Goal: Information Seeking & Learning: Compare options

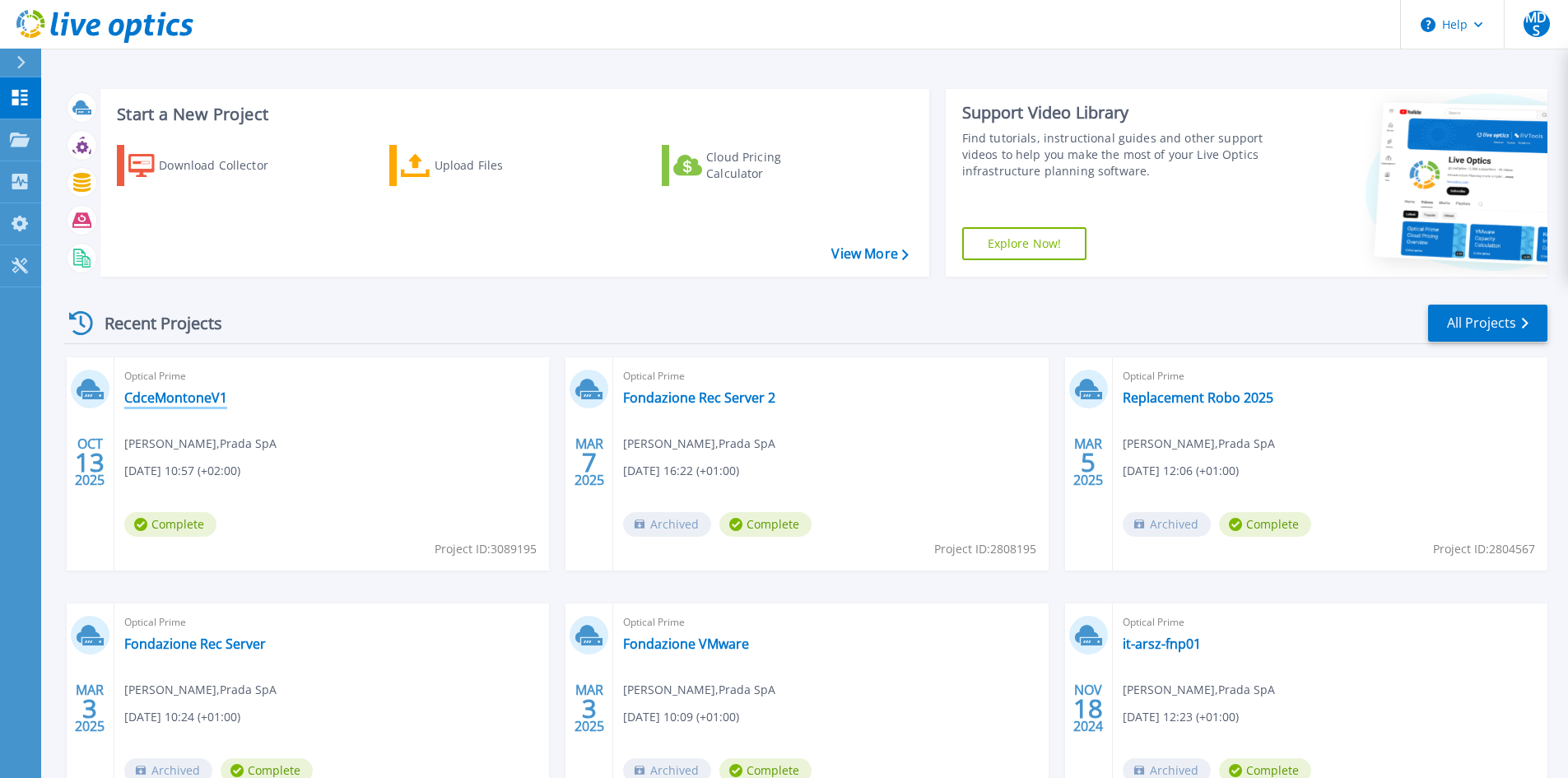
click at [186, 403] on link "CdceMontoneV1" at bounding box center [176, 397] width 103 height 16
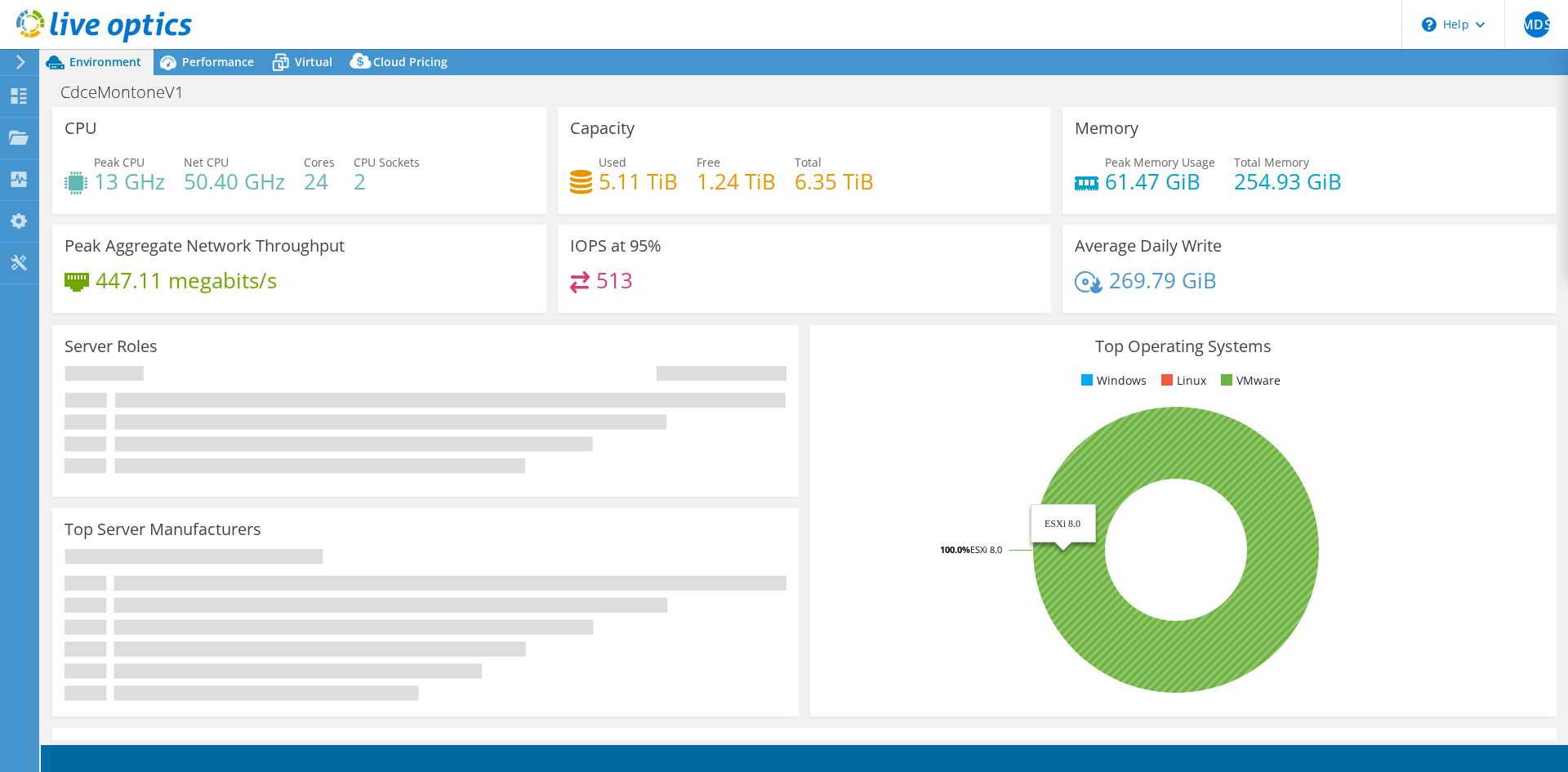
select select "USD"
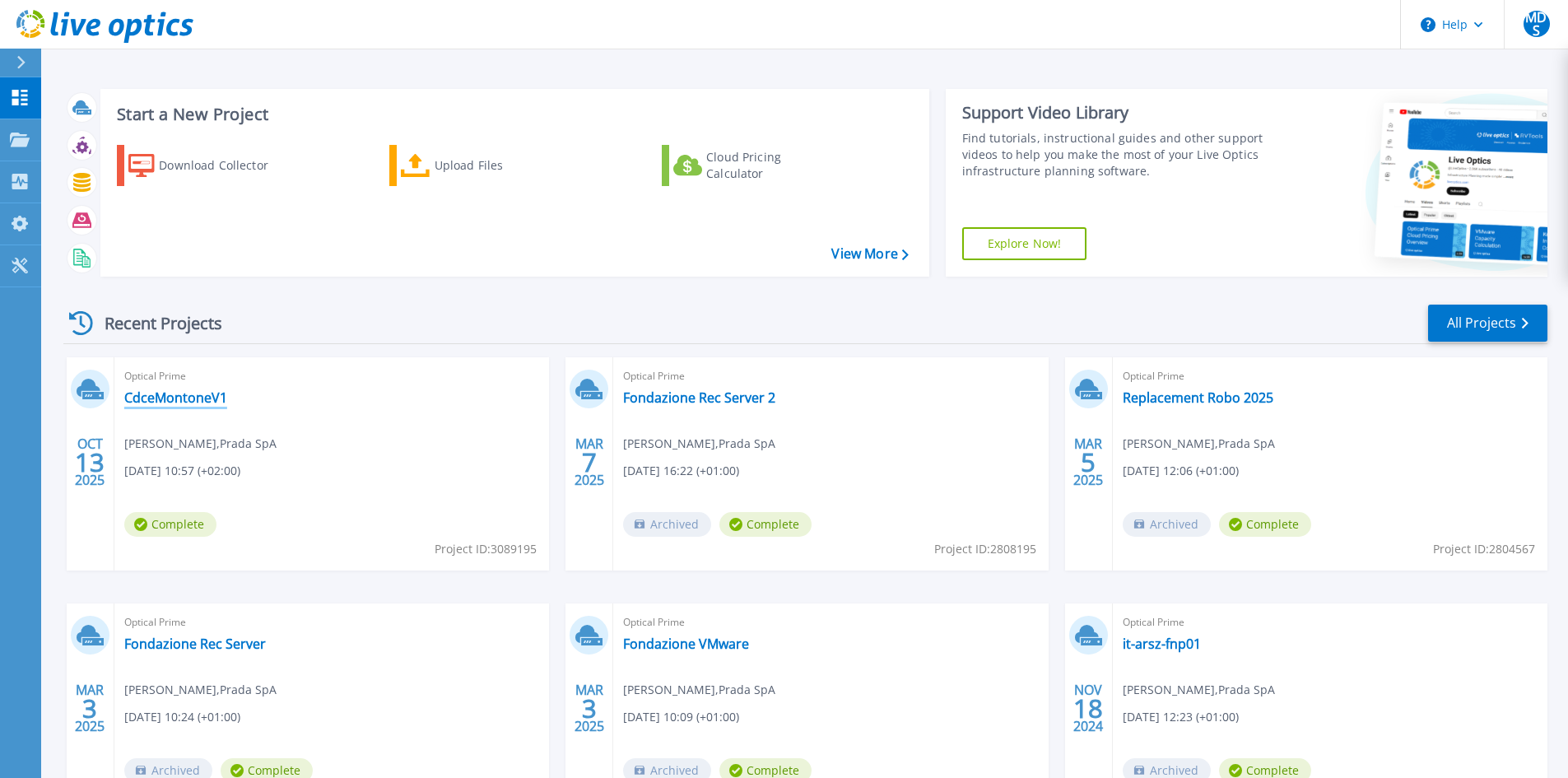
click at [184, 400] on link "CdceMontoneV1" at bounding box center [176, 397] width 103 height 16
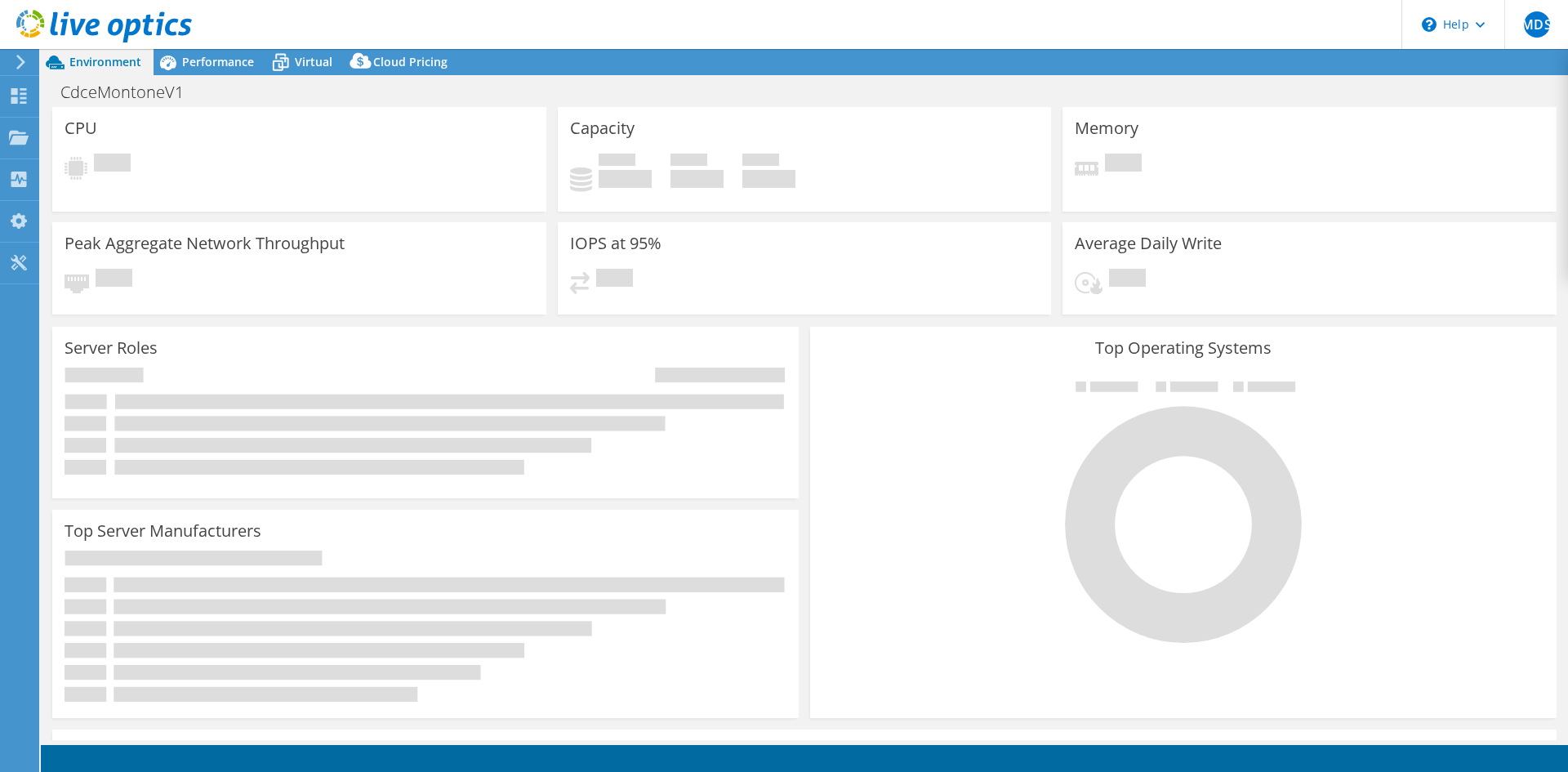
select select "USD"
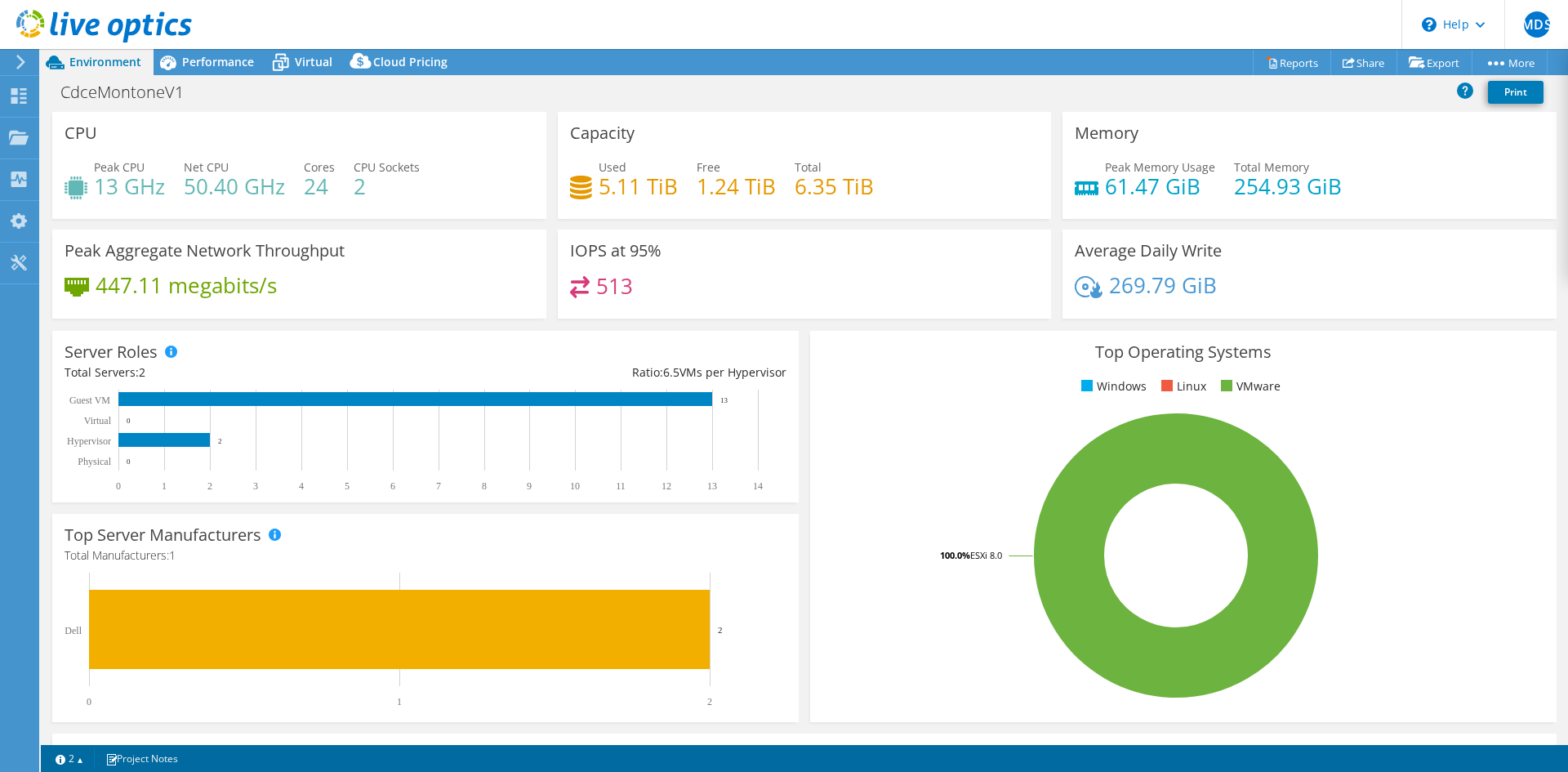
click at [200, 44] on header "MDS End User Marco De Santis marco.desantis@prada.com Prada SpA My Profile Log …" at bounding box center [784, 24] width 1568 height 49
click at [208, 55] on span "Performance" at bounding box center [217, 62] width 72 height 16
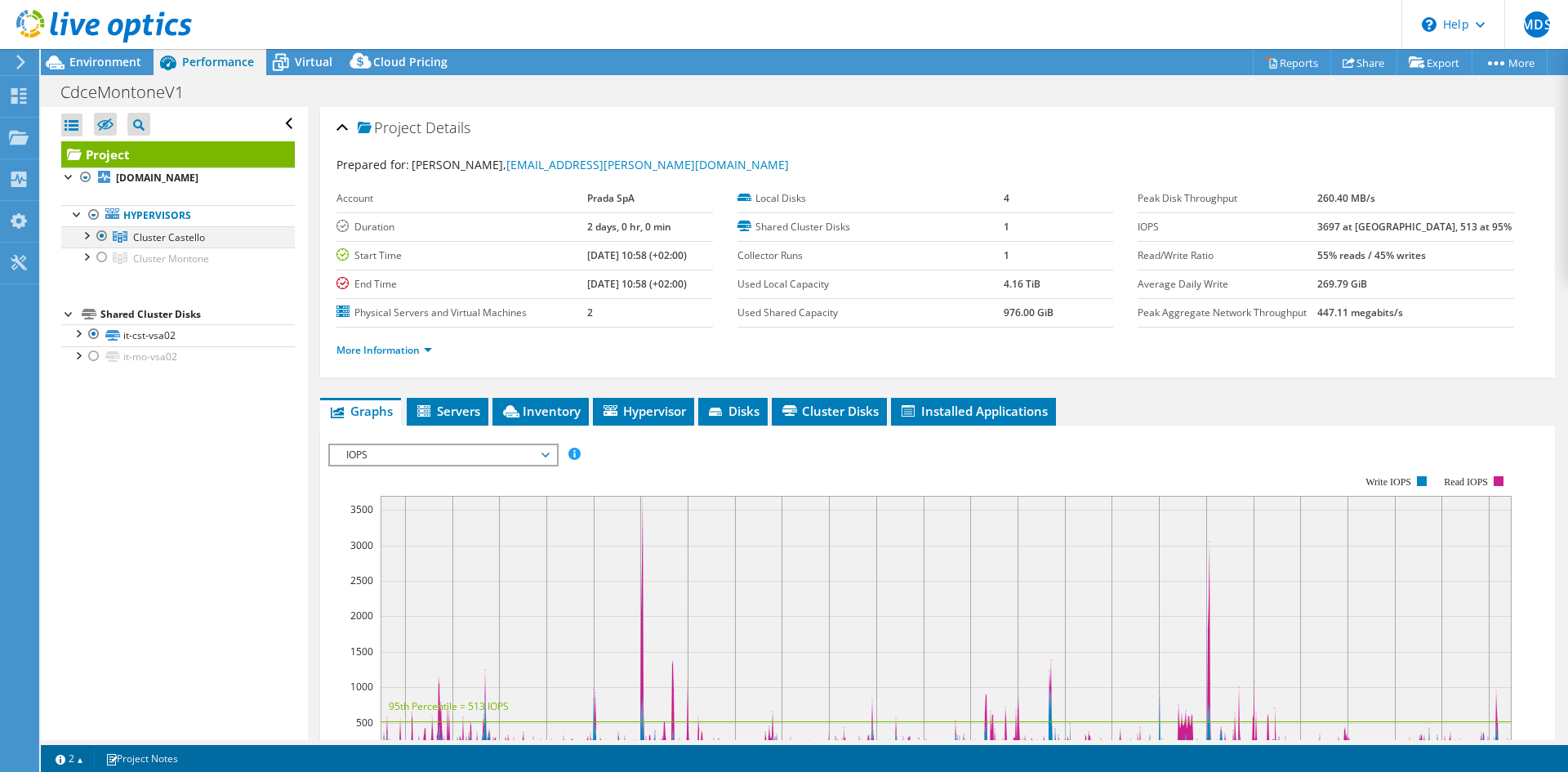
click at [83, 238] on div at bounding box center [85, 234] width 16 height 16
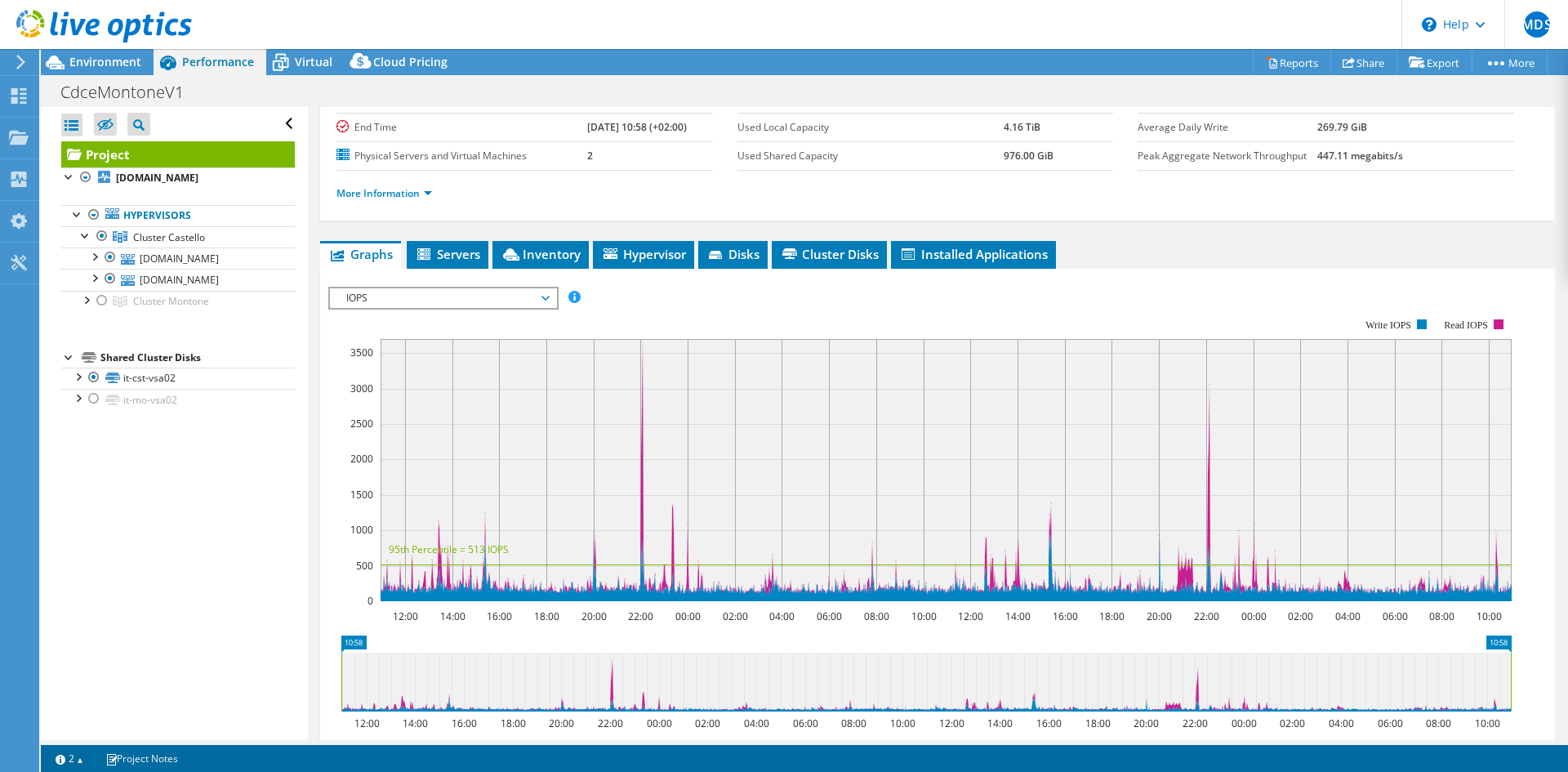
scroll to position [163, 0]
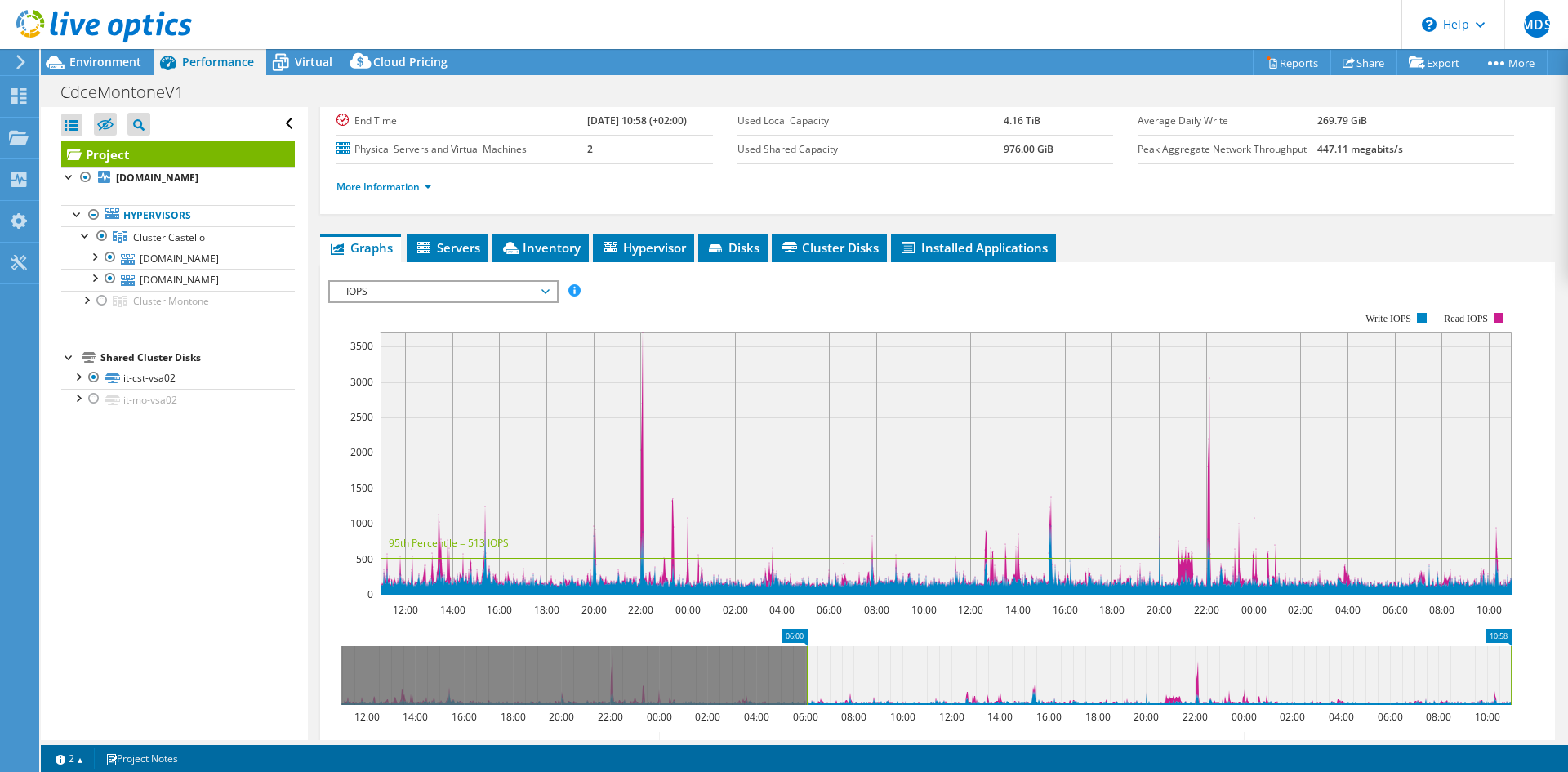
drag, startPoint x: 343, startPoint y: 675, endPoint x: 808, endPoint y: 693, distance: 465.3
click at [808, 693] on rect at bounding box center [806, 676] width 7 height 59
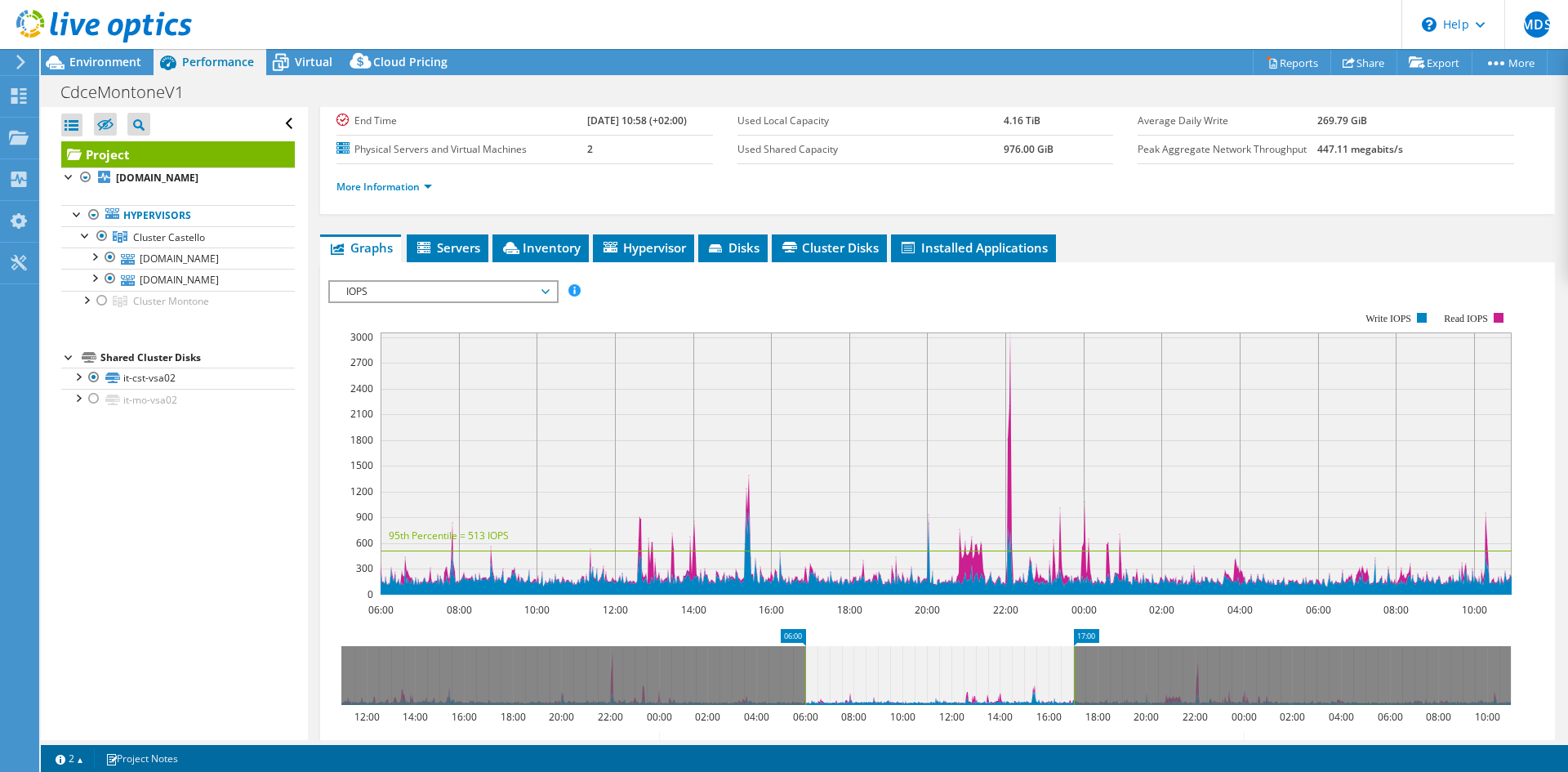
drag, startPoint x: 1512, startPoint y: 672, endPoint x: 1075, endPoint y: 684, distance: 437.2
click at [1075, 684] on rect at bounding box center [1073, 676] width 7 height 59
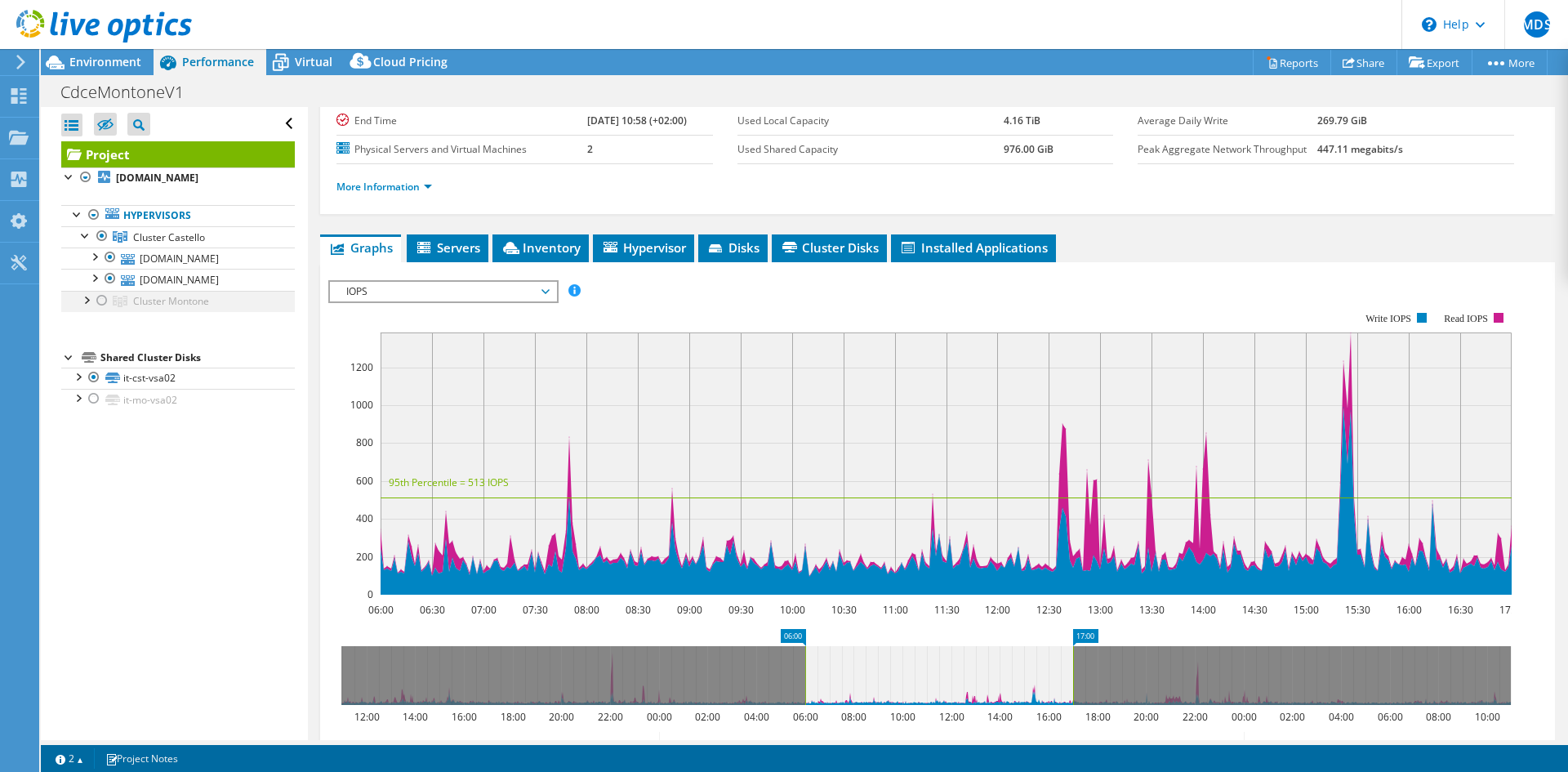
click at [88, 307] on div at bounding box center [85, 298] width 16 height 16
click at [99, 310] on div at bounding box center [101, 300] width 16 height 20
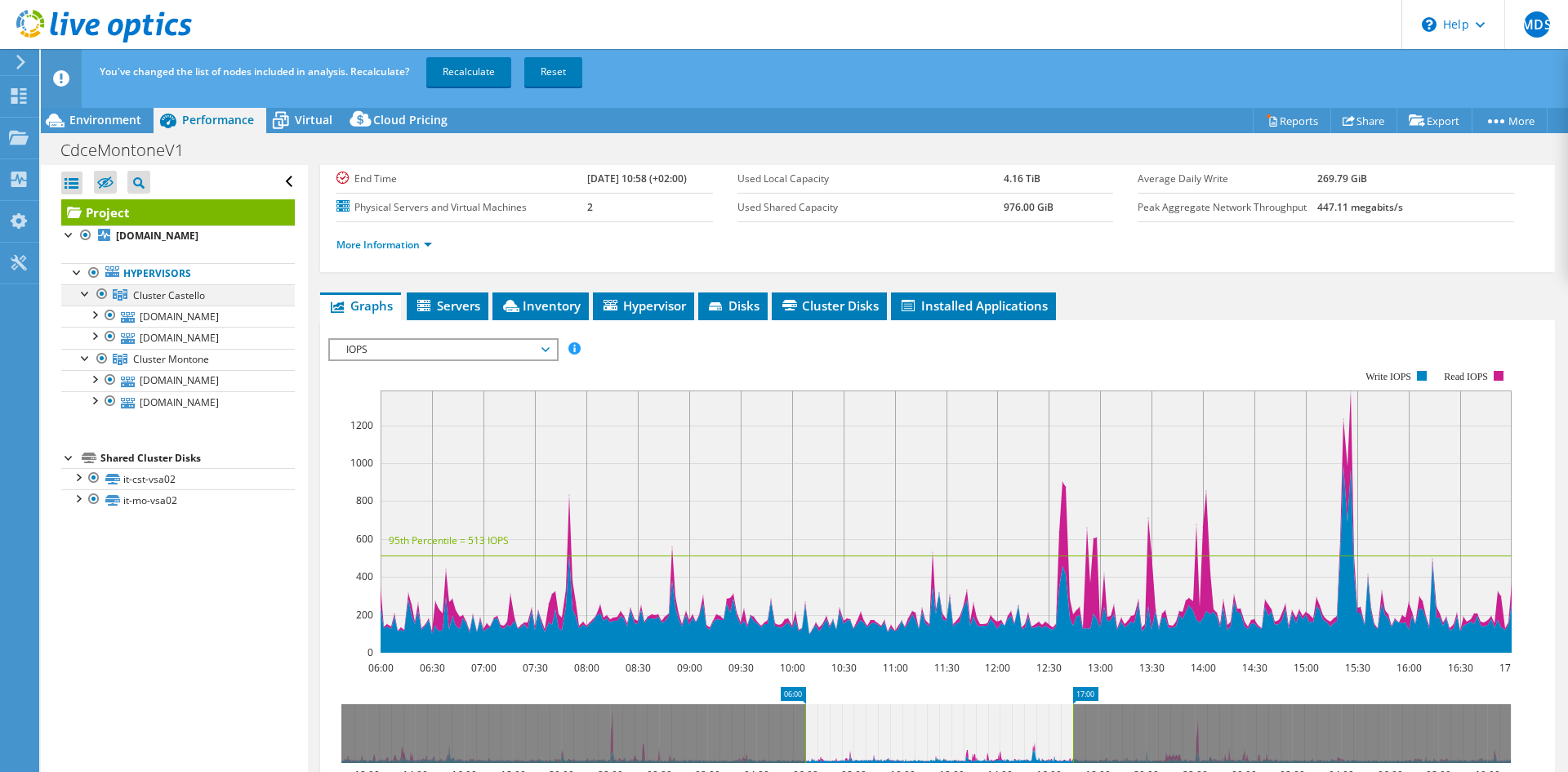
click at [96, 290] on div at bounding box center [101, 293] width 16 height 20
click at [482, 65] on link "Recalculate" at bounding box center [468, 71] width 85 height 29
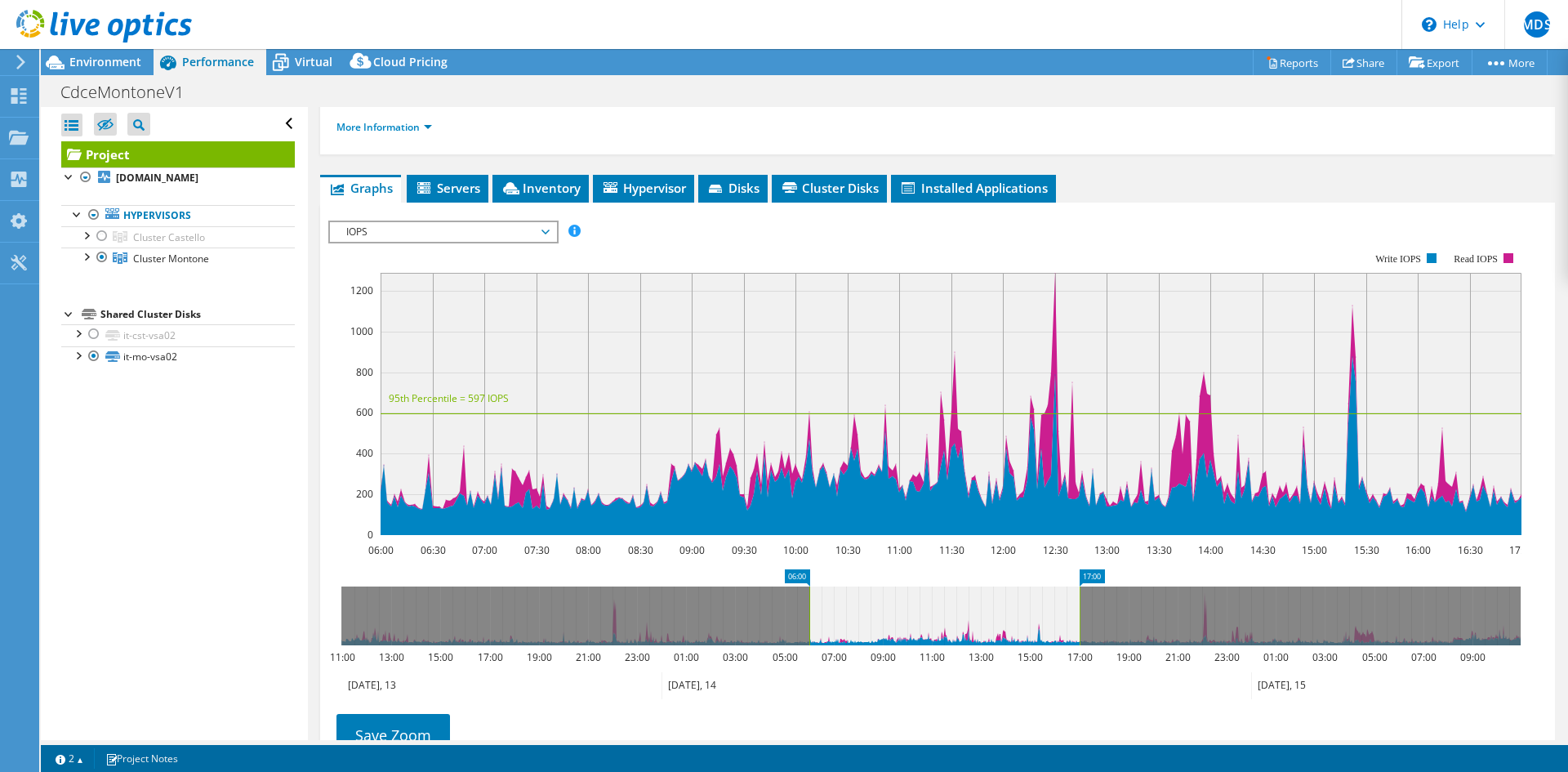
scroll to position [245, 0]
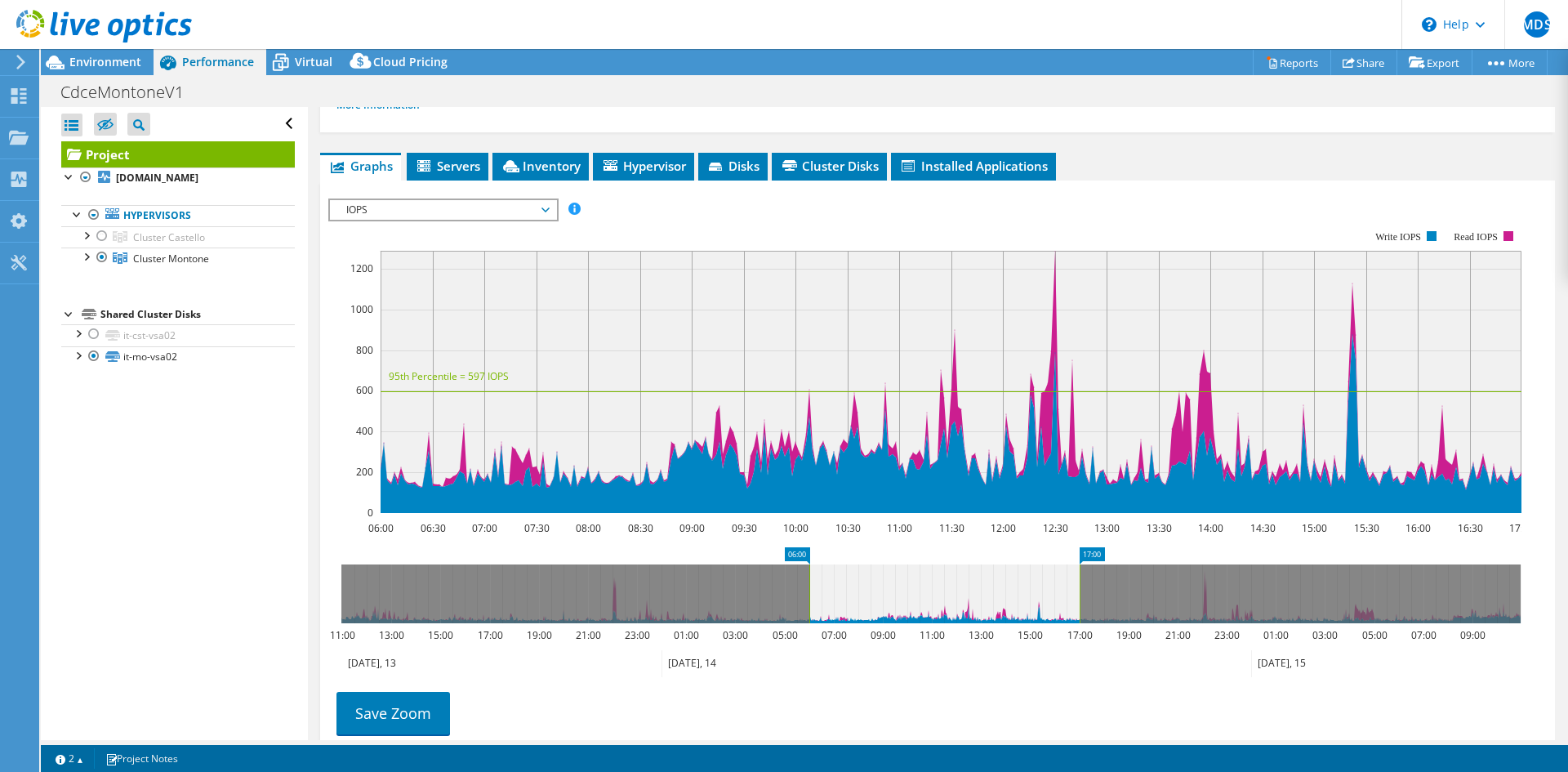
click at [533, 201] on span "IOPS" at bounding box center [443, 210] width 210 height 20
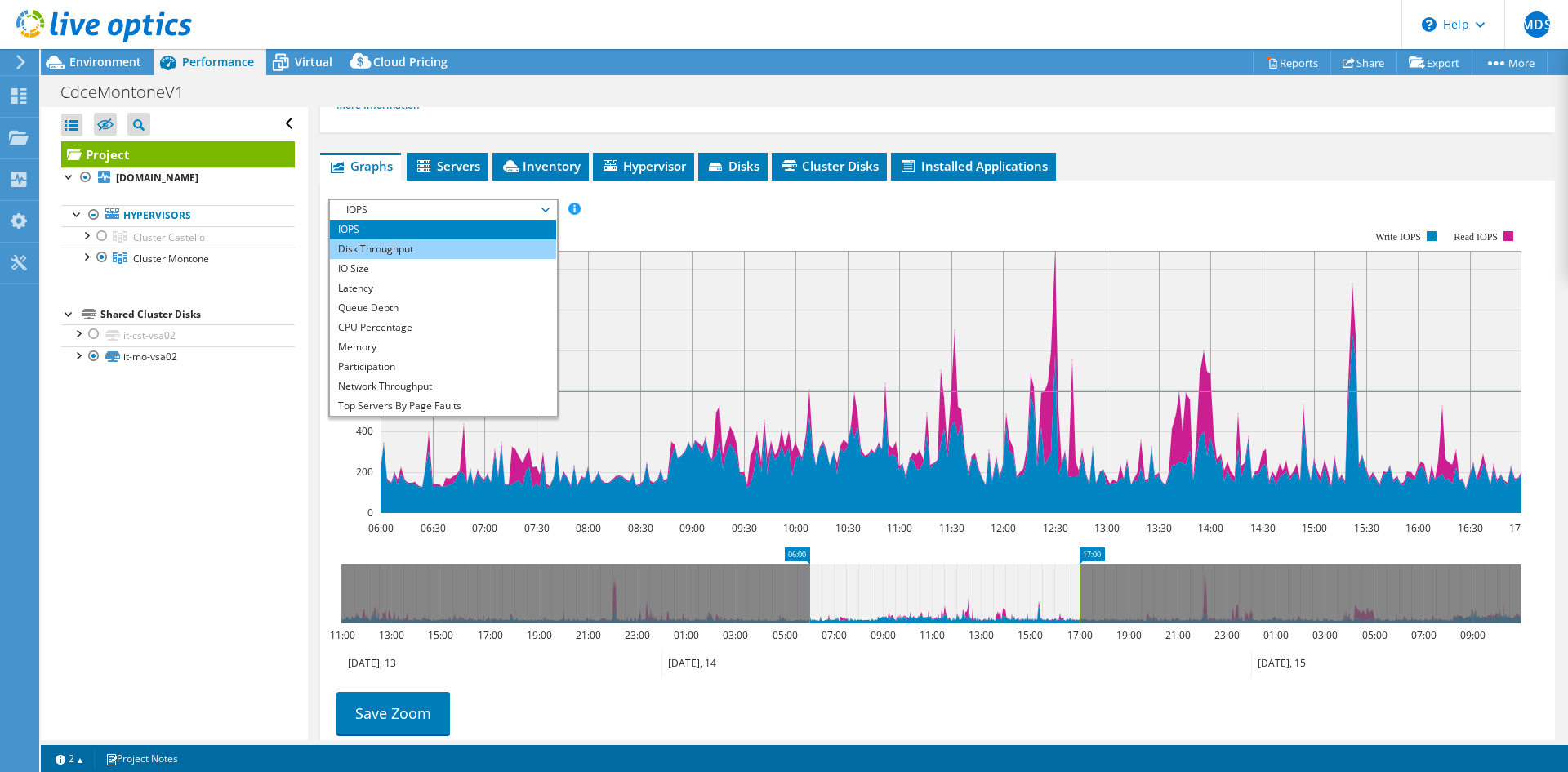
click at [514, 245] on li "Disk Throughput" at bounding box center [443, 249] width 227 height 20
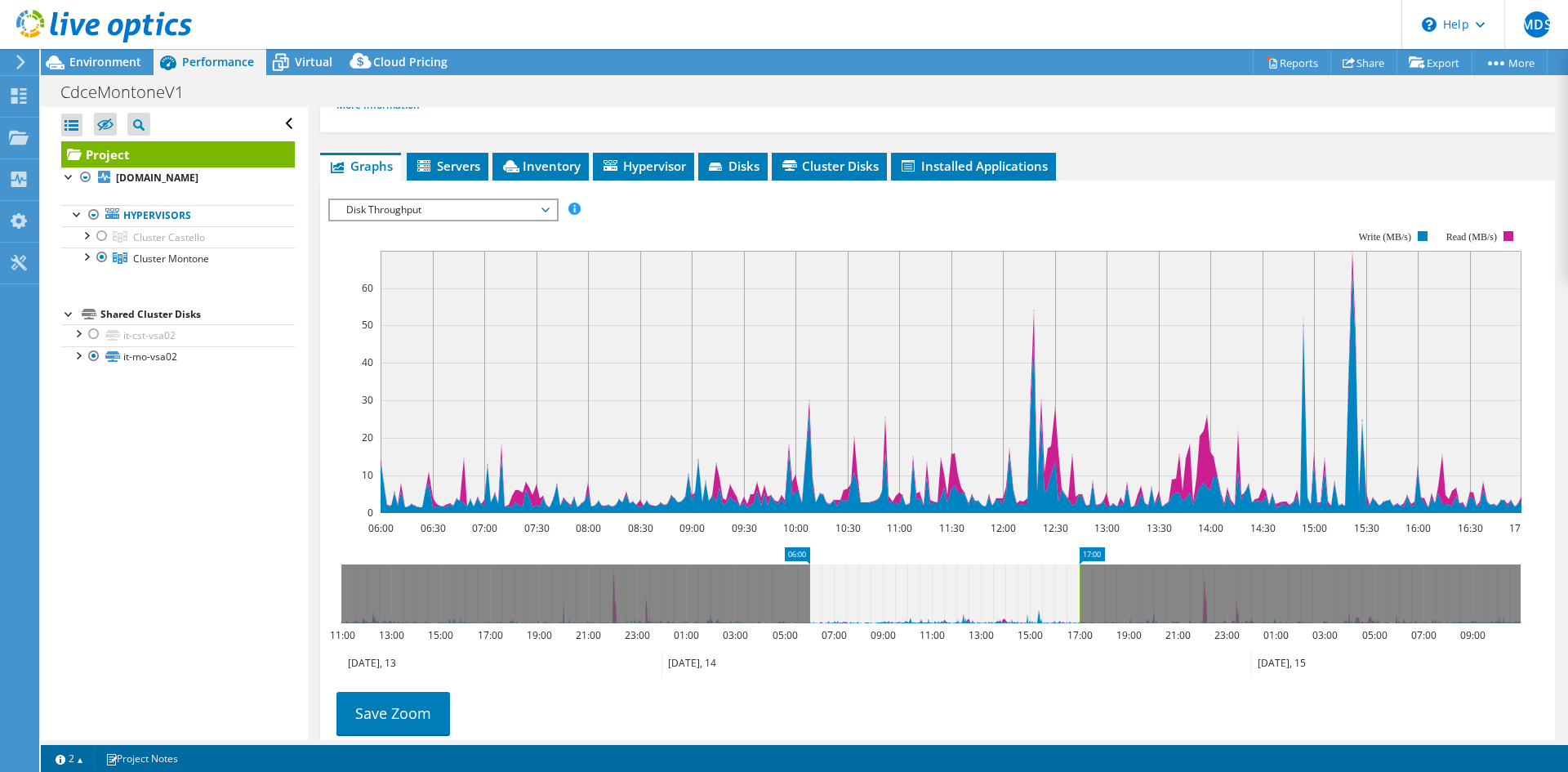
click at [531, 214] on span "Disk Throughput" at bounding box center [443, 210] width 210 height 20
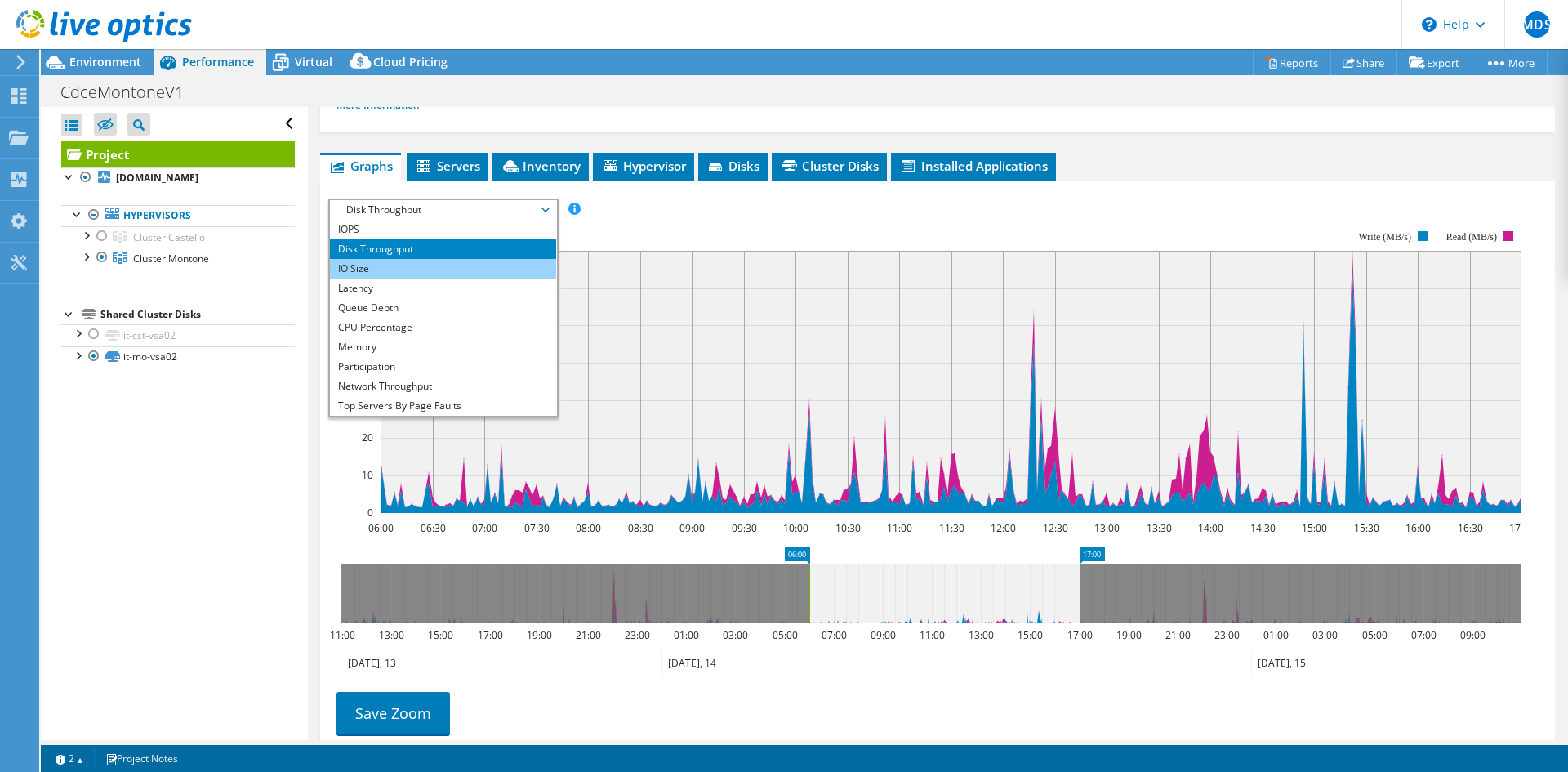
click at [481, 261] on li "IO Size" at bounding box center [443, 268] width 227 height 20
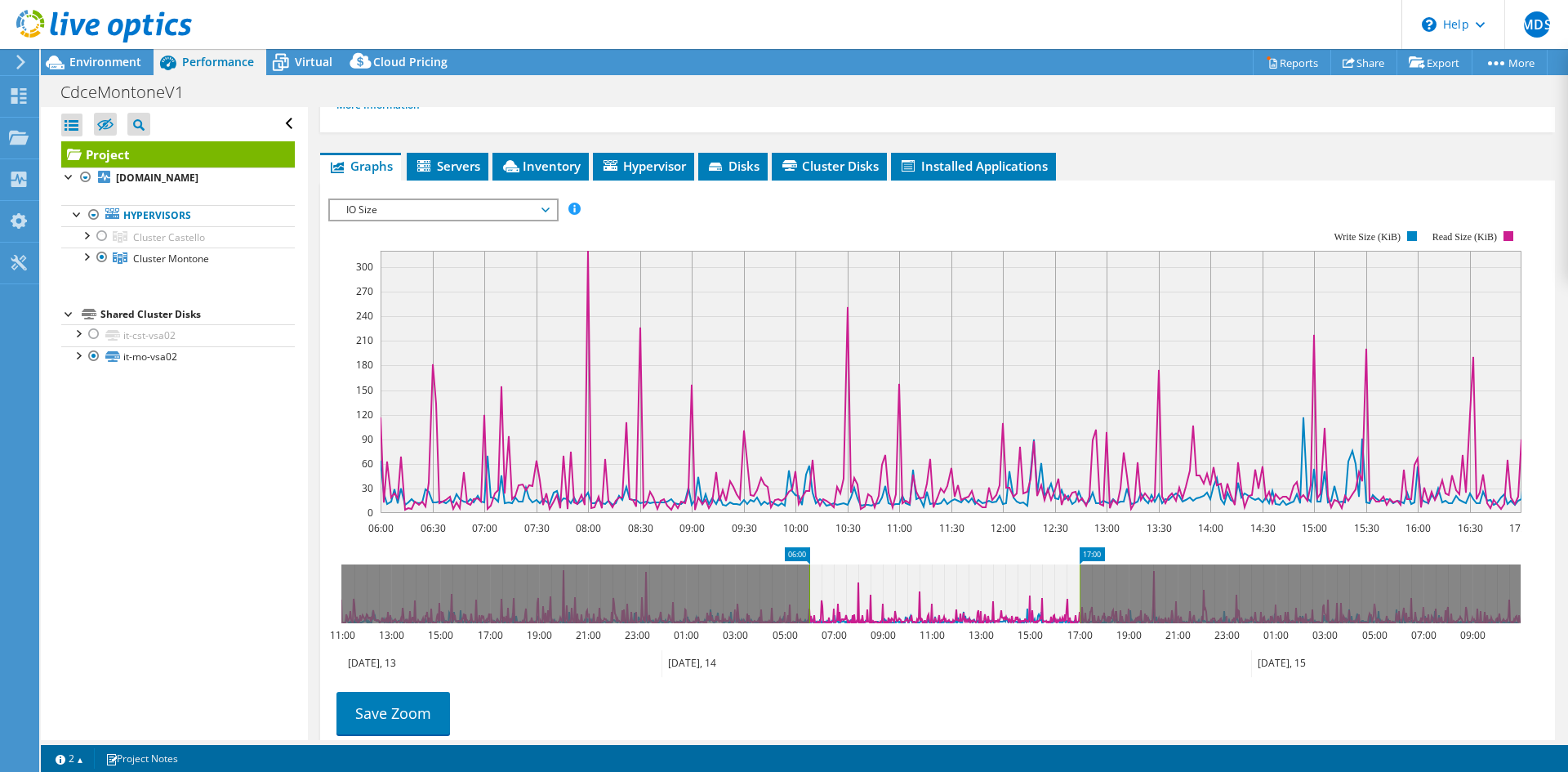
click at [501, 219] on span "IO Size" at bounding box center [443, 210] width 210 height 20
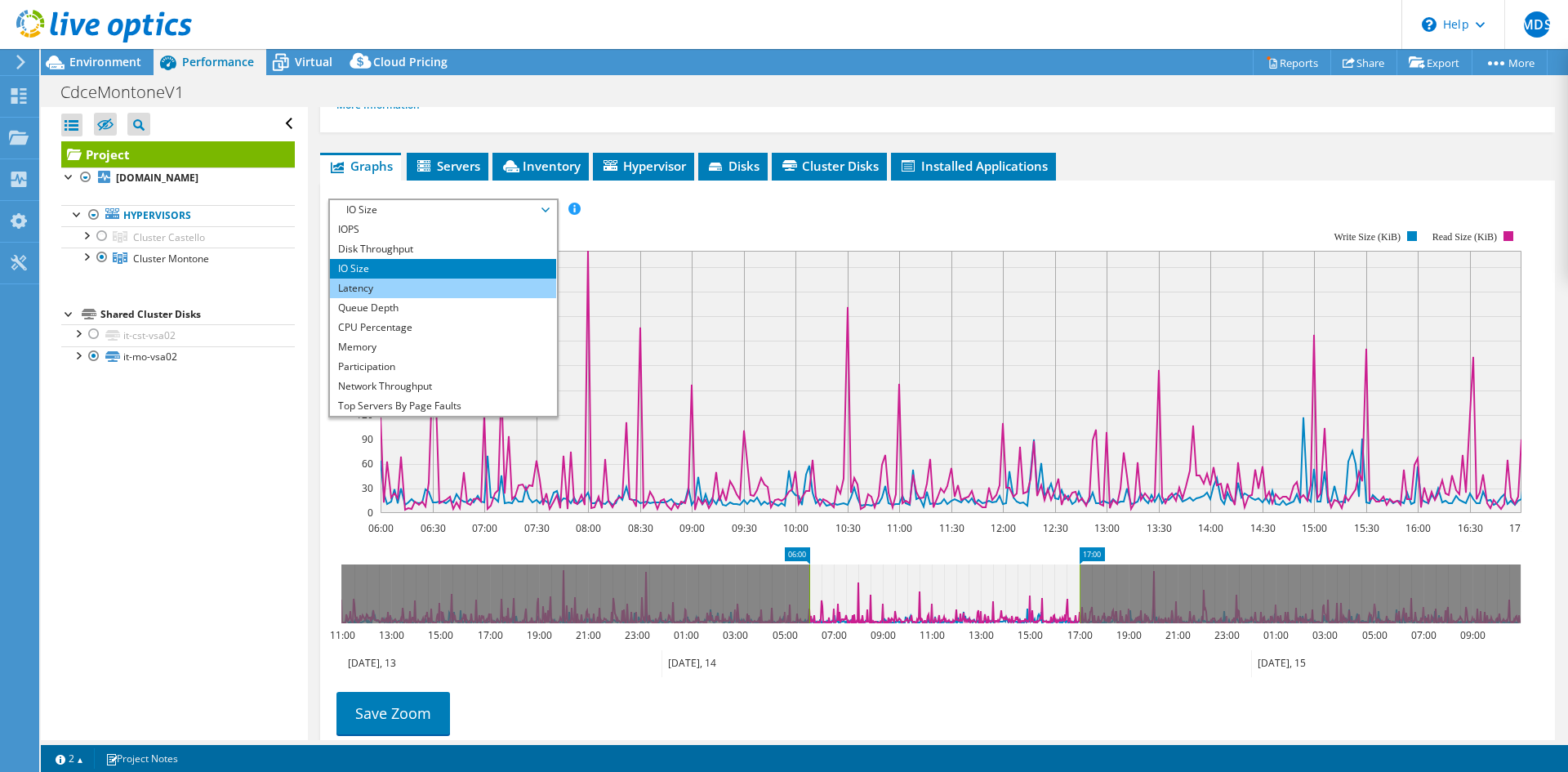
click at [496, 278] on li "Latency" at bounding box center [443, 288] width 227 height 20
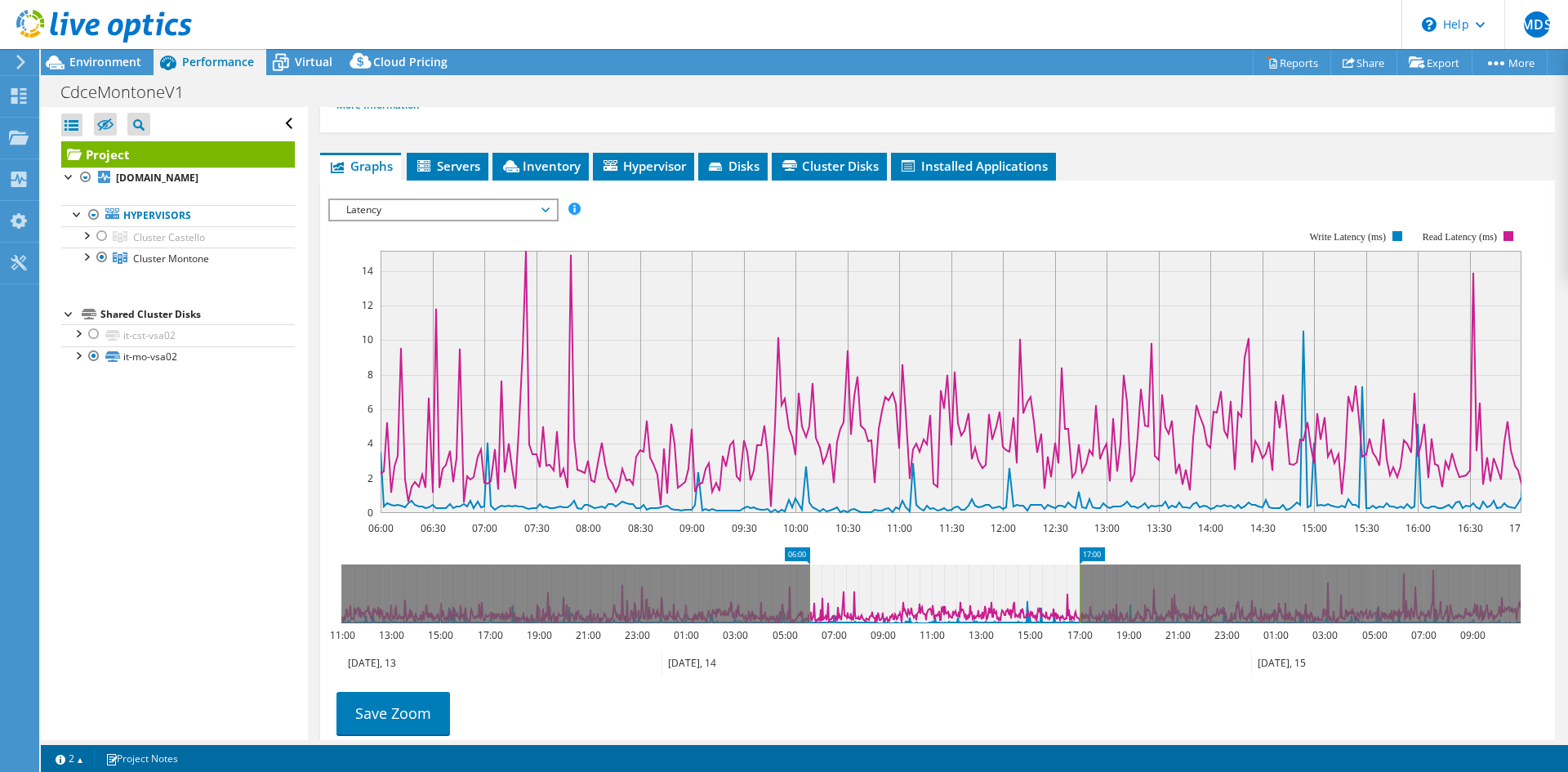
click at [513, 211] on span "Latency" at bounding box center [443, 210] width 210 height 20
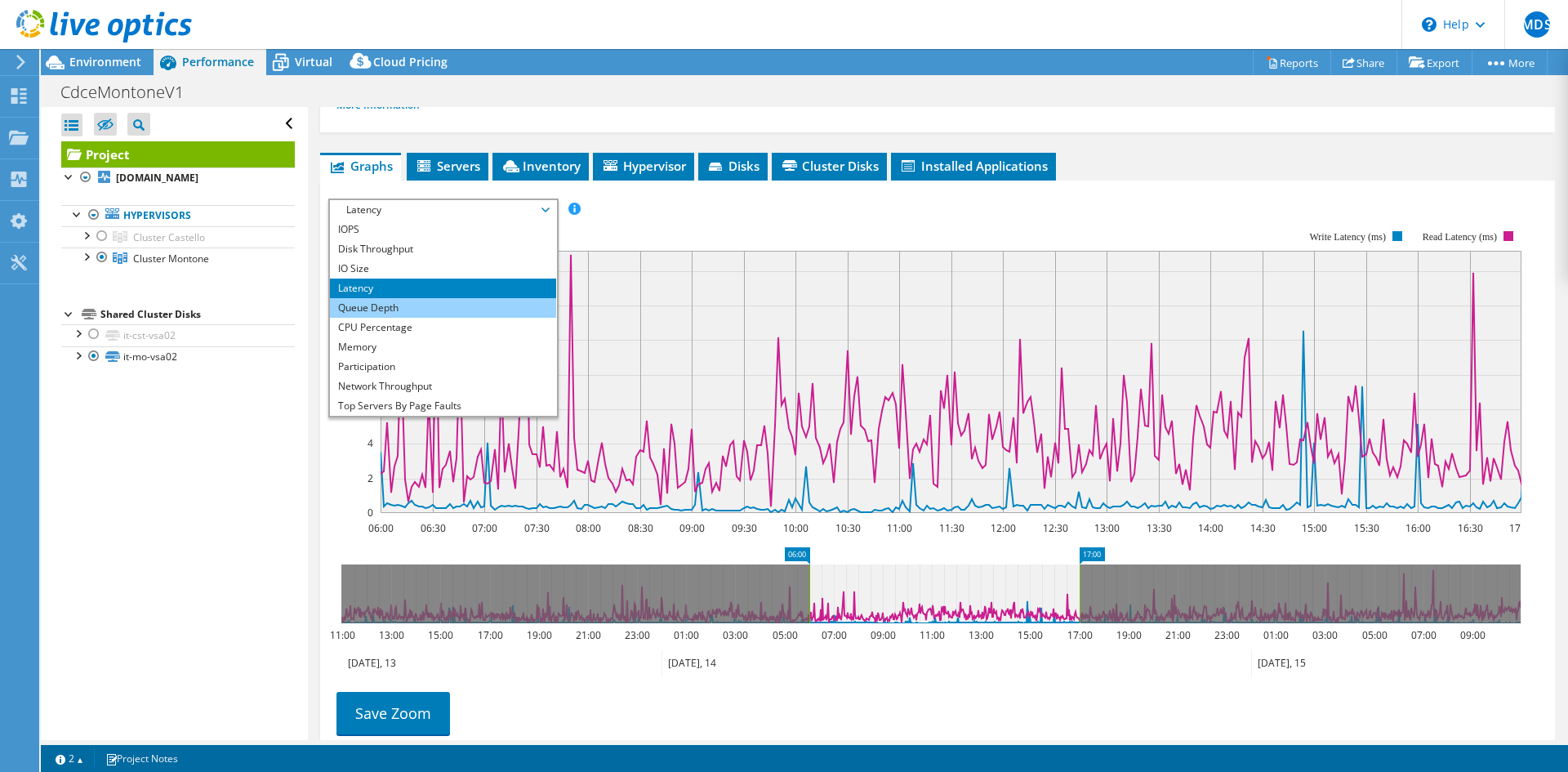
click at [463, 306] on li "Queue Depth" at bounding box center [443, 307] width 227 height 20
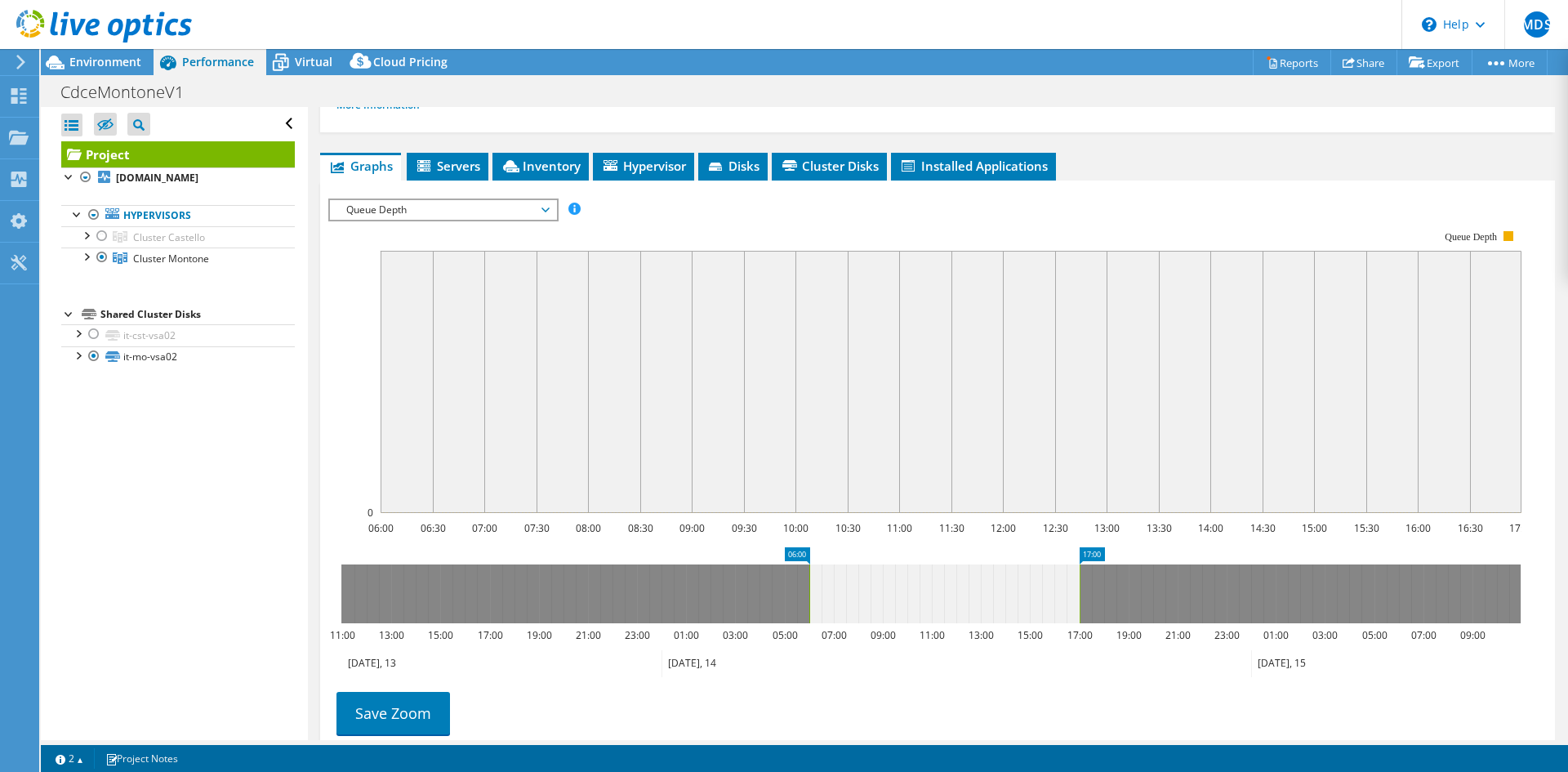
click at [497, 214] on span "Queue Depth" at bounding box center [443, 210] width 210 height 20
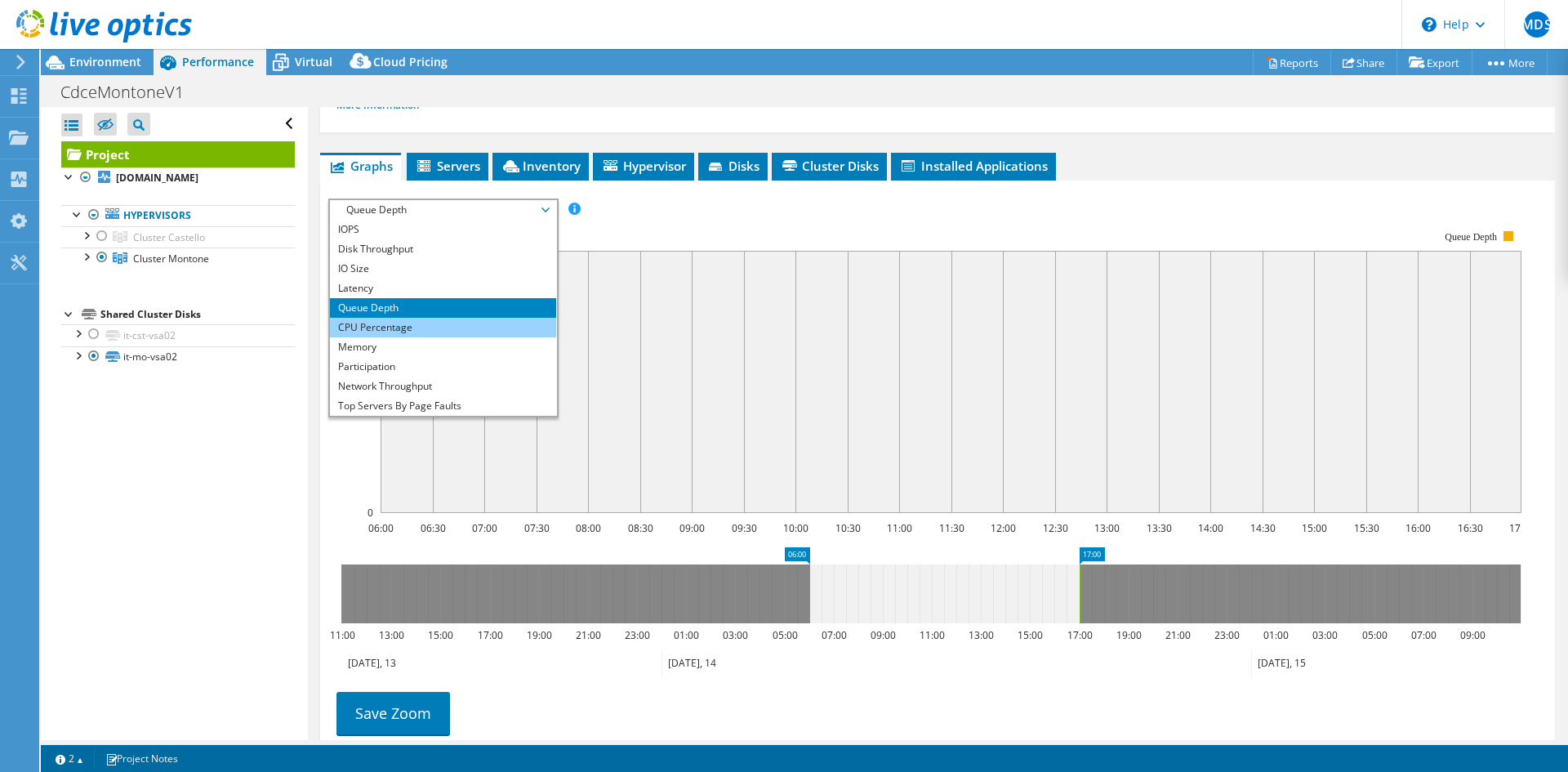
click at [471, 323] on li "CPU Percentage" at bounding box center [443, 327] width 227 height 20
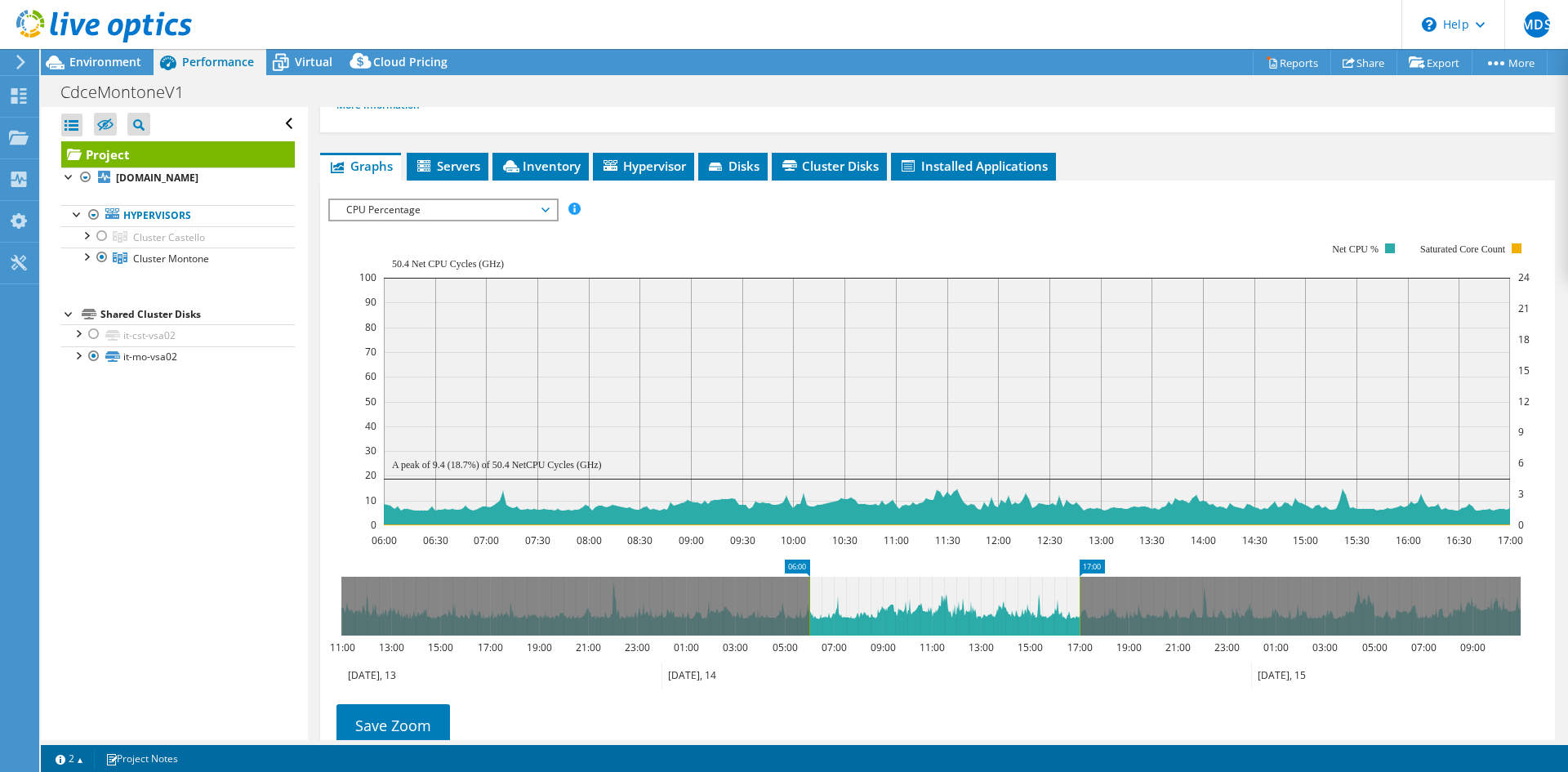
click at [553, 215] on span "CPU Percentage" at bounding box center [443, 210] width 227 height 20
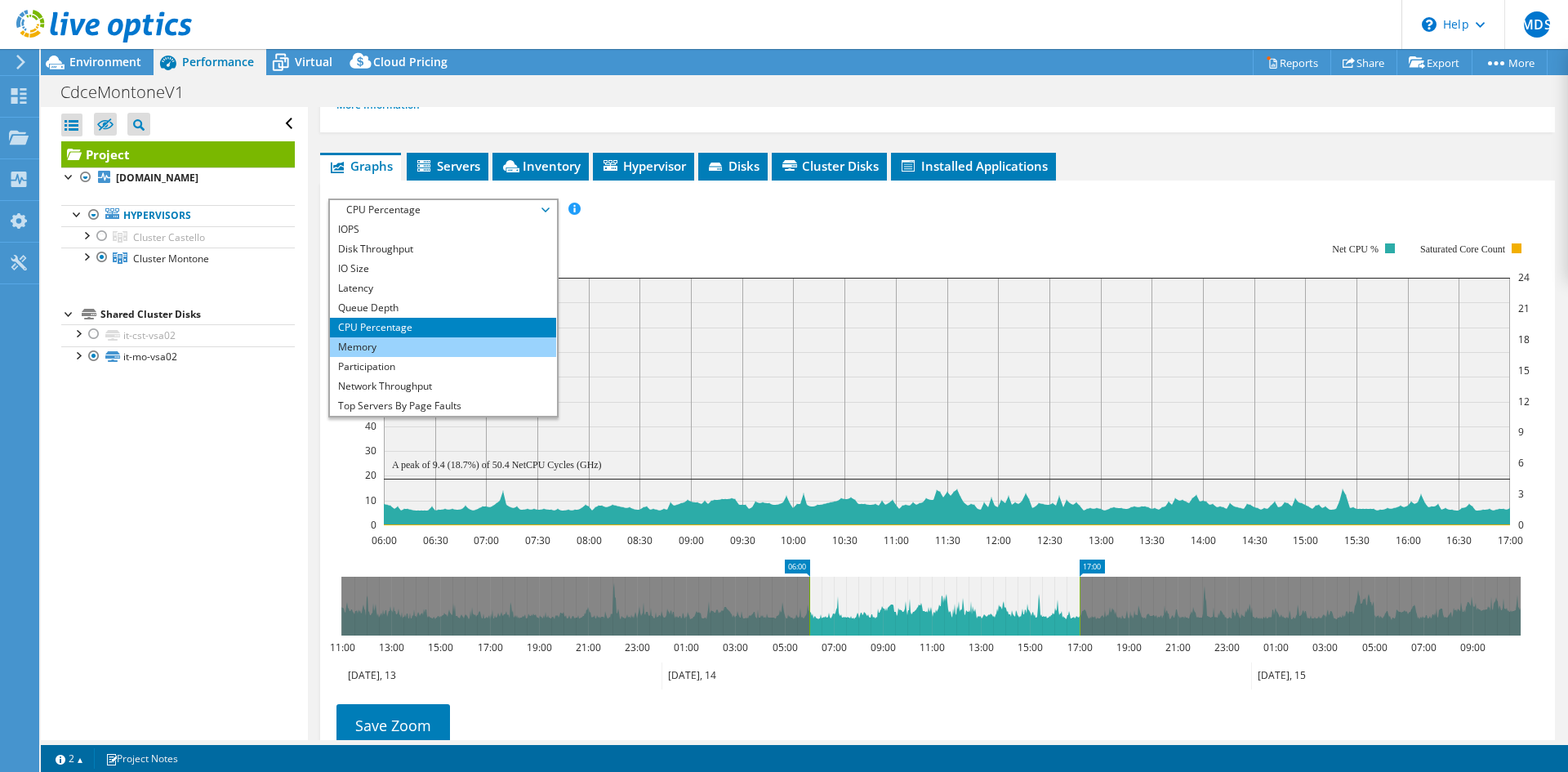
click at [504, 346] on li "Memory" at bounding box center [443, 347] width 227 height 20
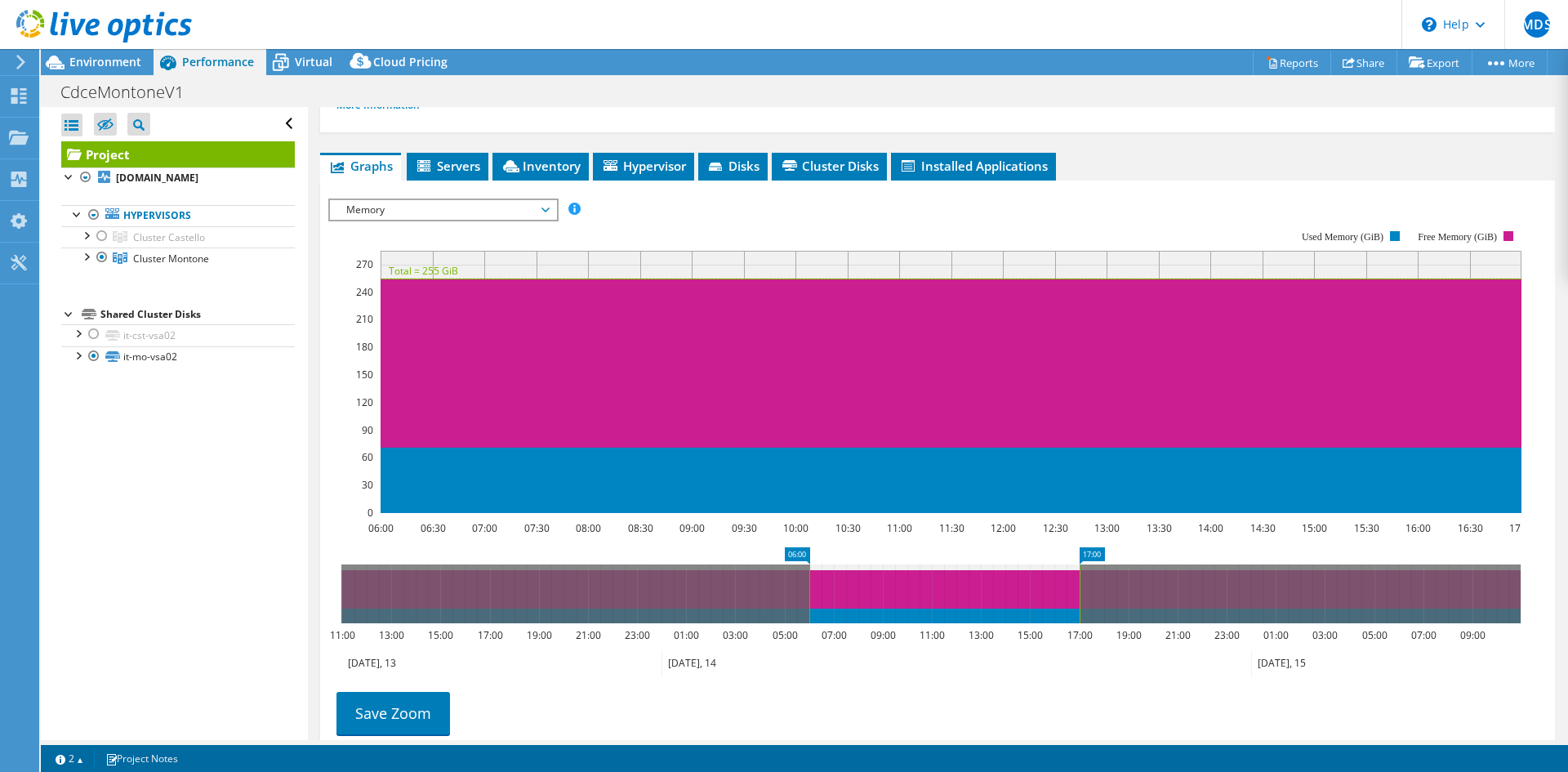
click at [500, 214] on span "Memory" at bounding box center [443, 210] width 210 height 20
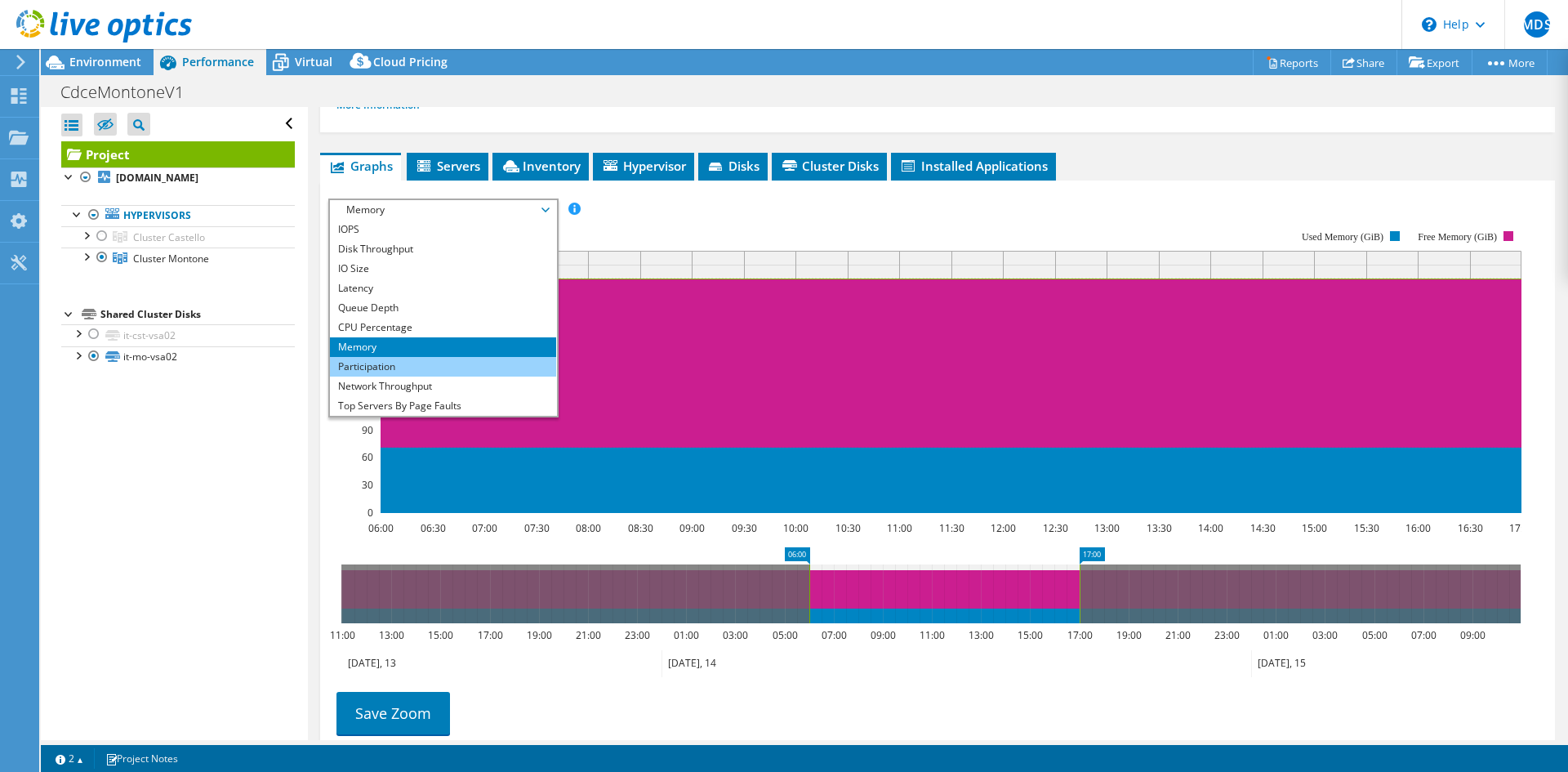
click at [503, 366] on li "Participation" at bounding box center [443, 366] width 227 height 20
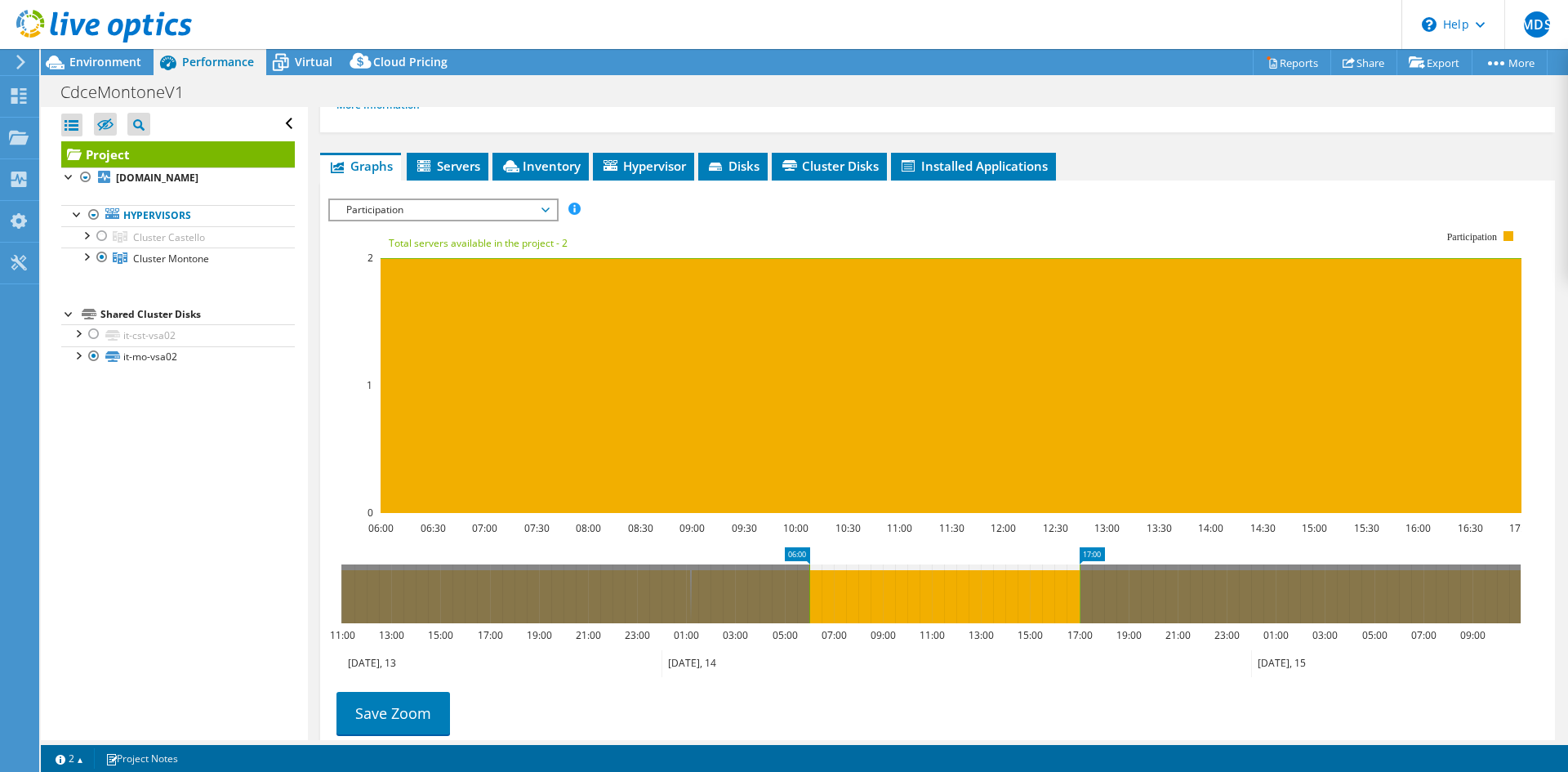
click at [491, 213] on span "Participation" at bounding box center [443, 210] width 210 height 20
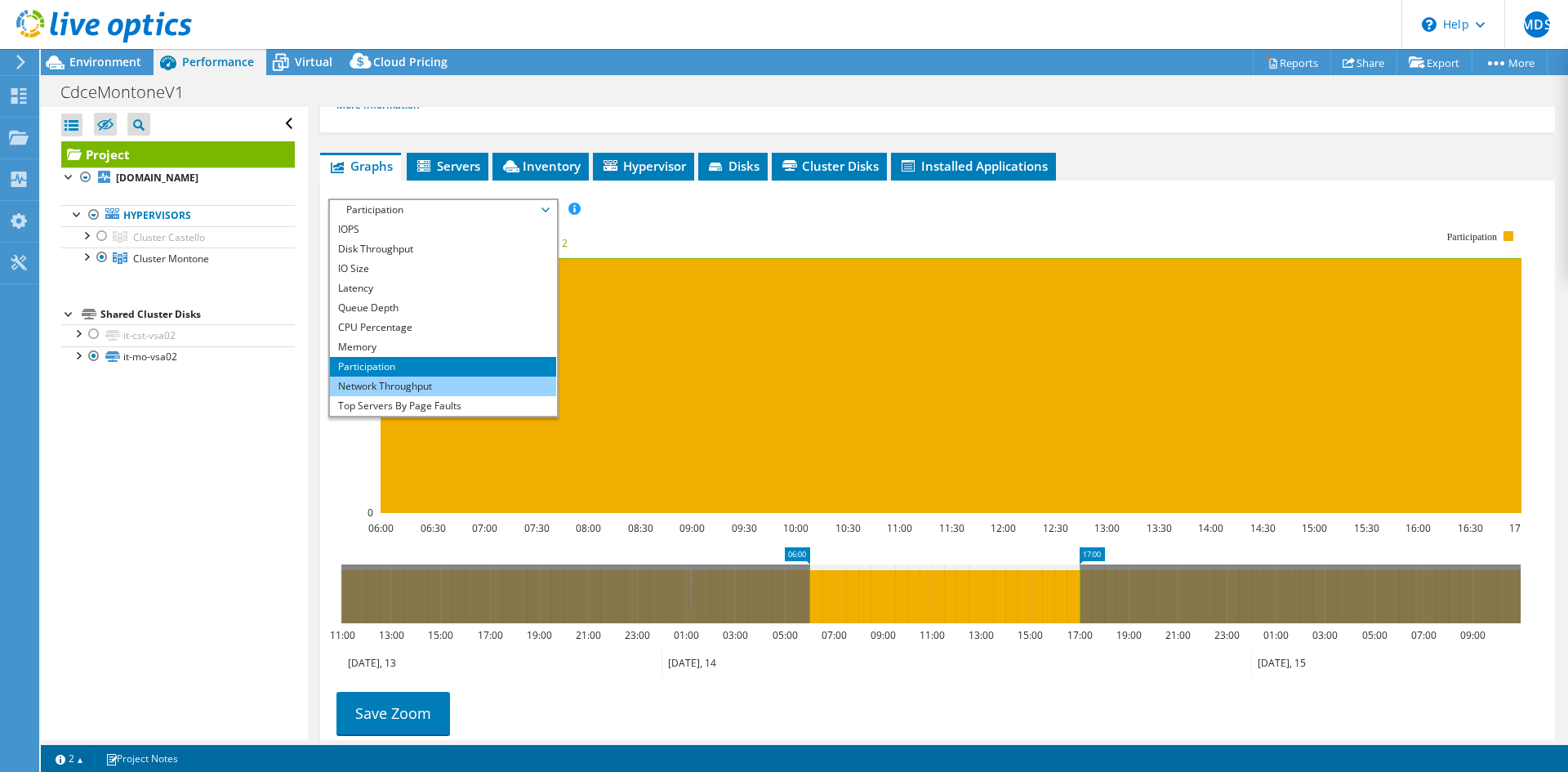
click at [481, 382] on li "Network Throughput" at bounding box center [443, 386] width 227 height 20
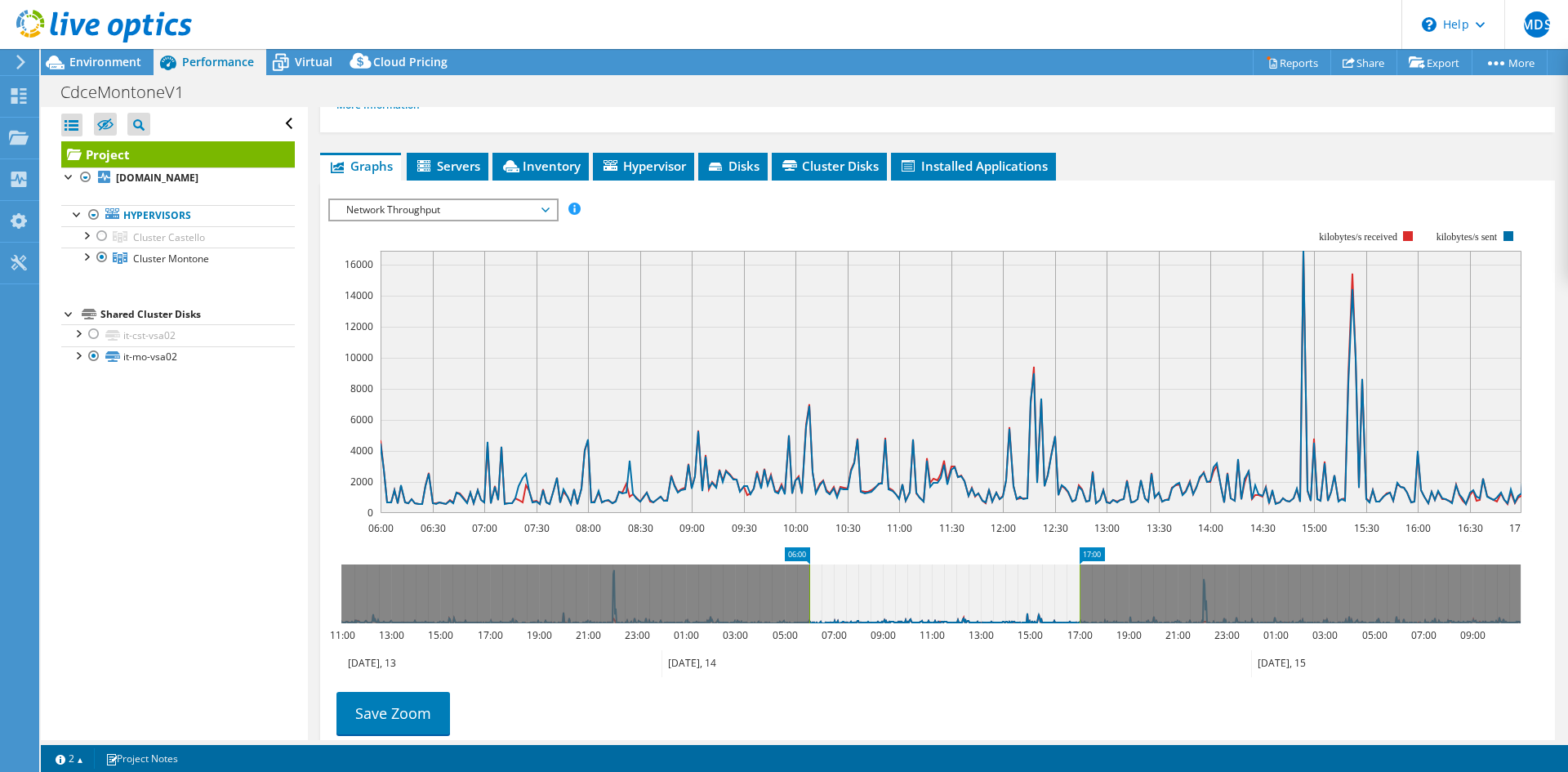
click at [408, 201] on span "Network Throughput" at bounding box center [443, 210] width 210 height 20
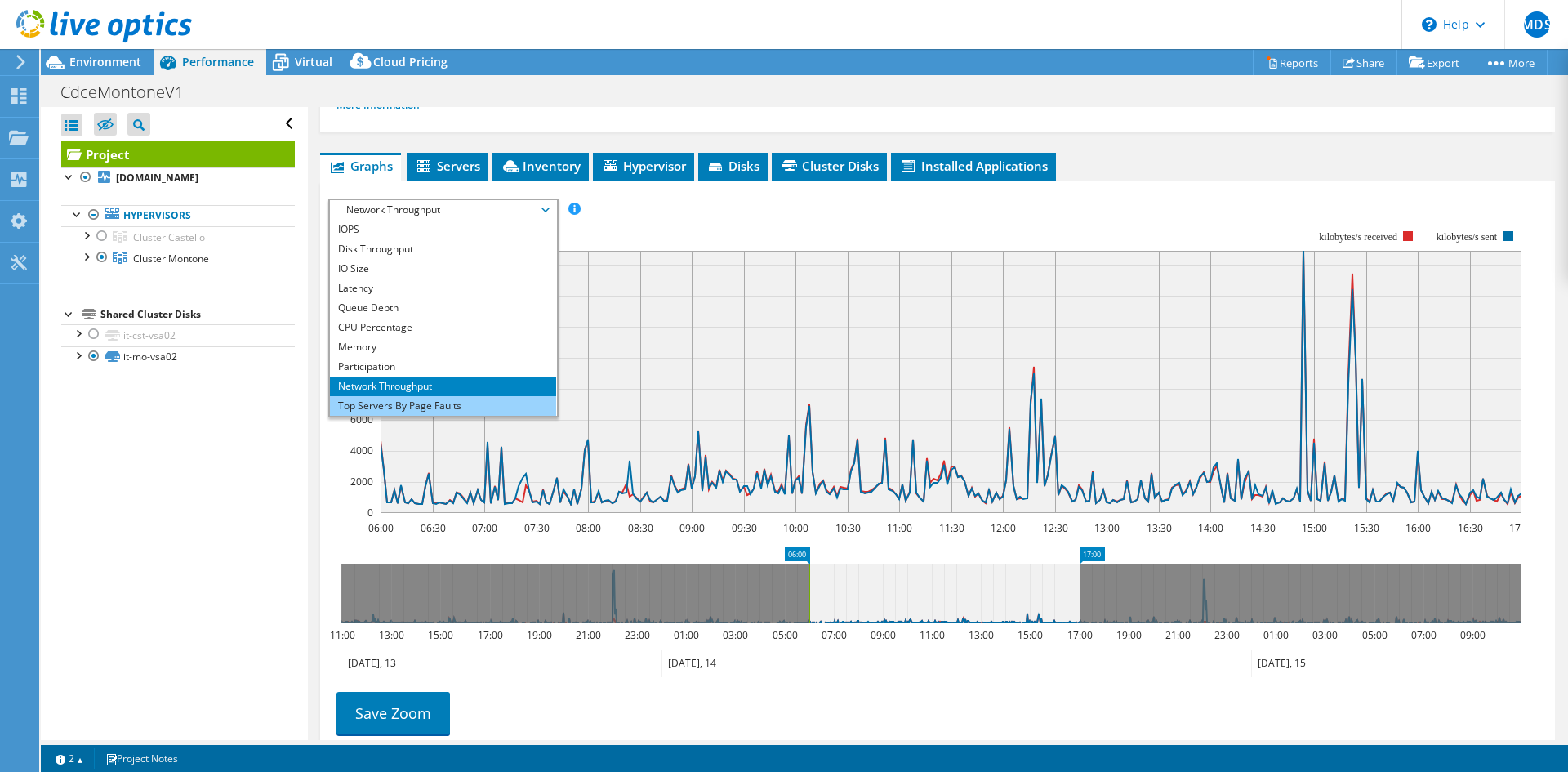
click at [398, 400] on li "Top Servers By Page Faults" at bounding box center [443, 406] width 227 height 20
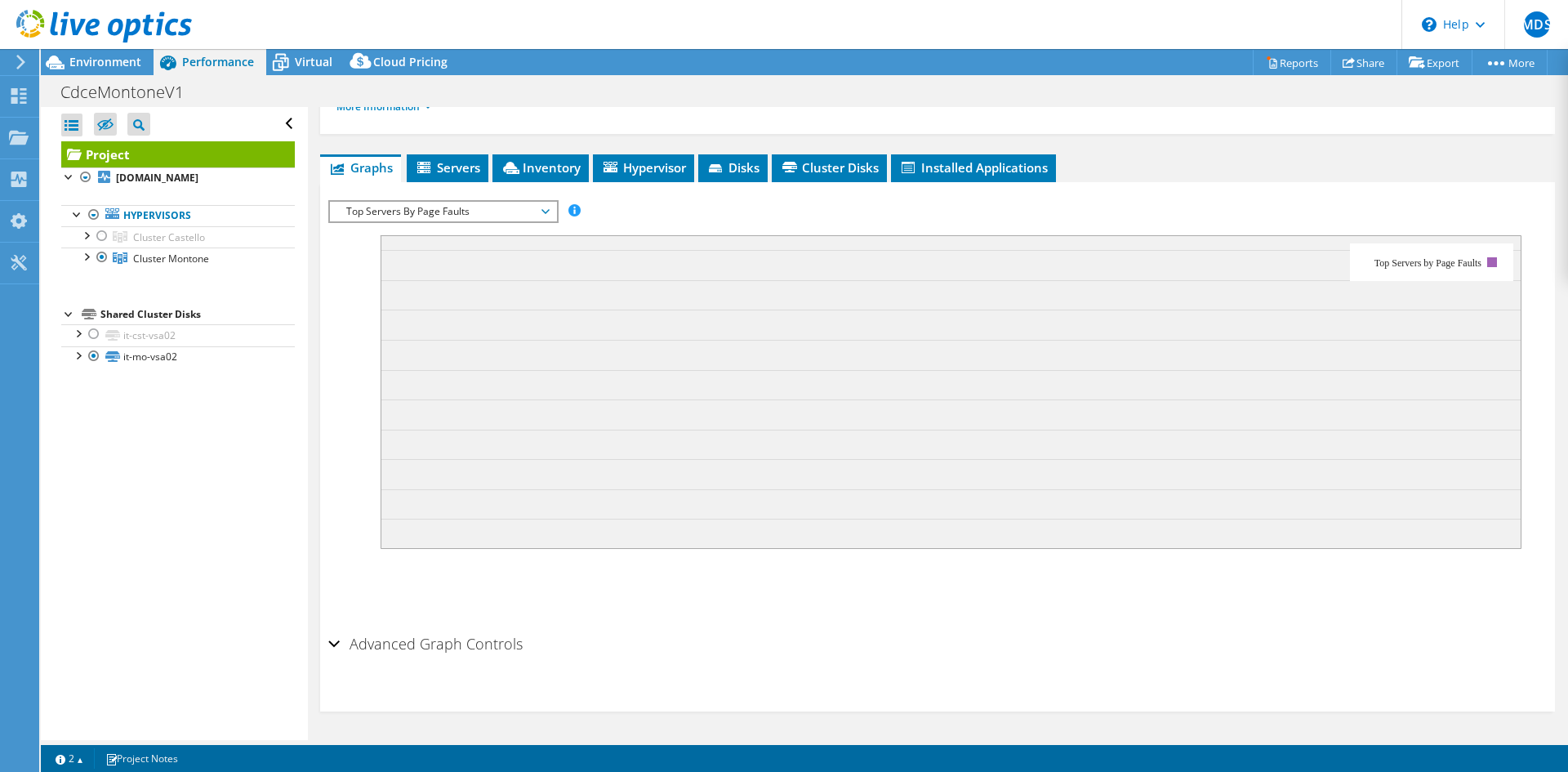
scroll to position [244, 0]
click at [510, 213] on span "Top Servers By Page Faults" at bounding box center [443, 211] width 210 height 20
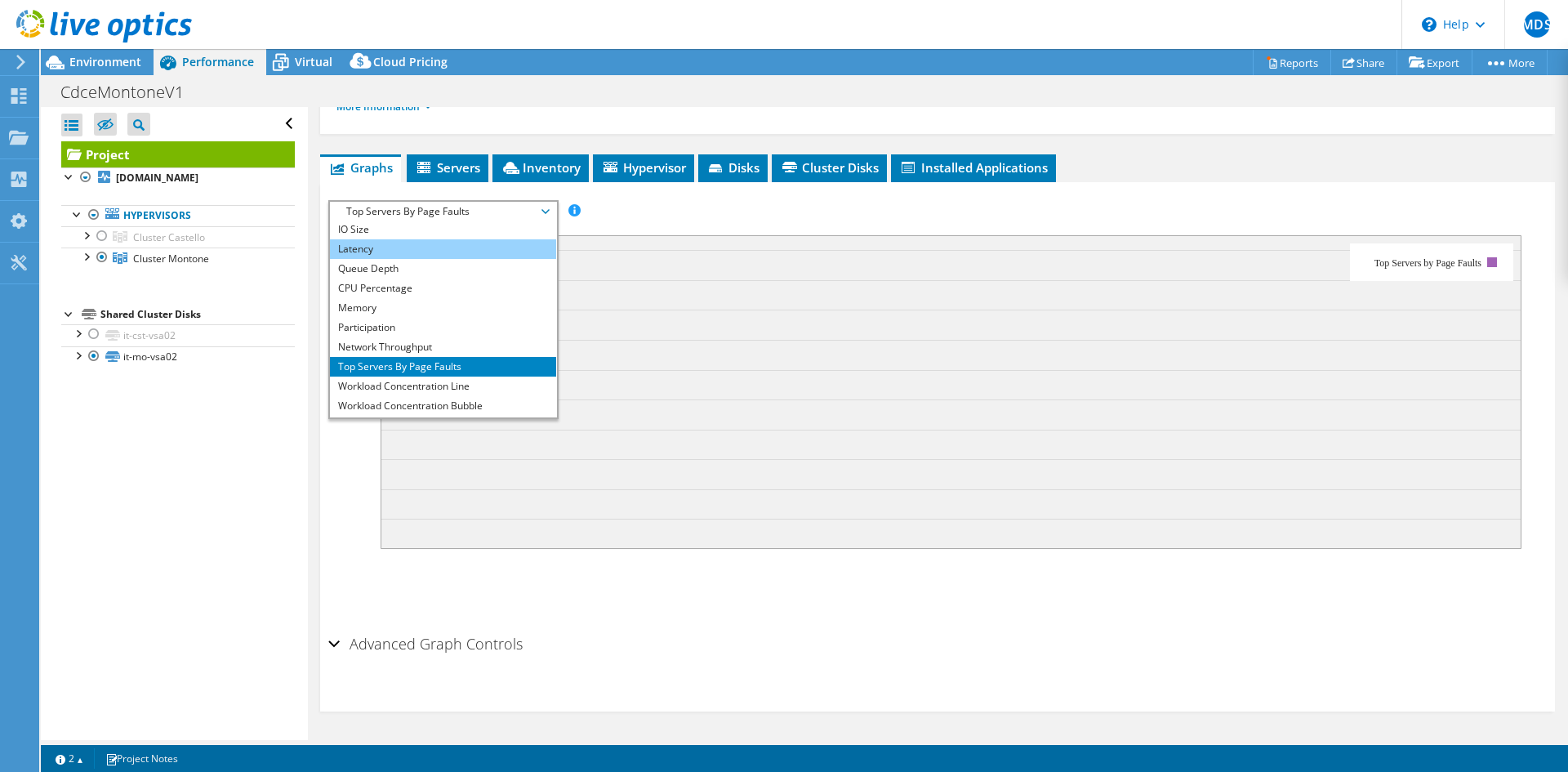
scroll to position [59, 0]
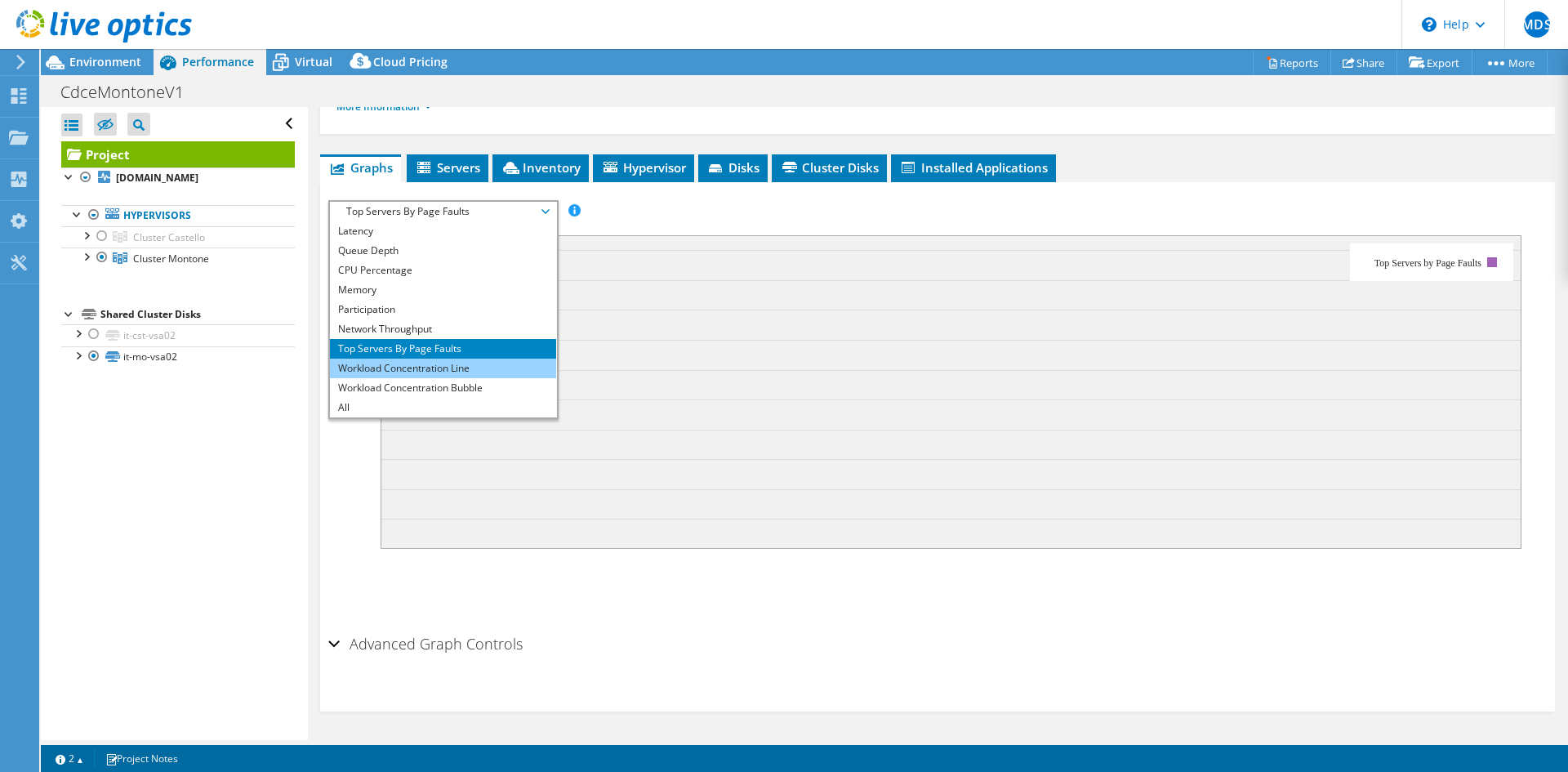
click at [476, 367] on li "Workload Concentration Line" at bounding box center [443, 368] width 227 height 20
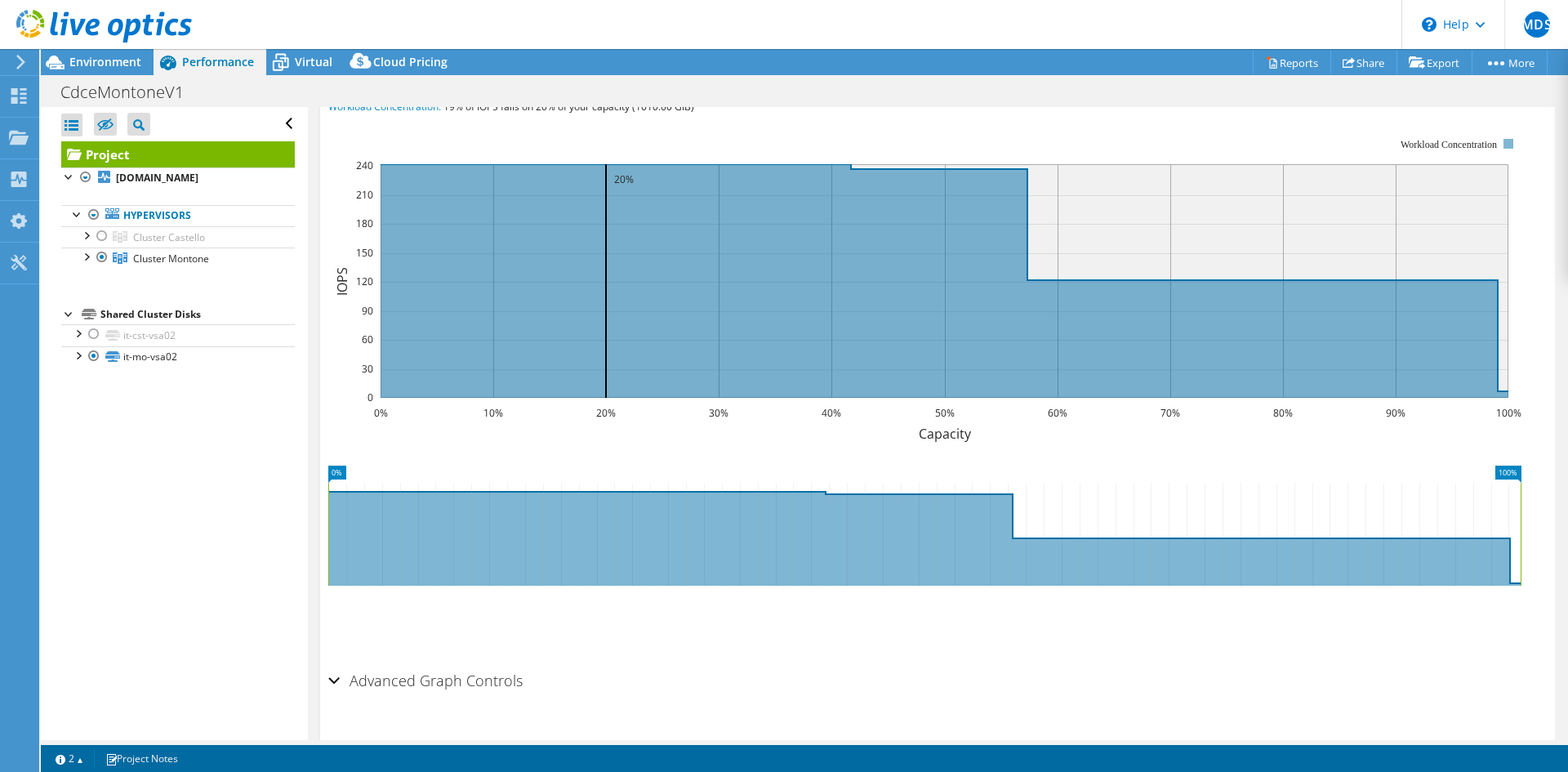
scroll to position [407, 0]
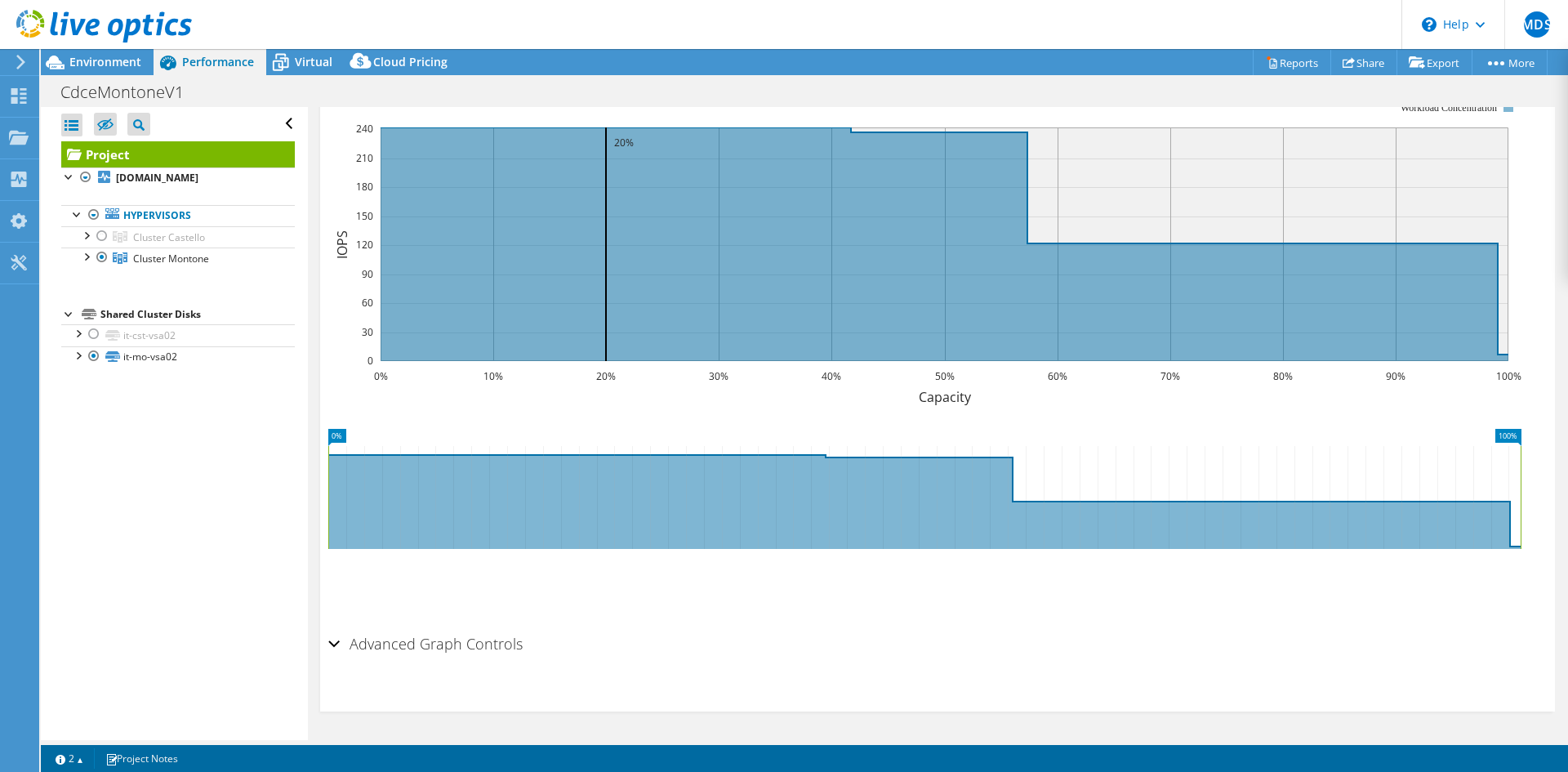
click at [364, 649] on h2 "Advanced Graph Controls" at bounding box center [426, 644] width 195 height 33
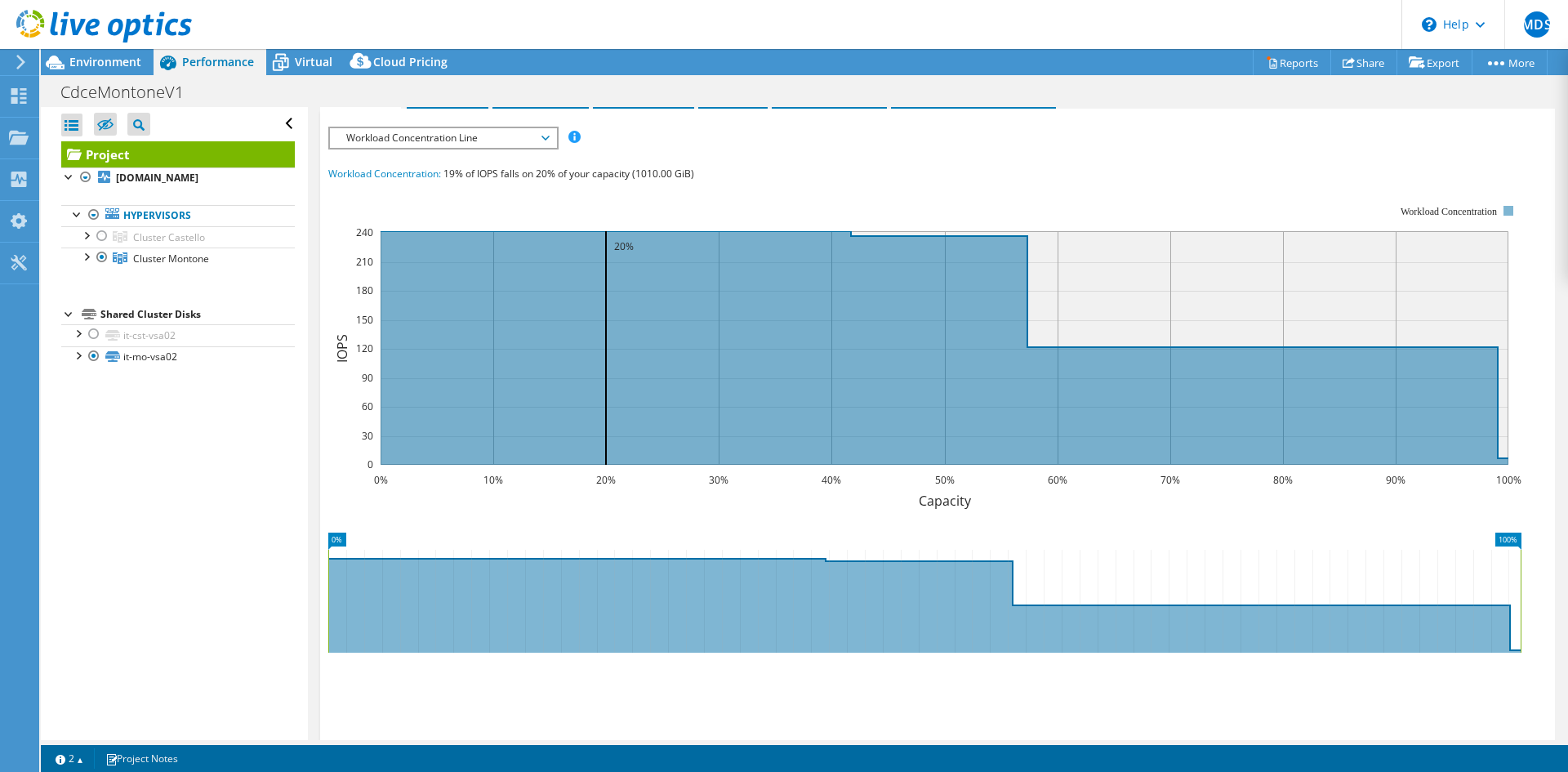
scroll to position [317, 0]
click at [526, 138] on span "Workload Concentration Line" at bounding box center [443, 139] width 210 height 20
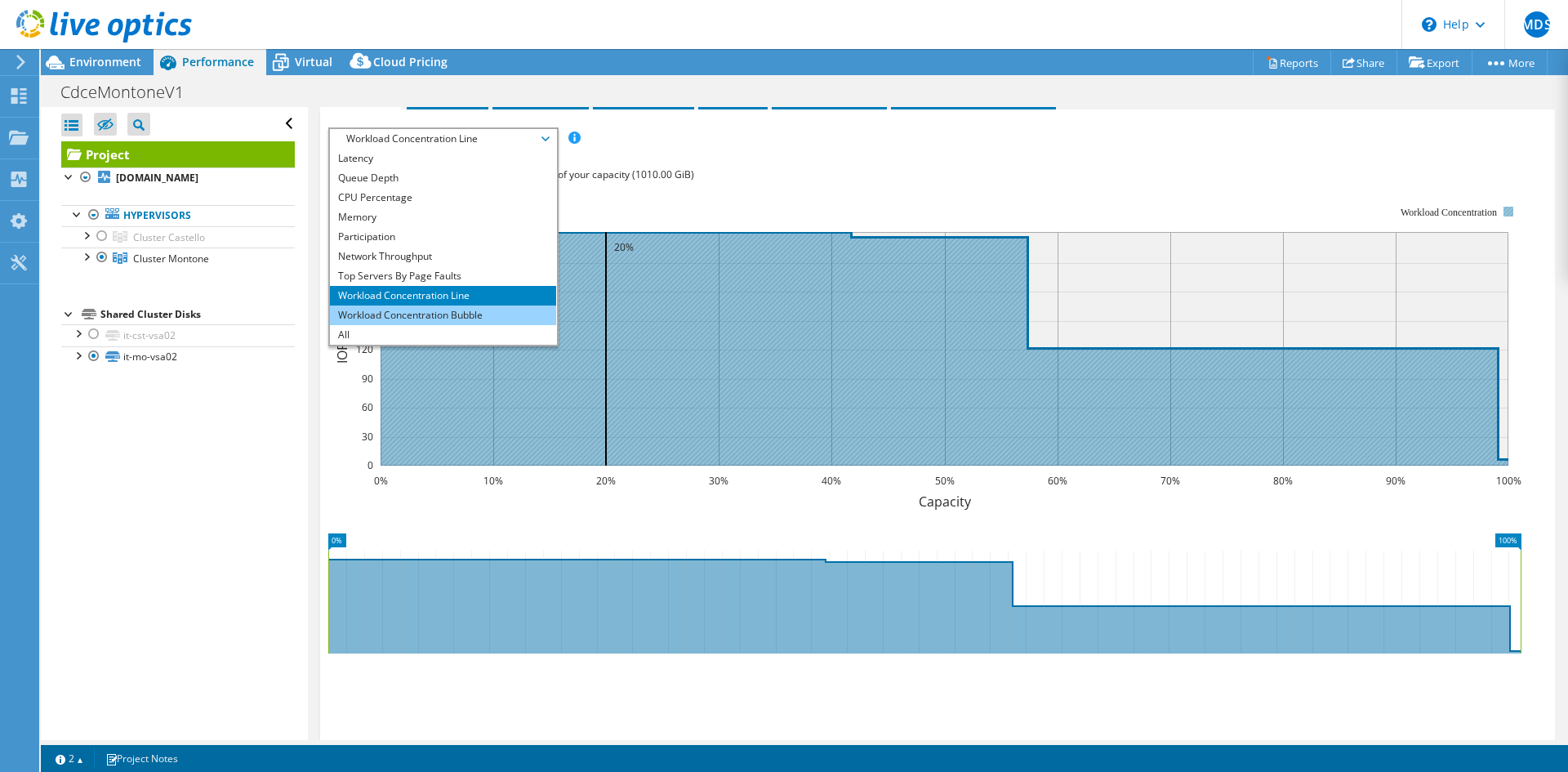
click at [437, 319] on li "Workload Concentration Bubble" at bounding box center [443, 315] width 227 height 20
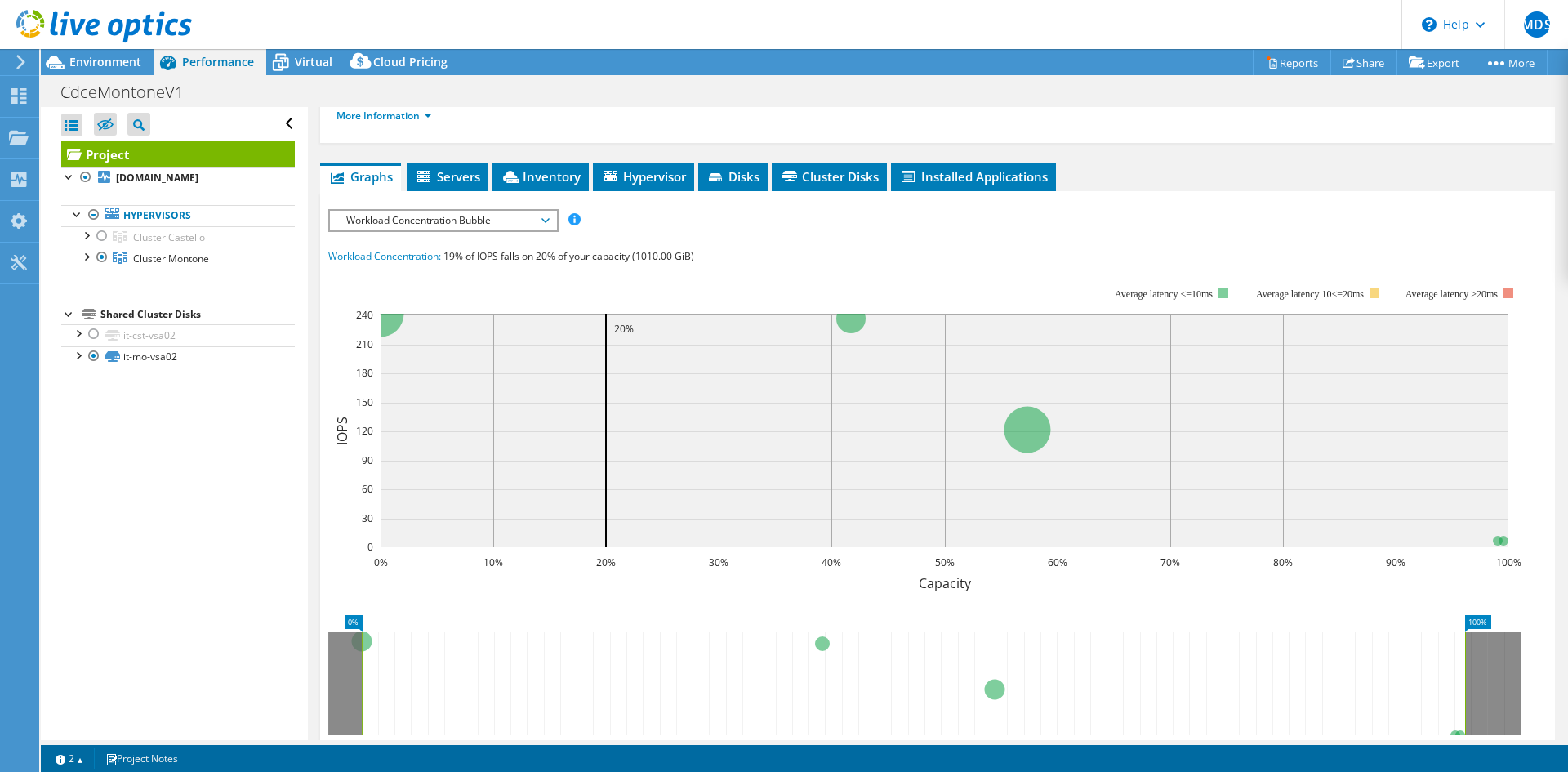
scroll to position [153, 0]
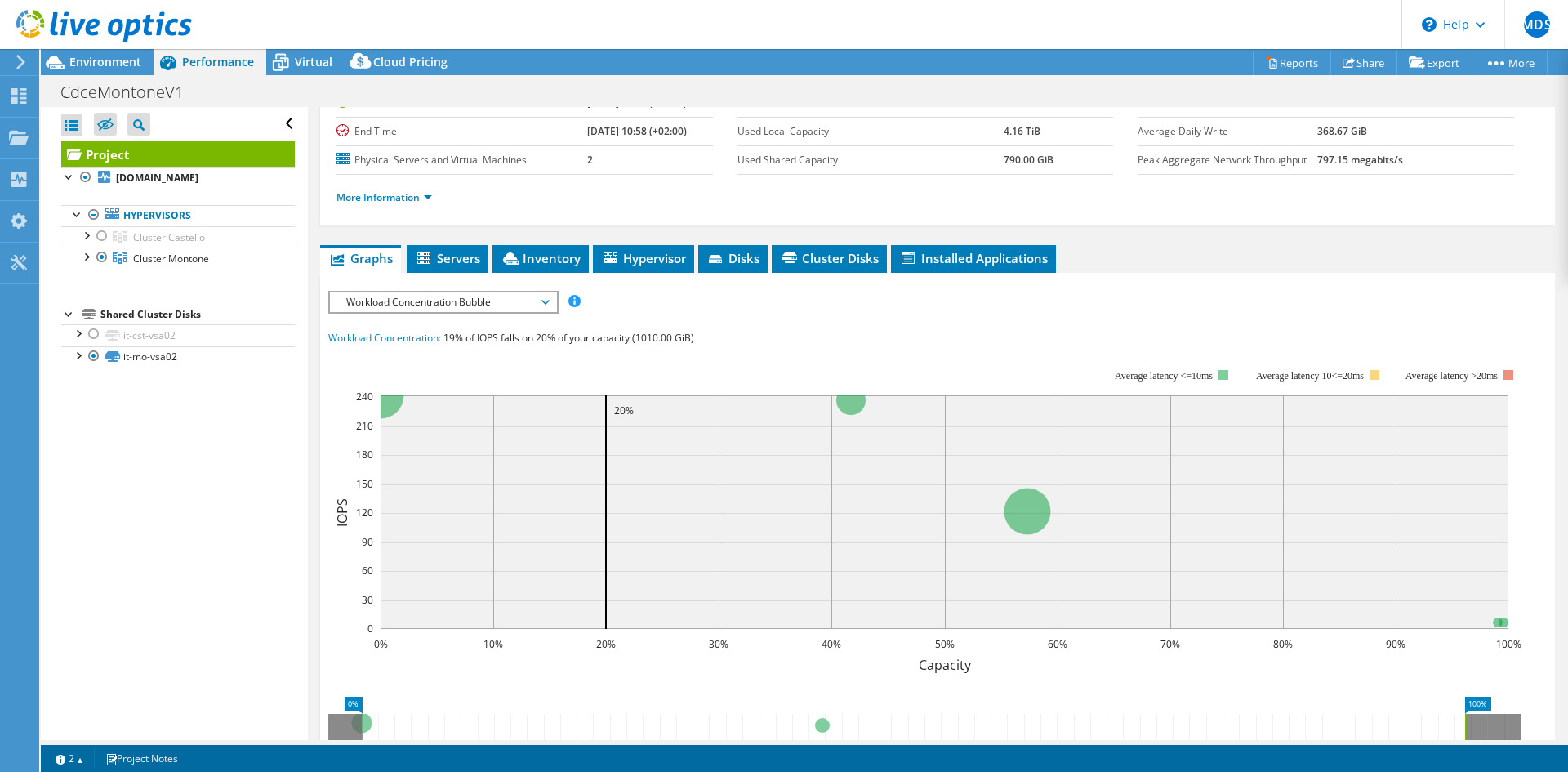
click at [468, 305] on span "Workload Concentration Bubble" at bounding box center [443, 302] width 210 height 20
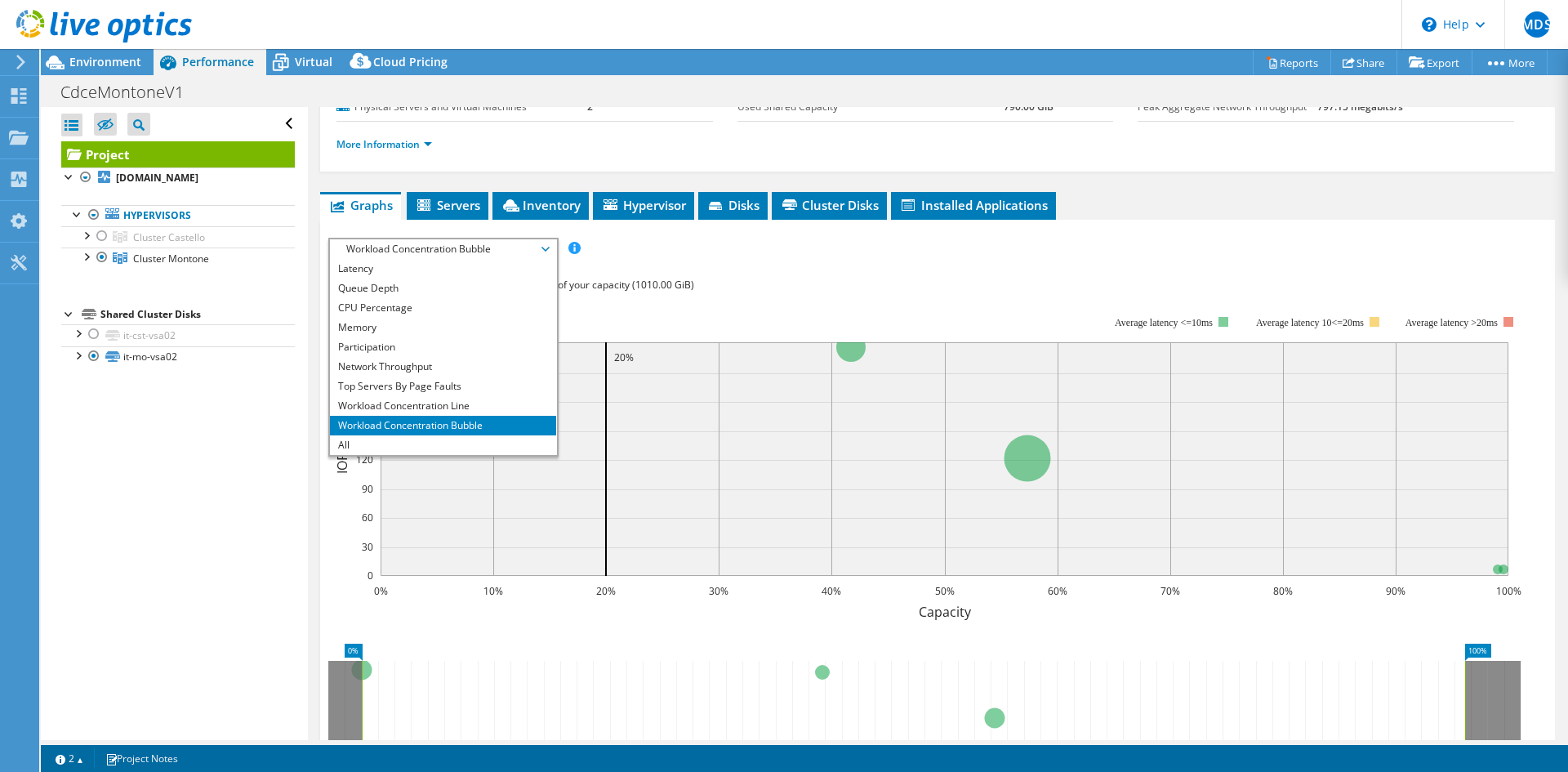
scroll to position [234, 0]
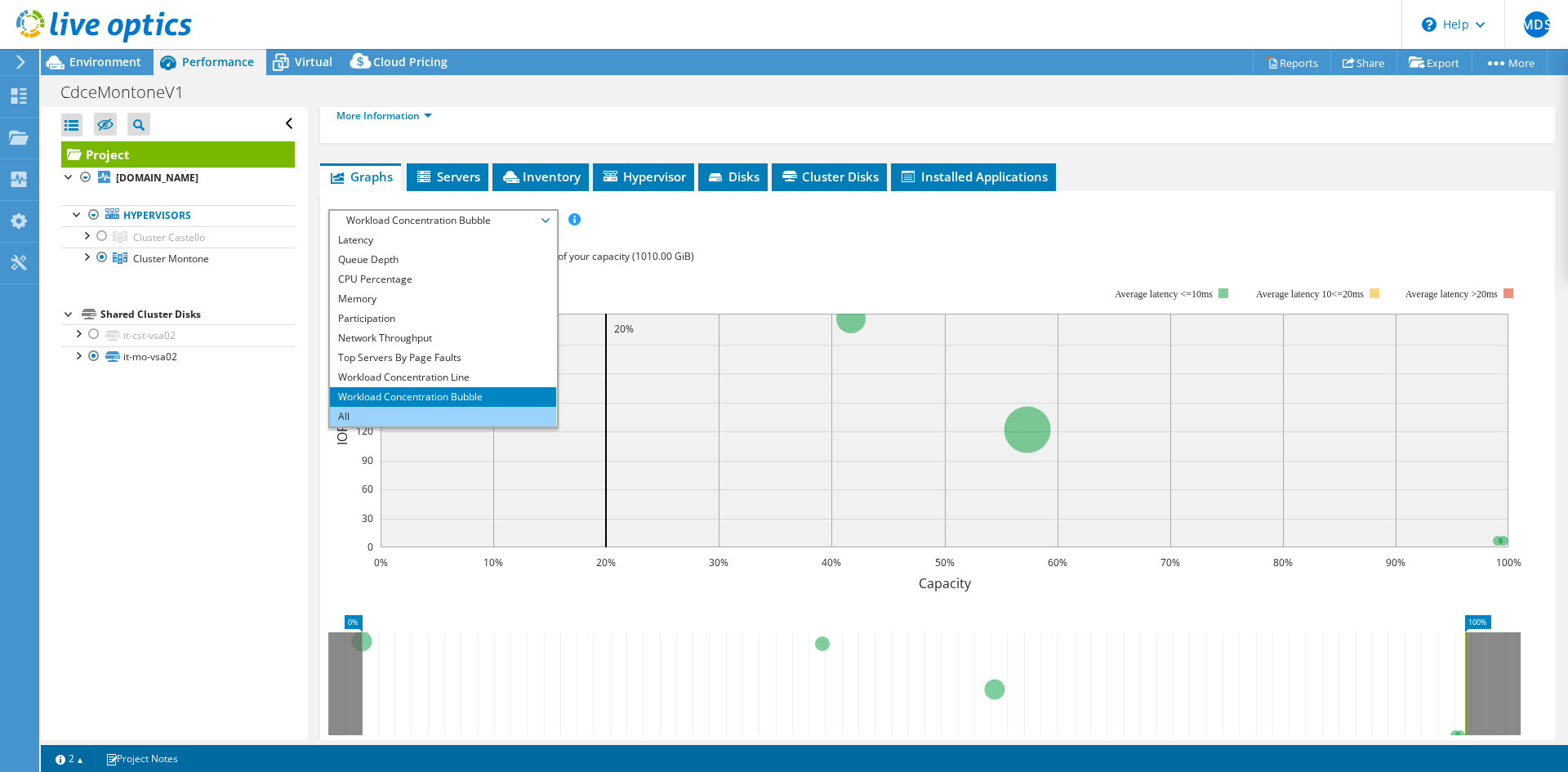
click at [438, 423] on li "All" at bounding box center [443, 416] width 227 height 20
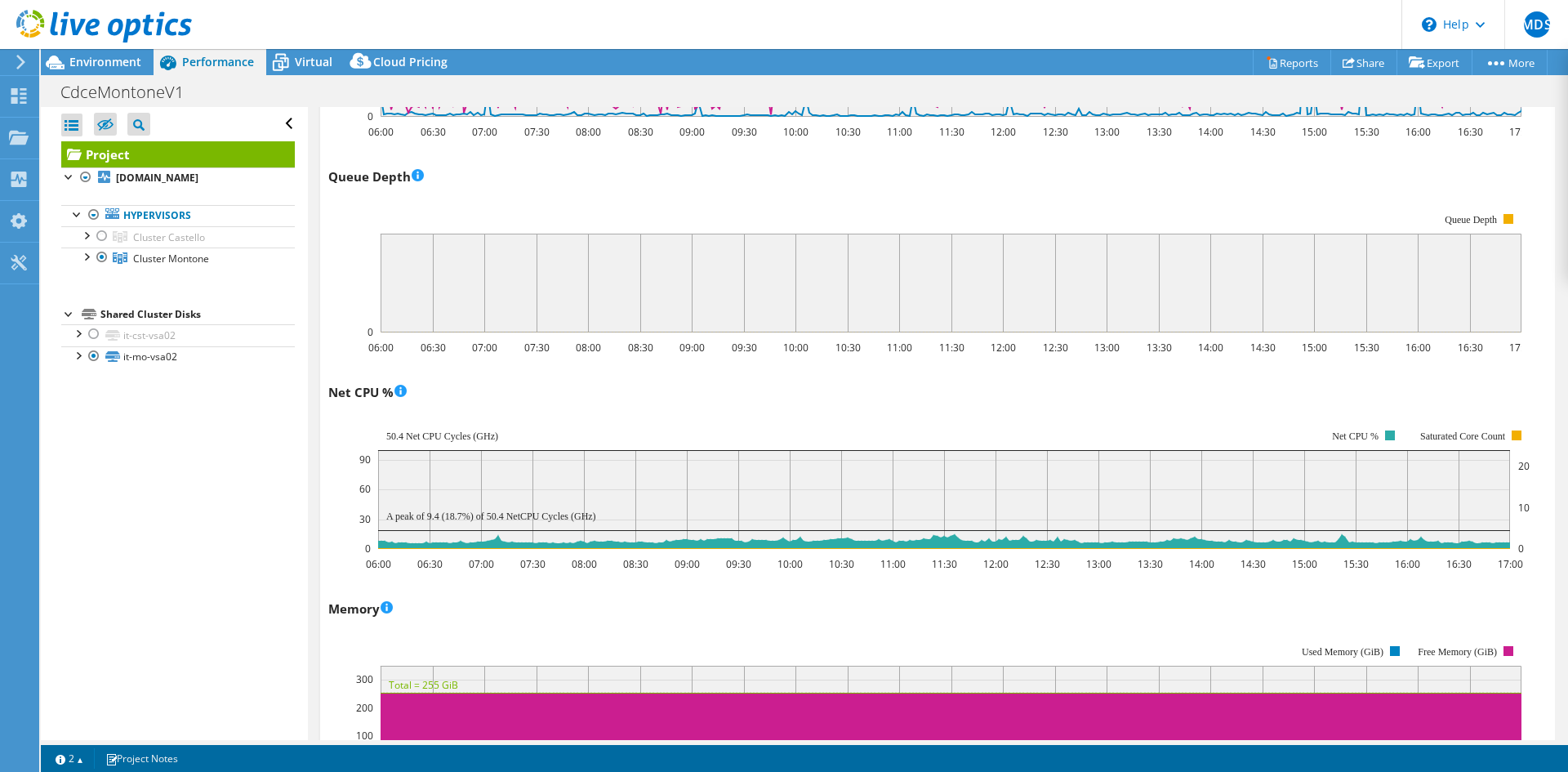
scroll to position [1297, 0]
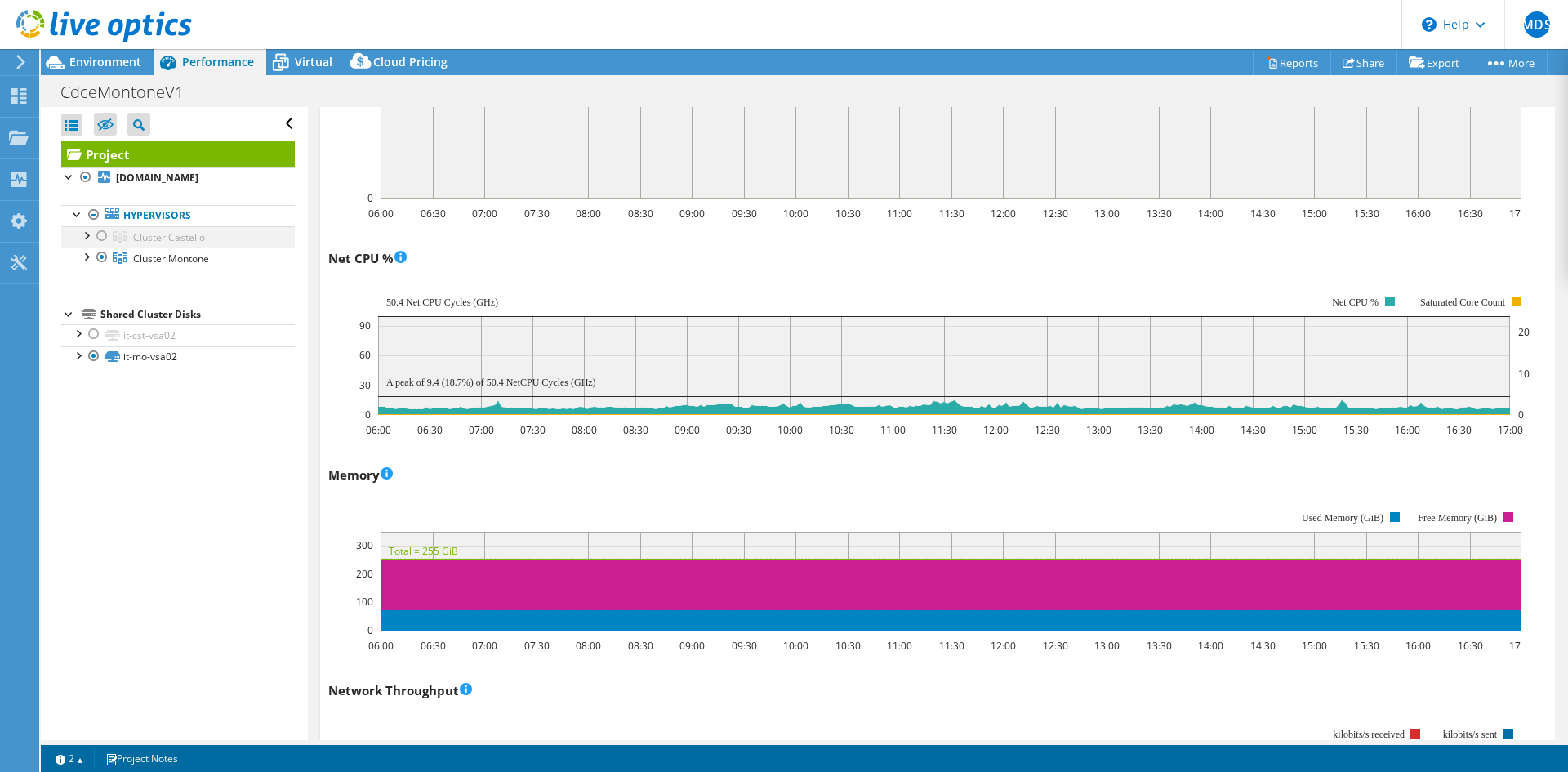
click at [102, 239] on div at bounding box center [101, 236] width 16 height 20
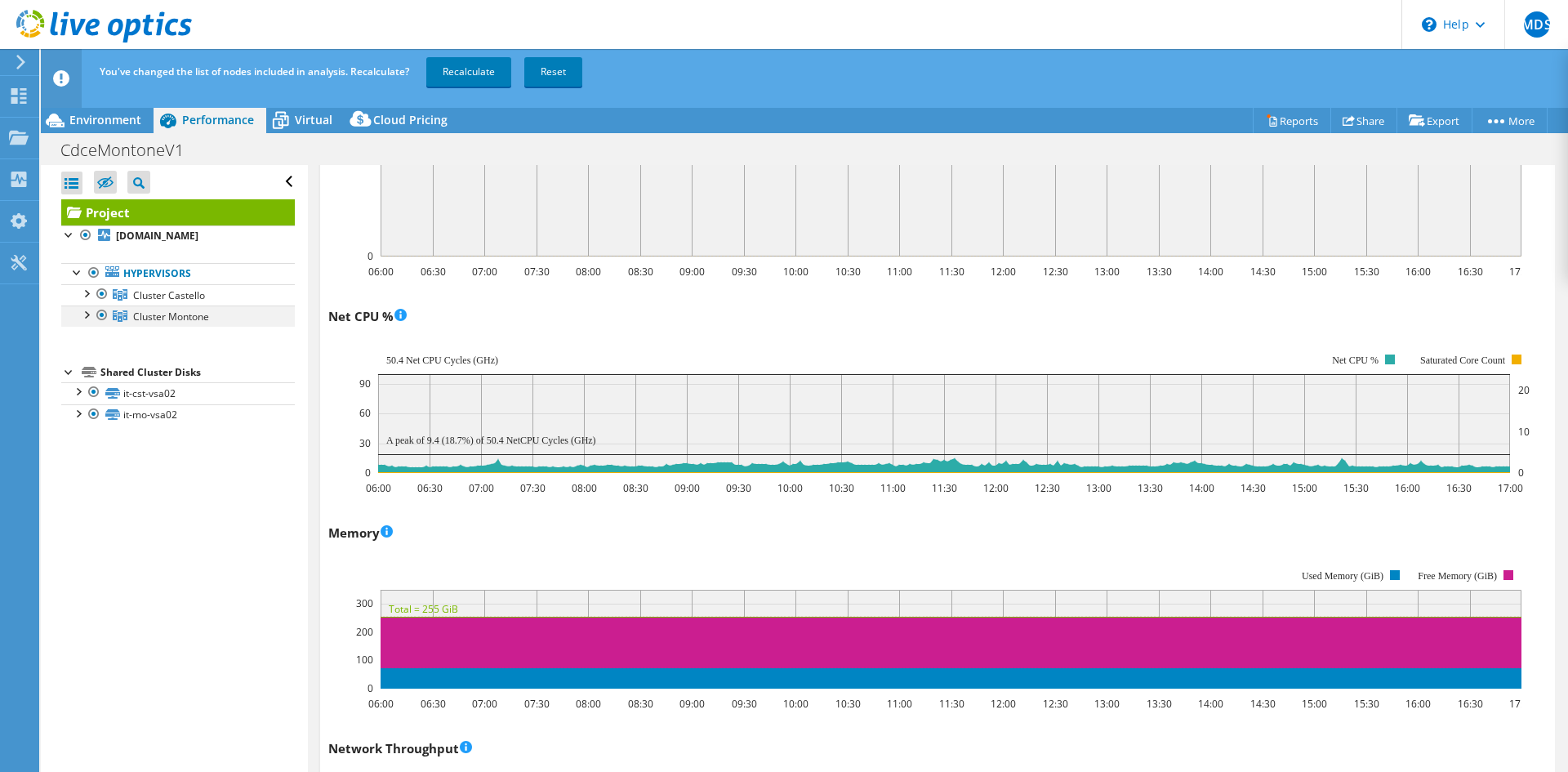
click at [102, 317] on div at bounding box center [101, 315] width 16 height 20
click at [473, 71] on link "Recalculate" at bounding box center [468, 71] width 85 height 29
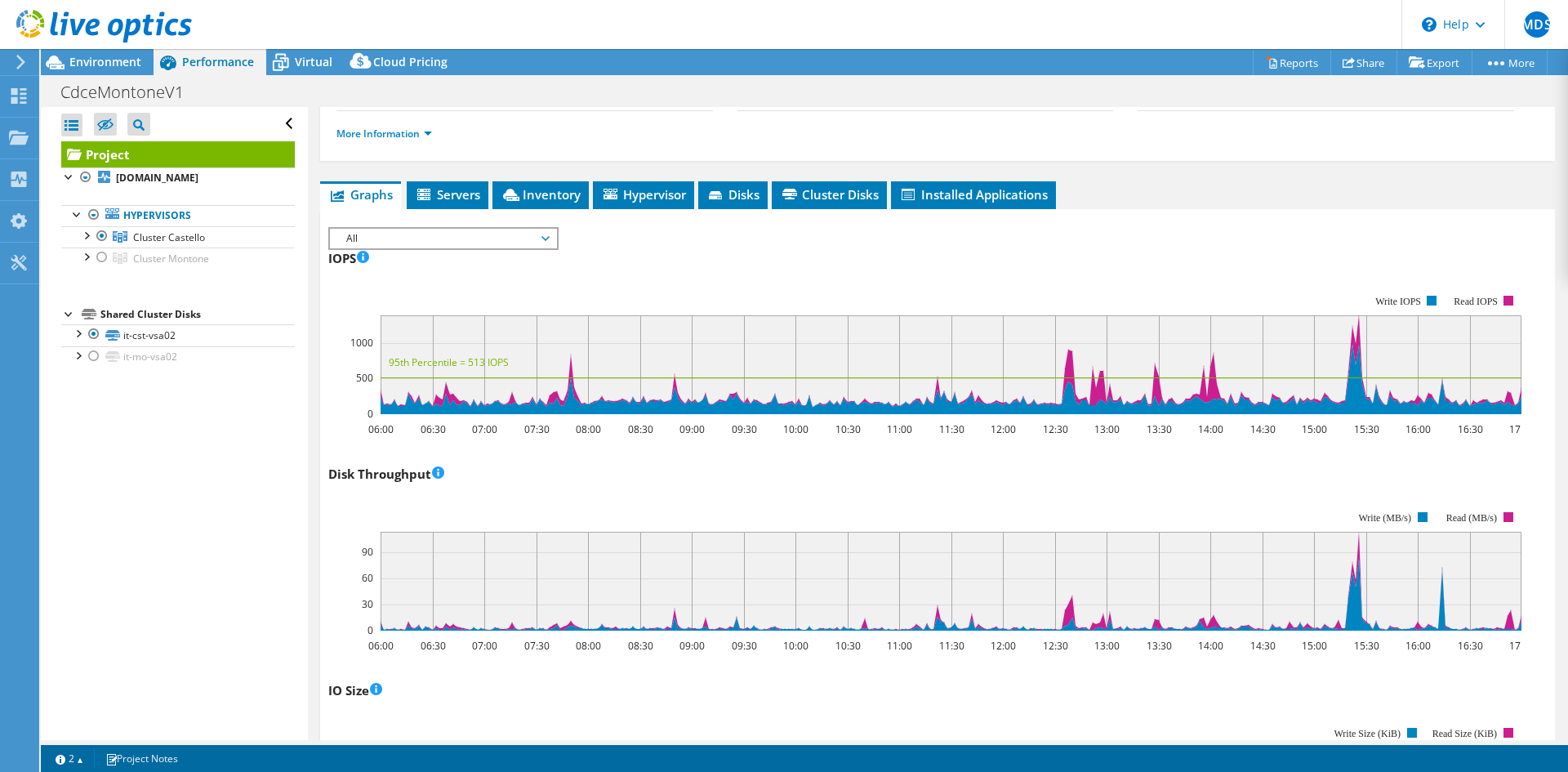
scroll to position [162, 0]
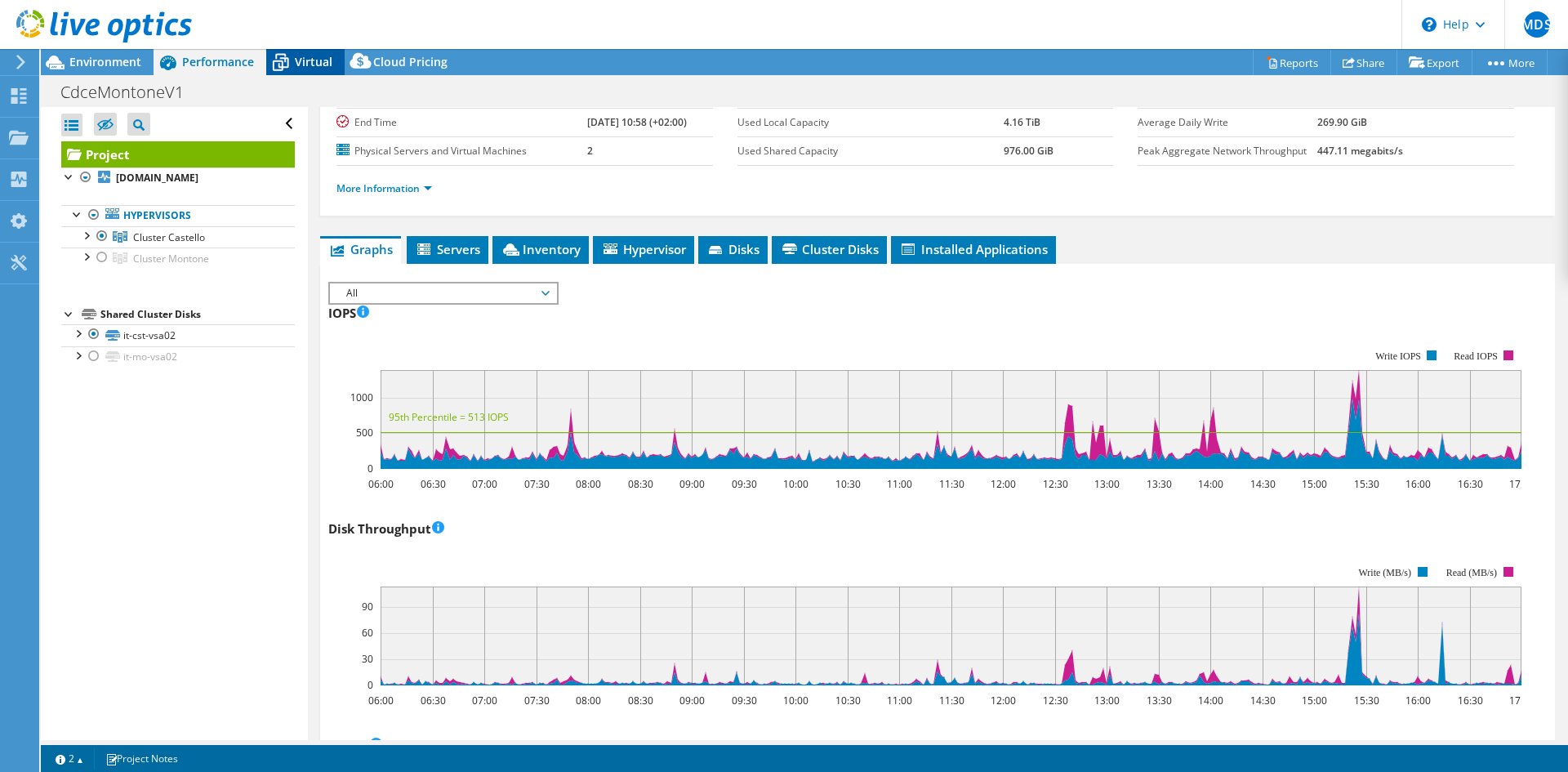
click at [320, 54] on span "Virtual" at bounding box center [314, 62] width 37 height 16
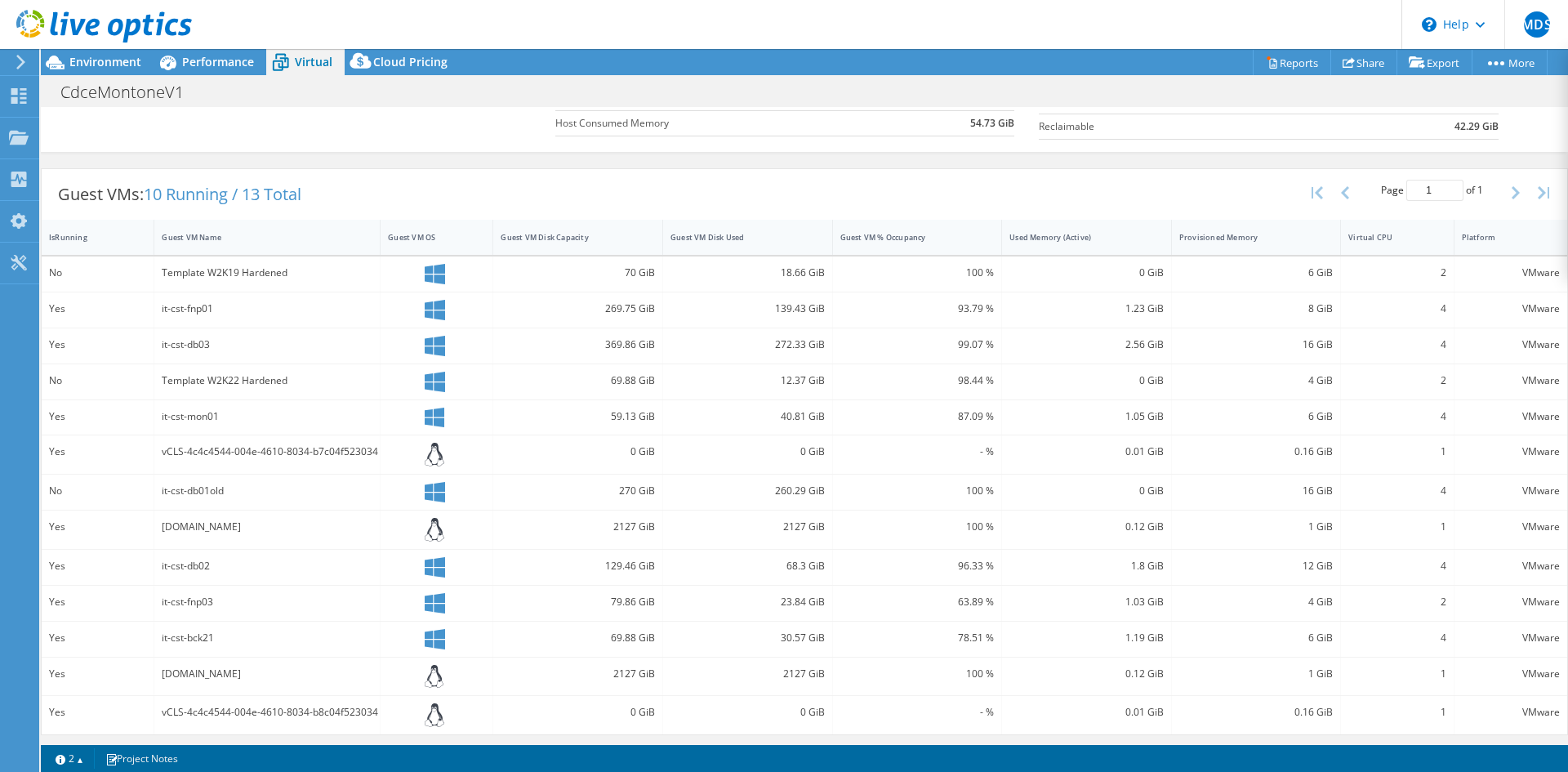
scroll to position [263, 0]
click at [419, 61] on span "Cloud Pricing" at bounding box center [410, 62] width 74 height 16
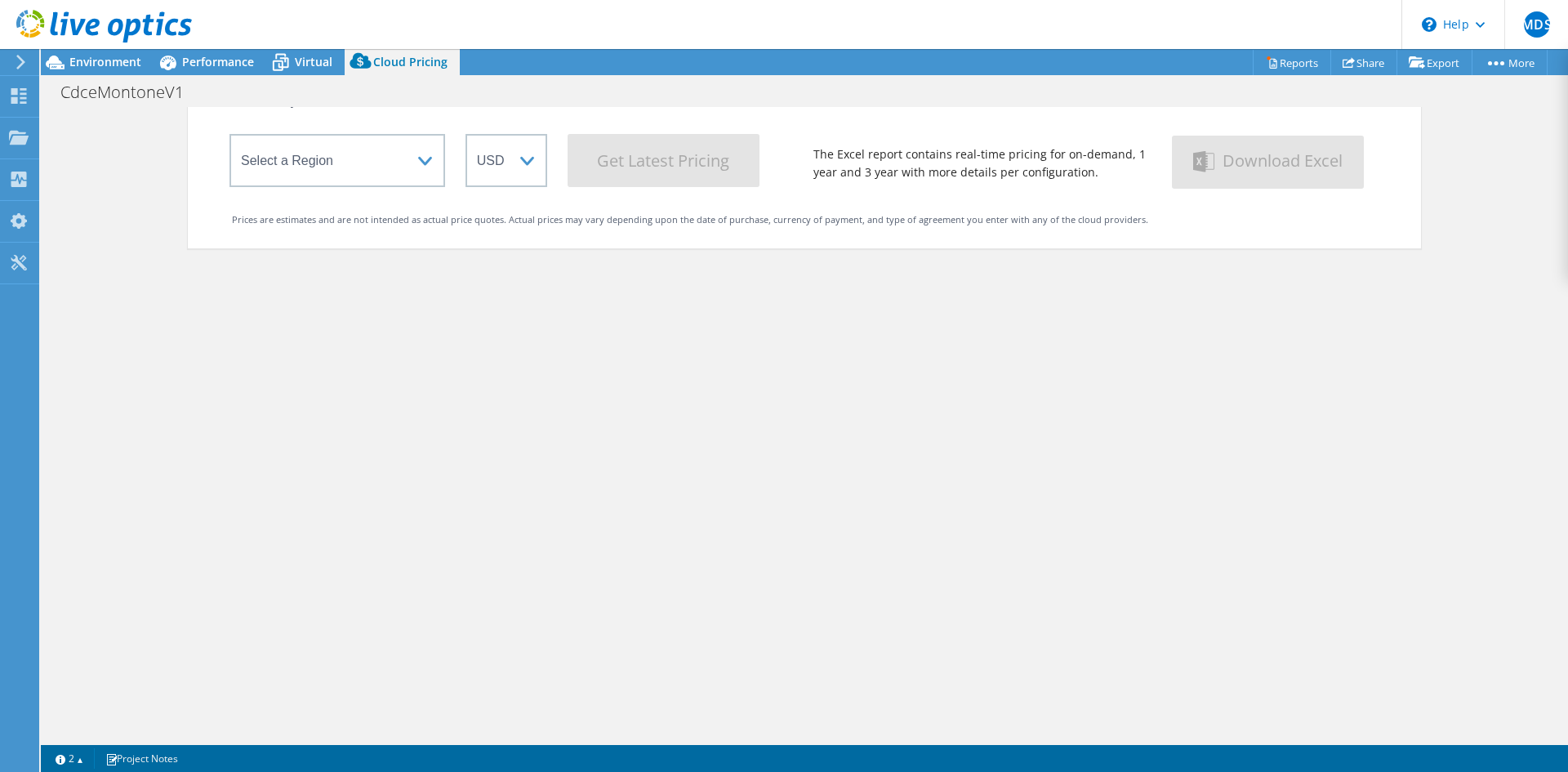
scroll to position [139, 0]
click at [418, 159] on select "Select a Region Asia Pacific (Hong Kong) Asia Pacific (Mumbai) Asia Pacific (Se…" at bounding box center [337, 160] width 215 height 53
select select "EUFrankfurt"
click at [229, 138] on select "Select a Region Asia Pacific (Hong Kong) Asia Pacific (Mumbai) Asia Pacific (Se…" at bounding box center [337, 160] width 215 height 53
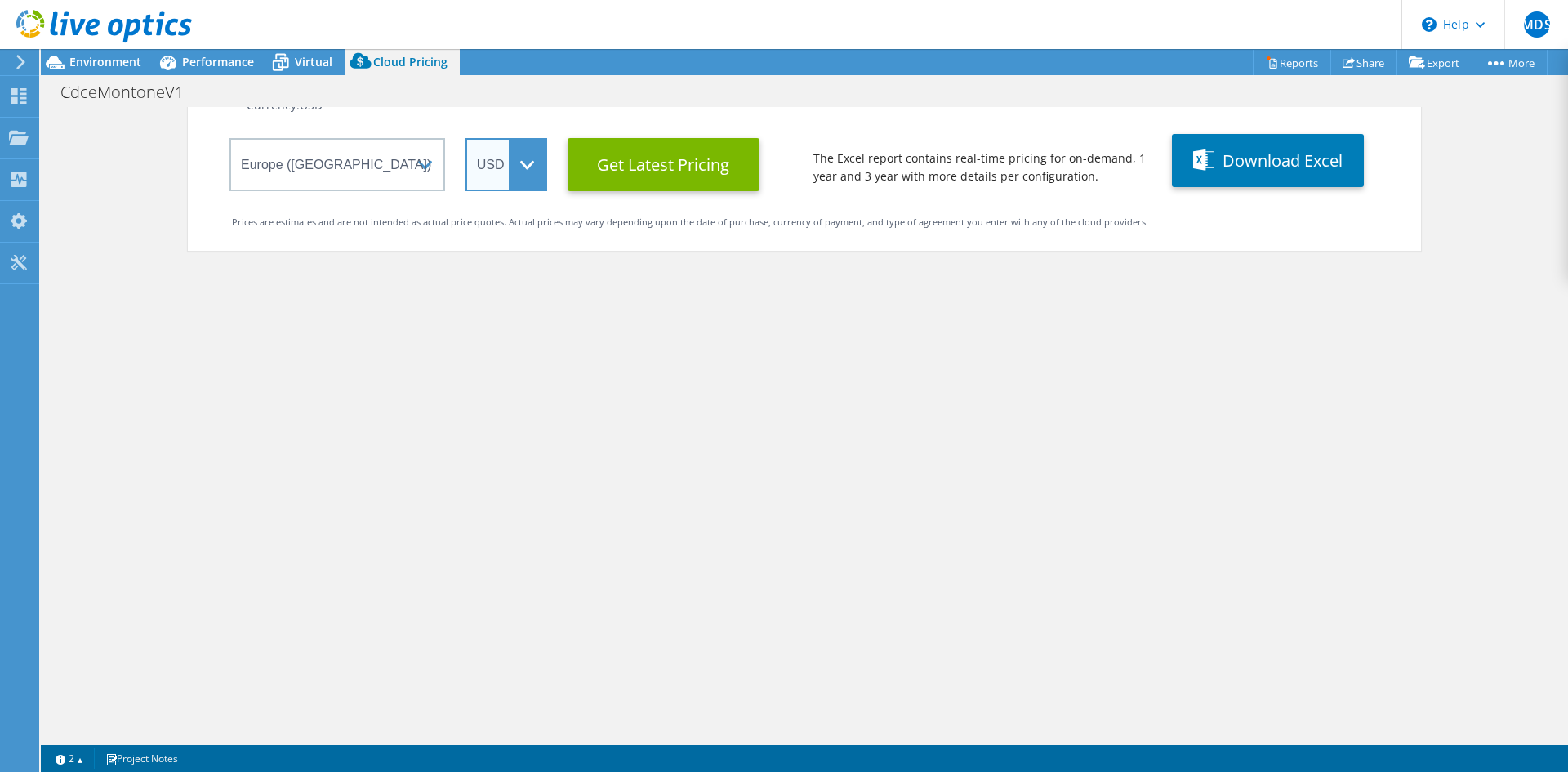
click at [499, 148] on select "ARS AUD BRL CAD CHF CLP CNY DKK EUR GBP HKD HUF INR JPY MXN MYR NOK NZD PEN SEK…" at bounding box center [506, 164] width 81 height 53
click at [466, 138] on select "ARS AUD BRL CAD CHF CLP CNY DKK EUR GBP HKD HUF INR JPY MXN MYR NOK NZD PEN SEK…" at bounding box center [506, 164] width 81 height 53
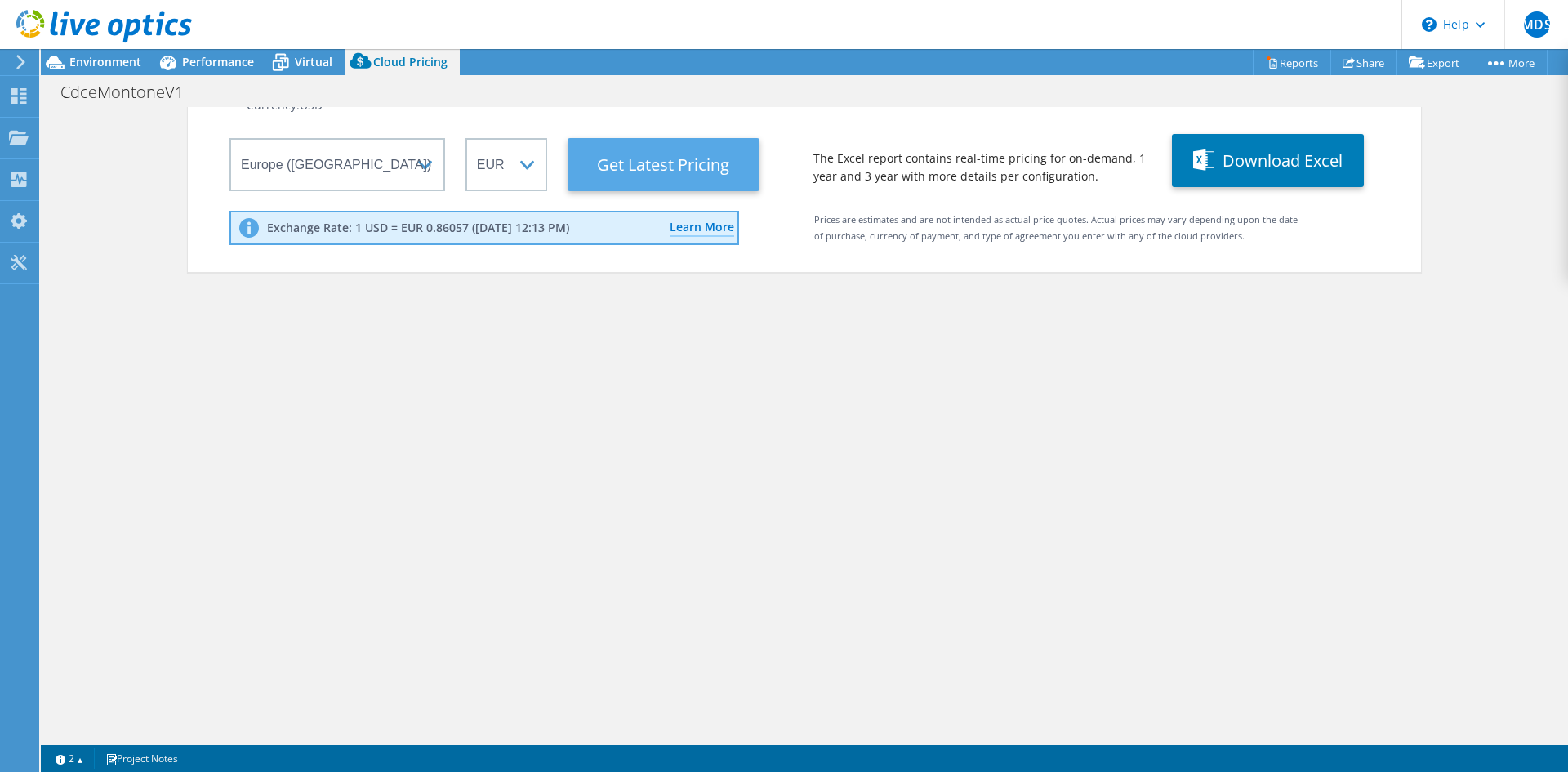
click at [680, 163] on Latest "Get Latest Pricing" at bounding box center [663, 164] width 192 height 53
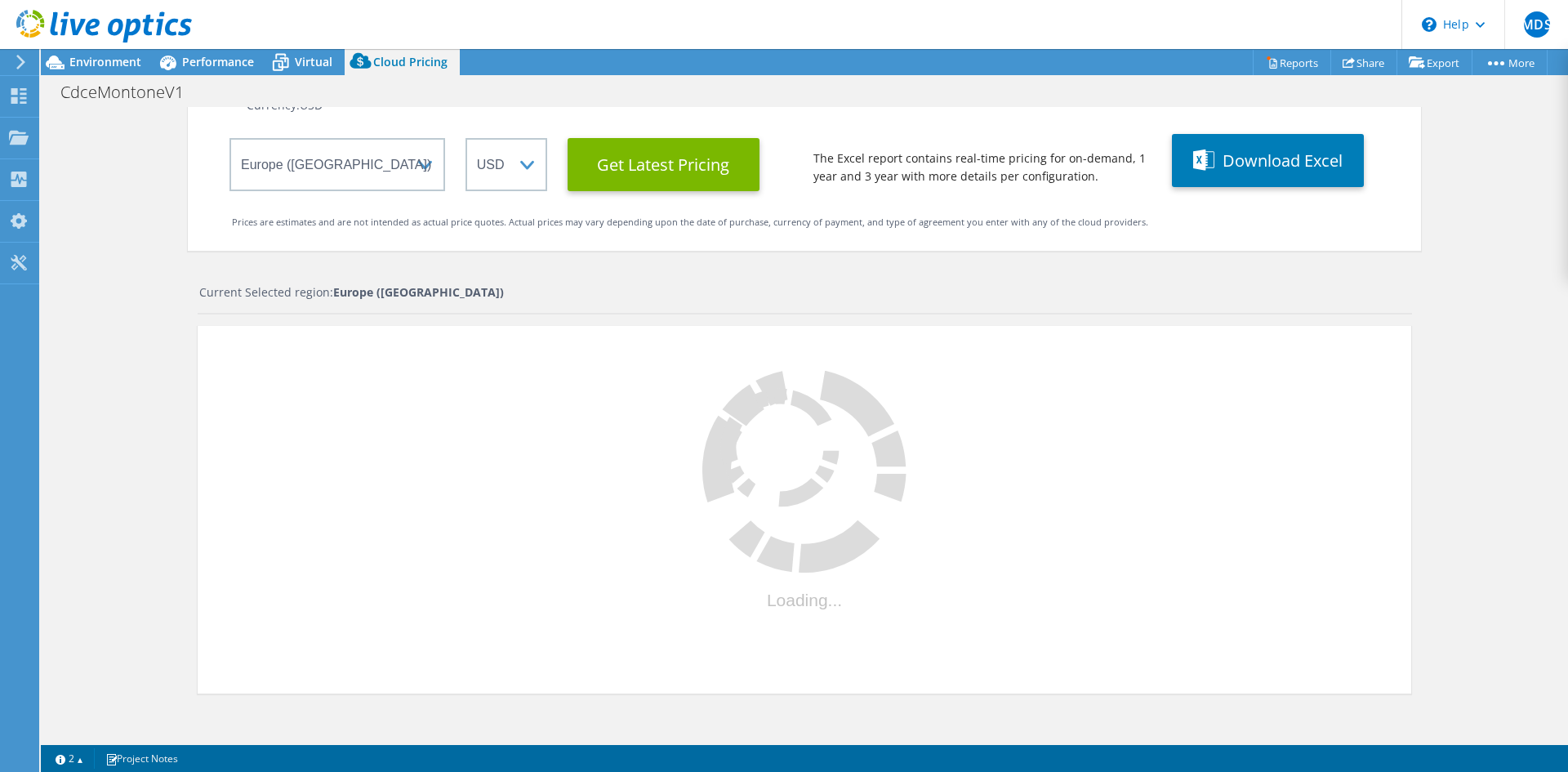
select select "EUR"
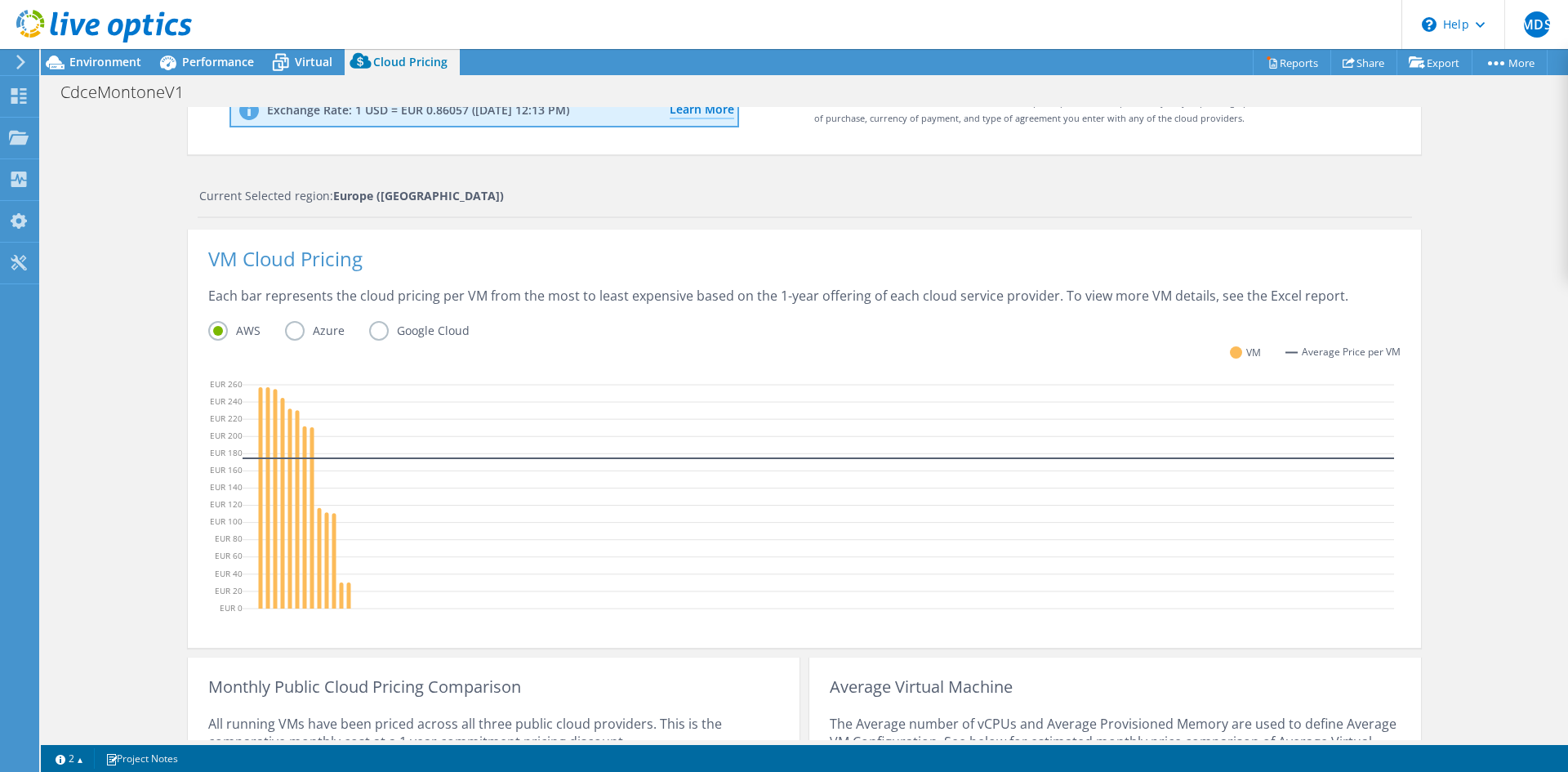
scroll to position [234, 0]
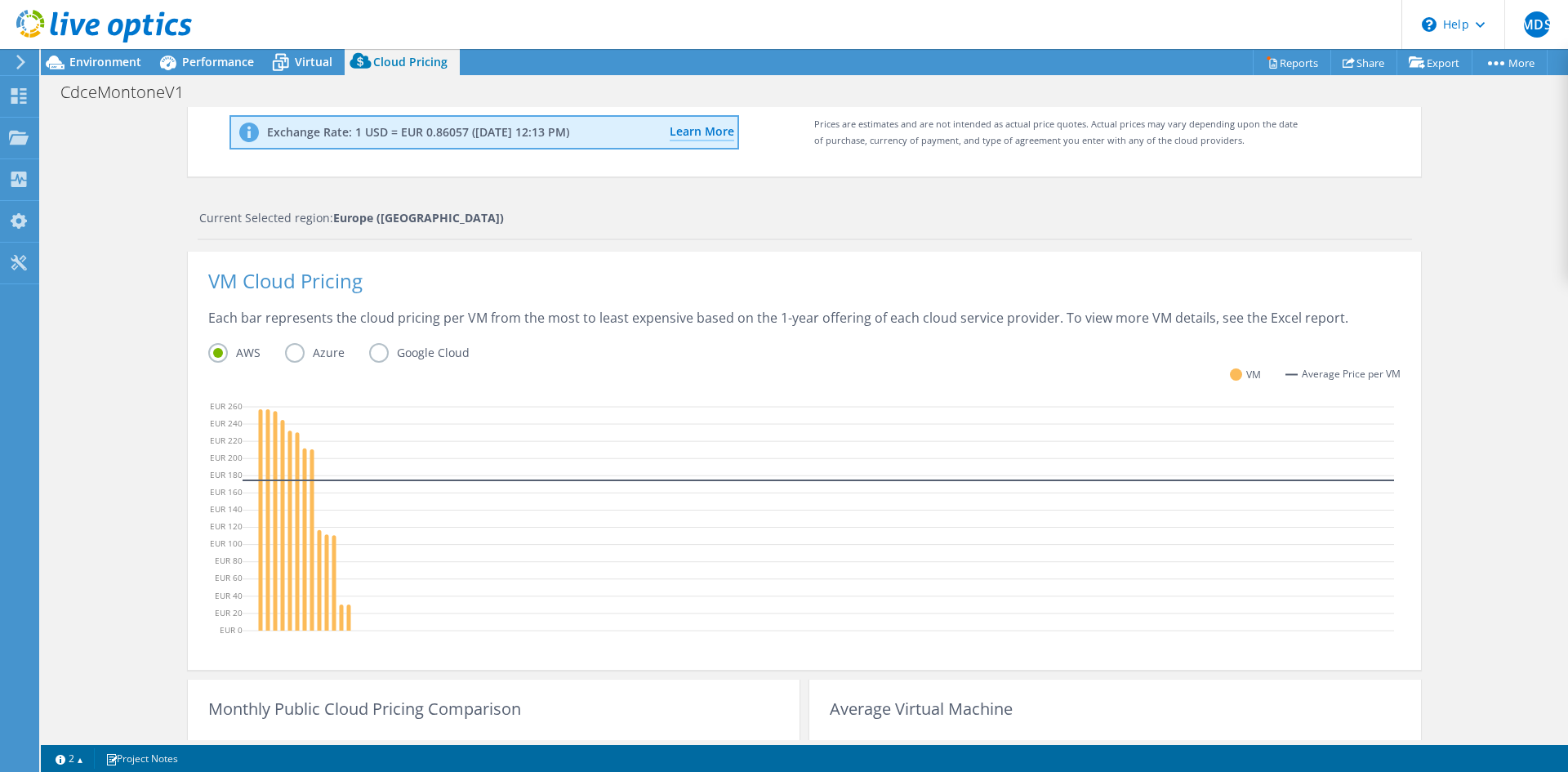
click at [286, 361] on label "Azure" at bounding box center [327, 352] width 84 height 20
click at [0, 0] on input "Azure" at bounding box center [0, 0] width 0 height 0
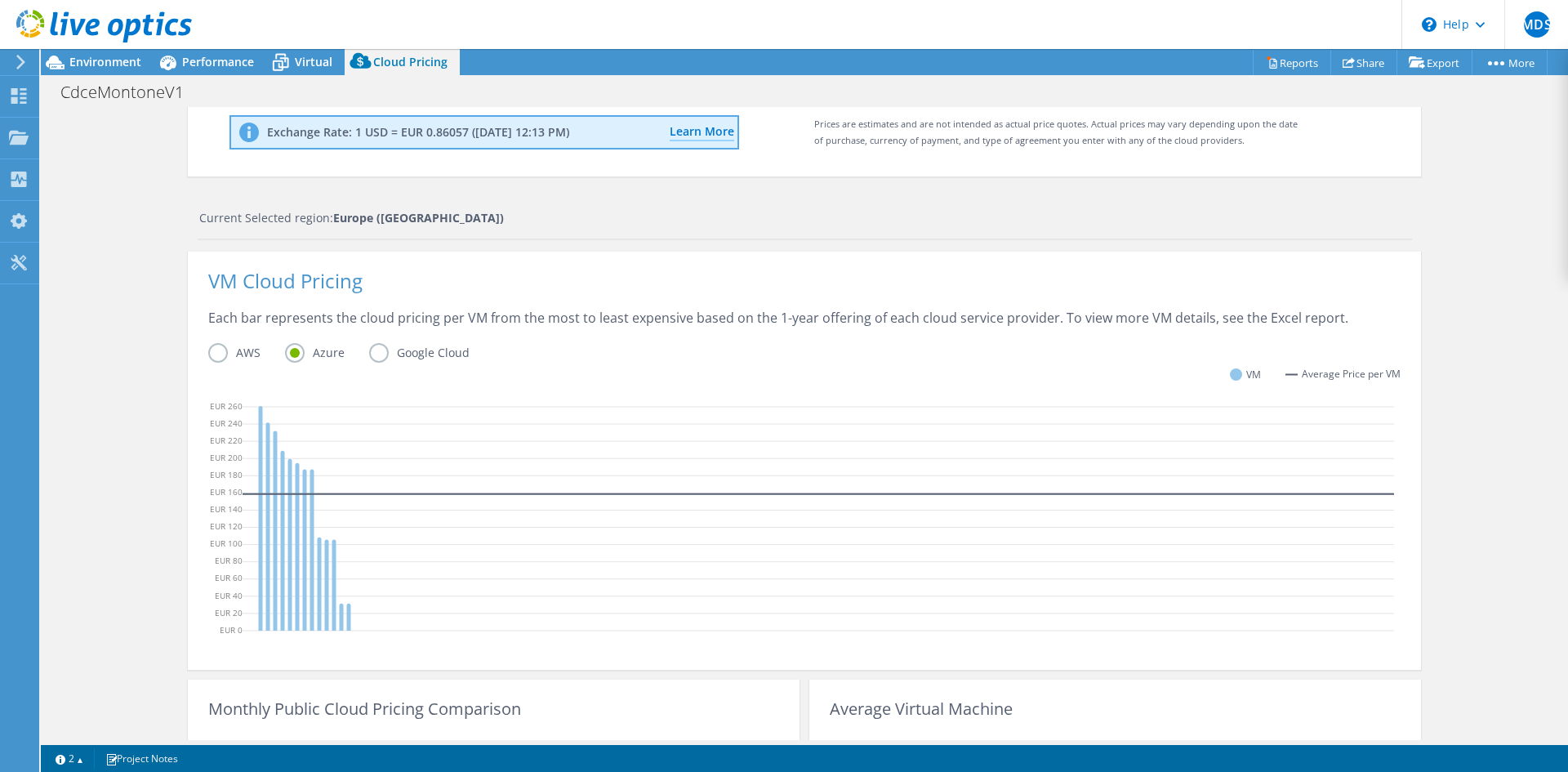
click at [370, 352] on label "Google Cloud" at bounding box center [431, 352] width 125 height 20
click at [0, 0] on input "Google Cloud" at bounding box center [0, 0] width 0 height 0
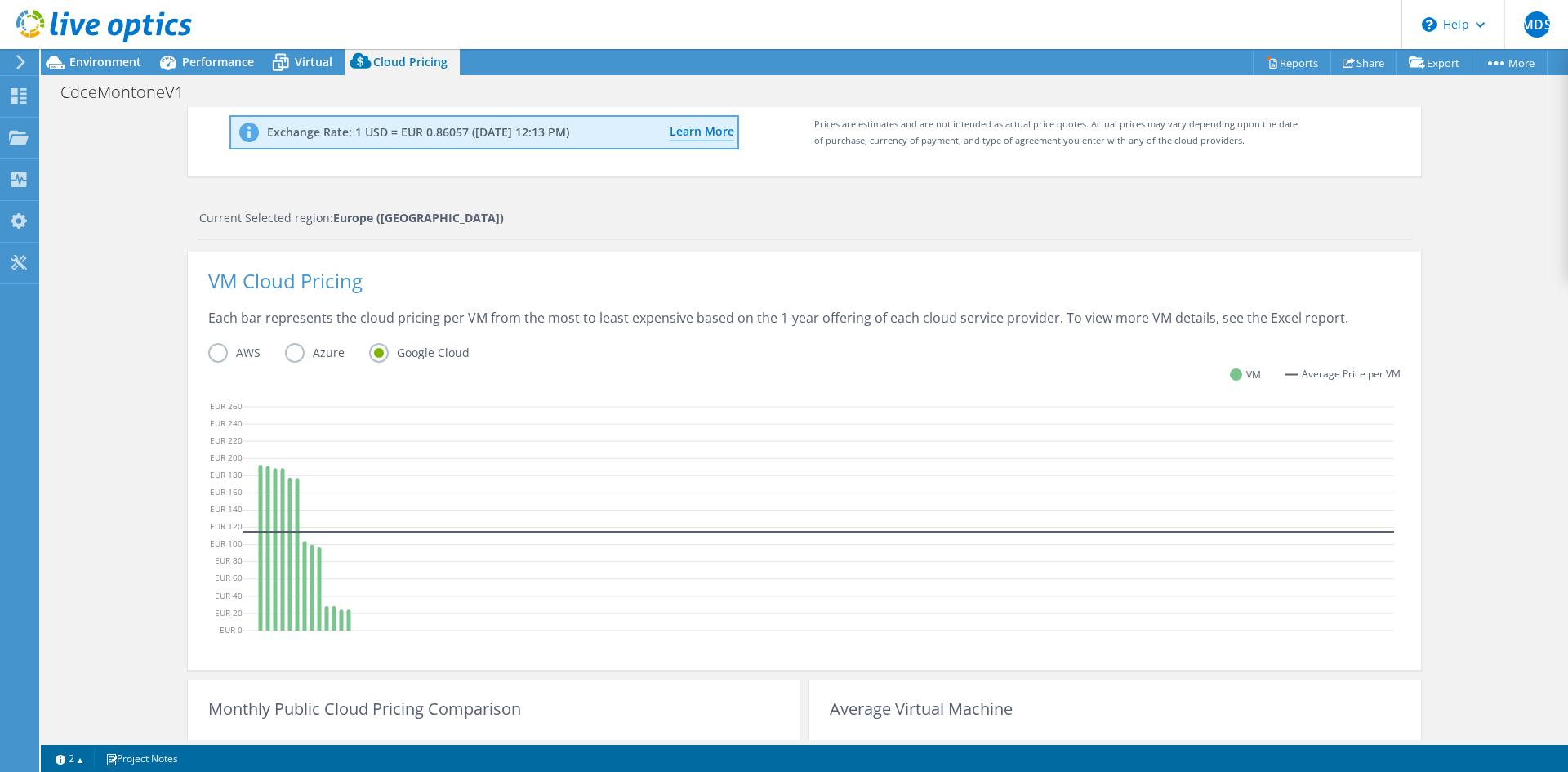
click at [214, 348] on label "AWS" at bounding box center [246, 352] width 77 height 20
click at [0, 0] on input "AWS" at bounding box center [0, 0] width 0 height 0
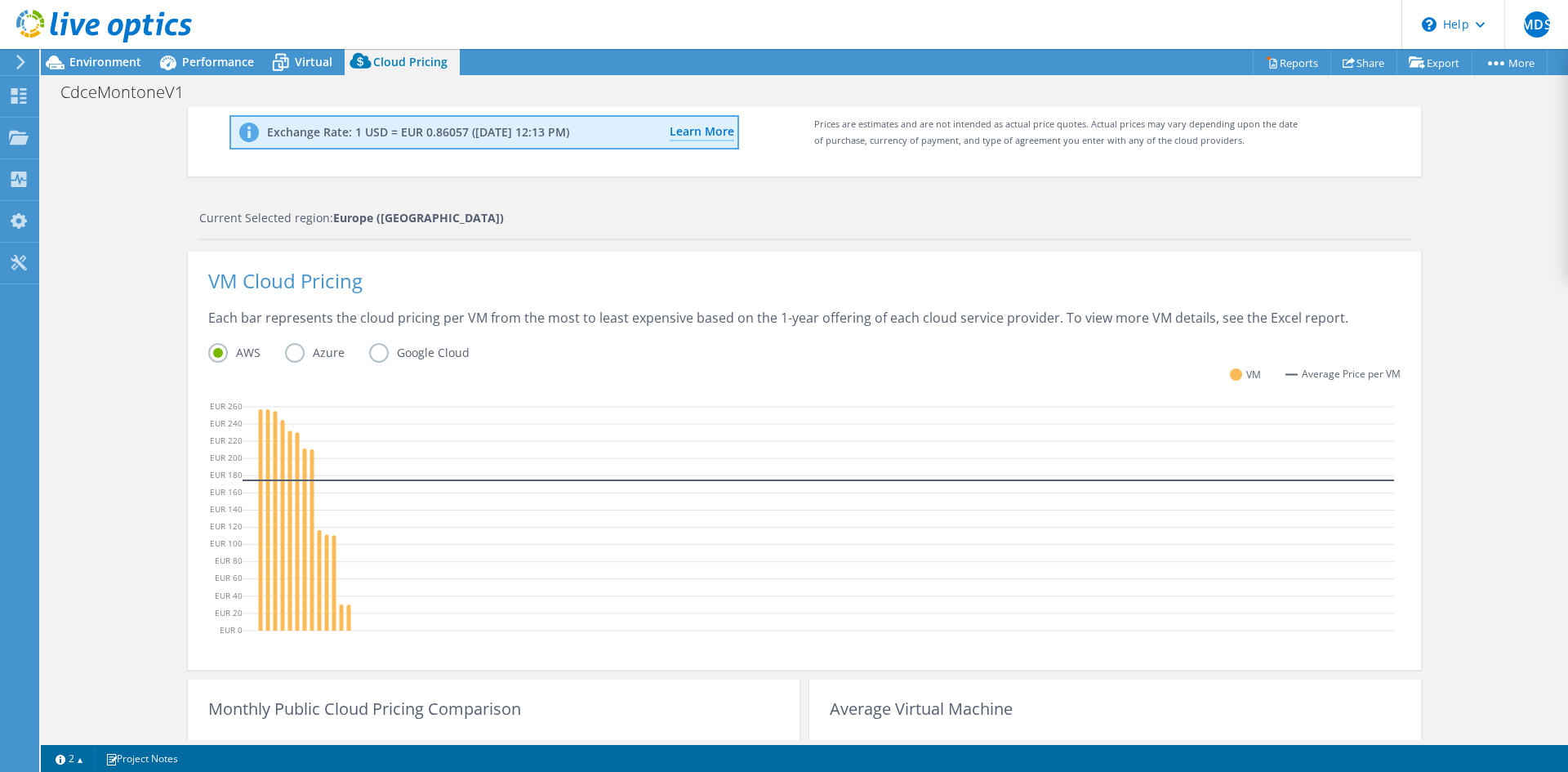
click at [291, 357] on label "Azure" at bounding box center [327, 352] width 84 height 20
click at [0, 0] on input "Azure" at bounding box center [0, 0] width 0 height 0
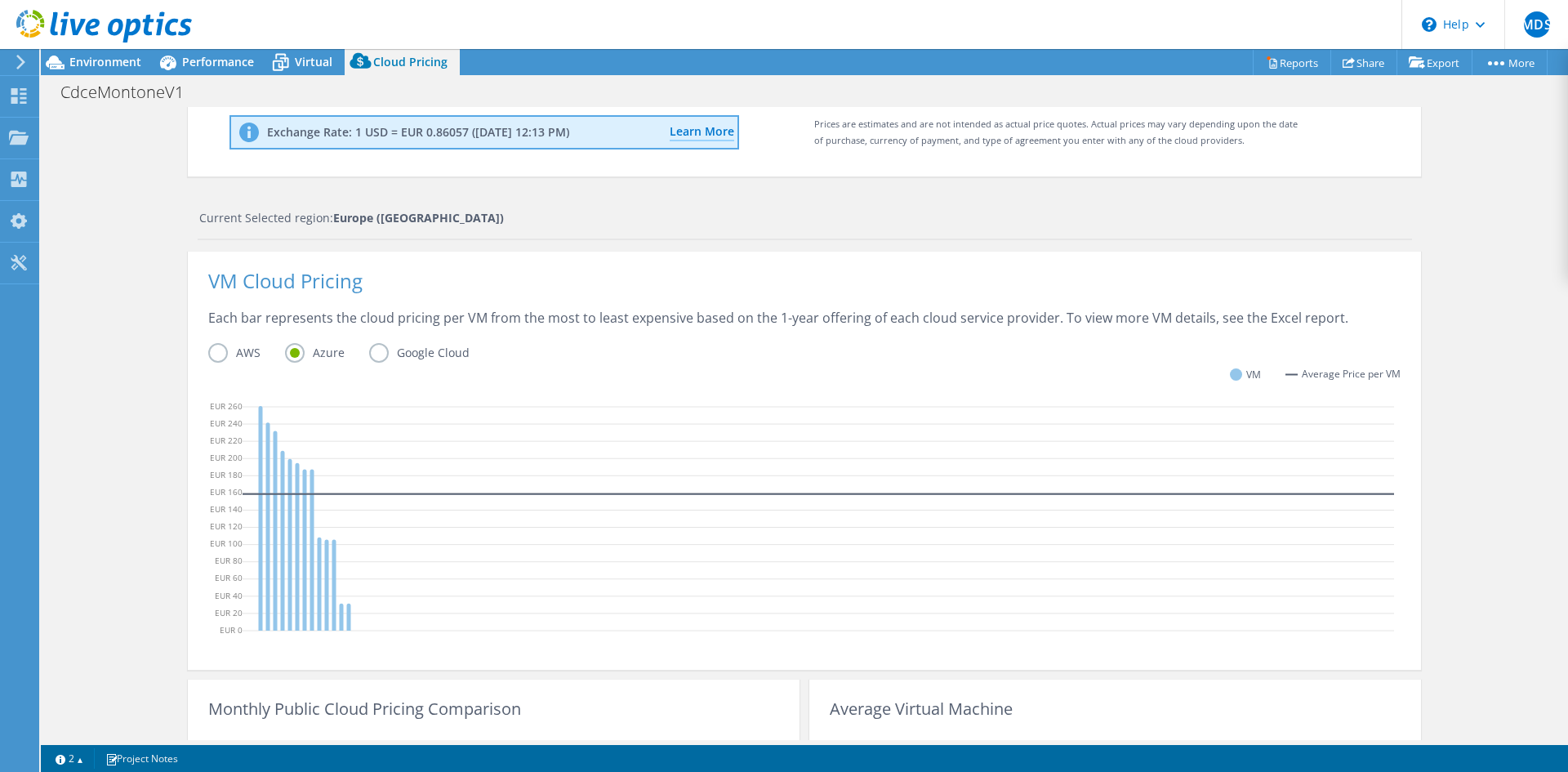
click at [374, 354] on label "Google Cloud" at bounding box center [431, 352] width 125 height 20
click at [0, 0] on input "Google Cloud" at bounding box center [0, 0] width 0 height 0
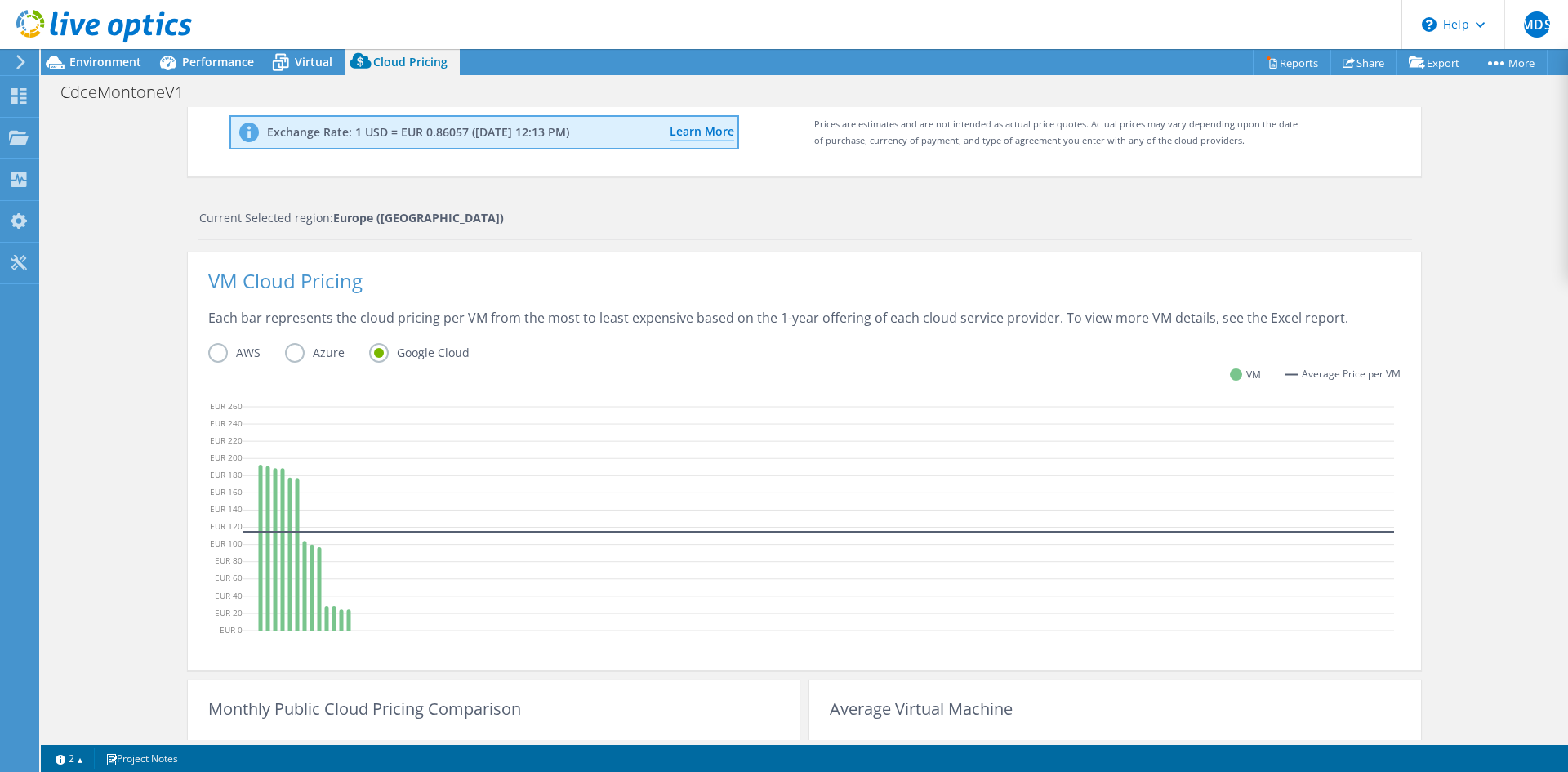
click at [214, 357] on label "AWS" at bounding box center [246, 352] width 77 height 20
click at [0, 0] on input "AWS" at bounding box center [0, 0] width 0 height 0
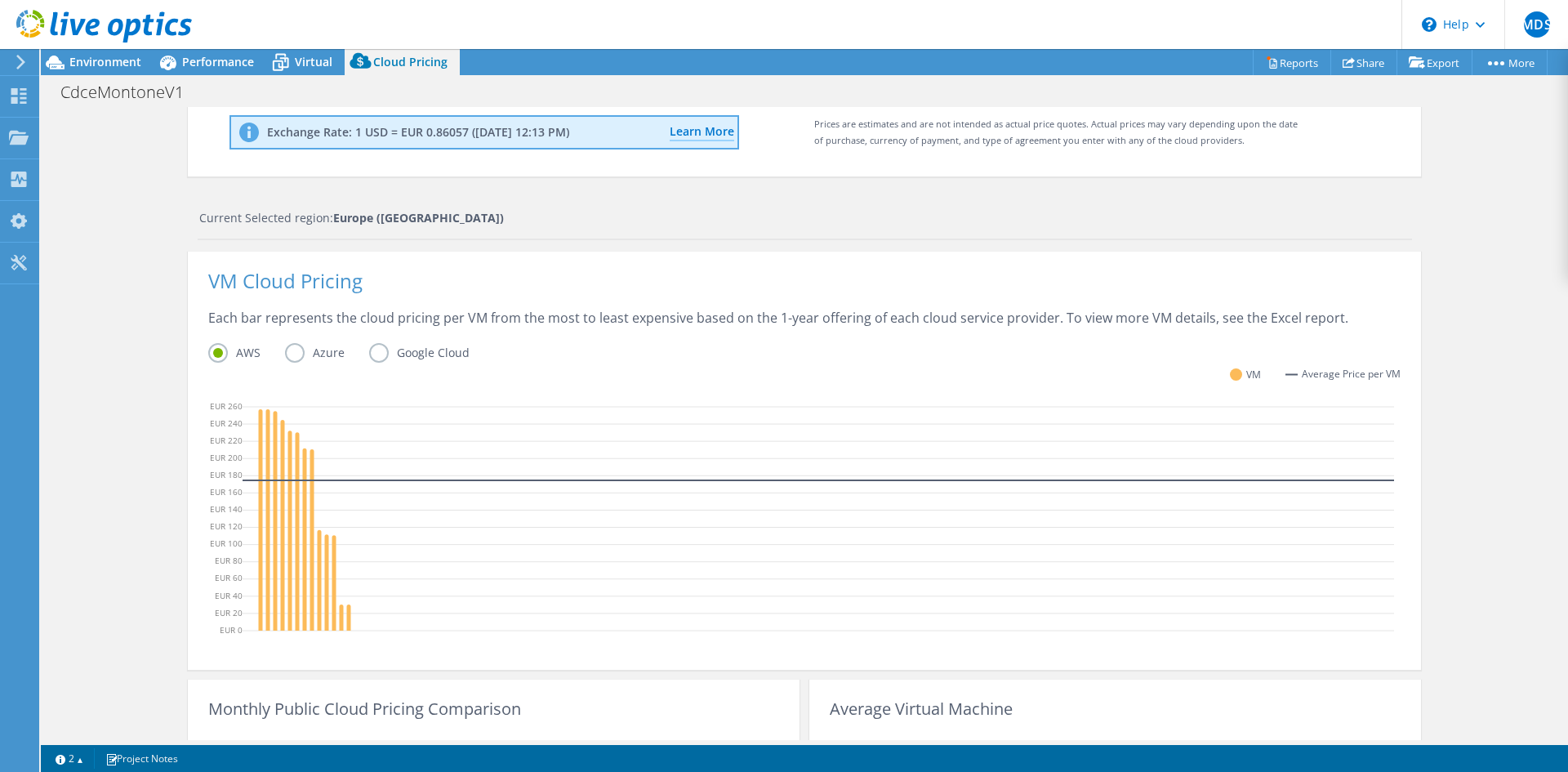
click at [287, 354] on label "Azure" at bounding box center [327, 352] width 84 height 20
click at [0, 0] on input "Azure" at bounding box center [0, 0] width 0 height 0
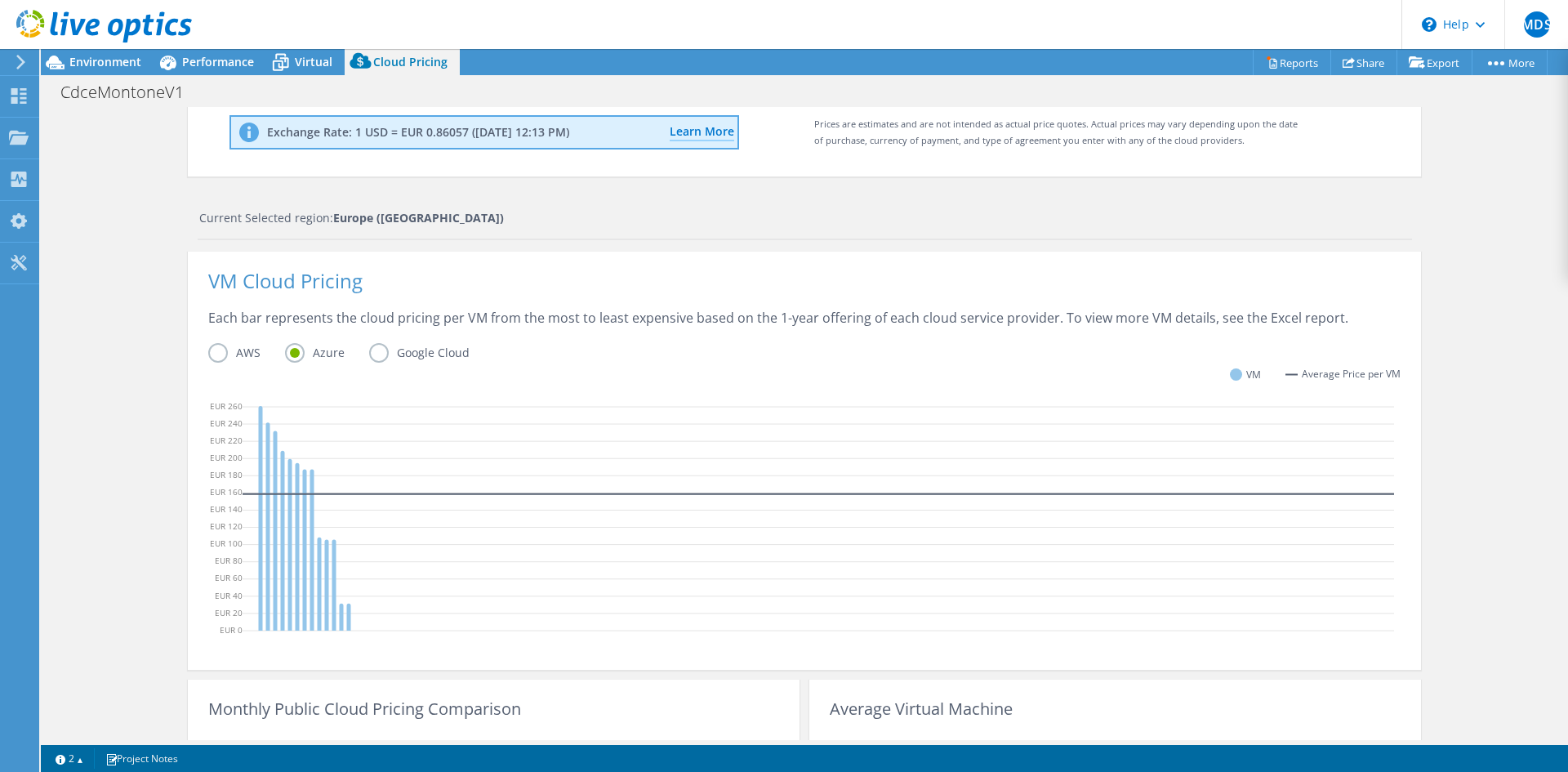
click at [369, 359] on label "Google Cloud" at bounding box center [431, 352] width 125 height 20
click at [0, 0] on input "Google Cloud" at bounding box center [0, 0] width 0 height 0
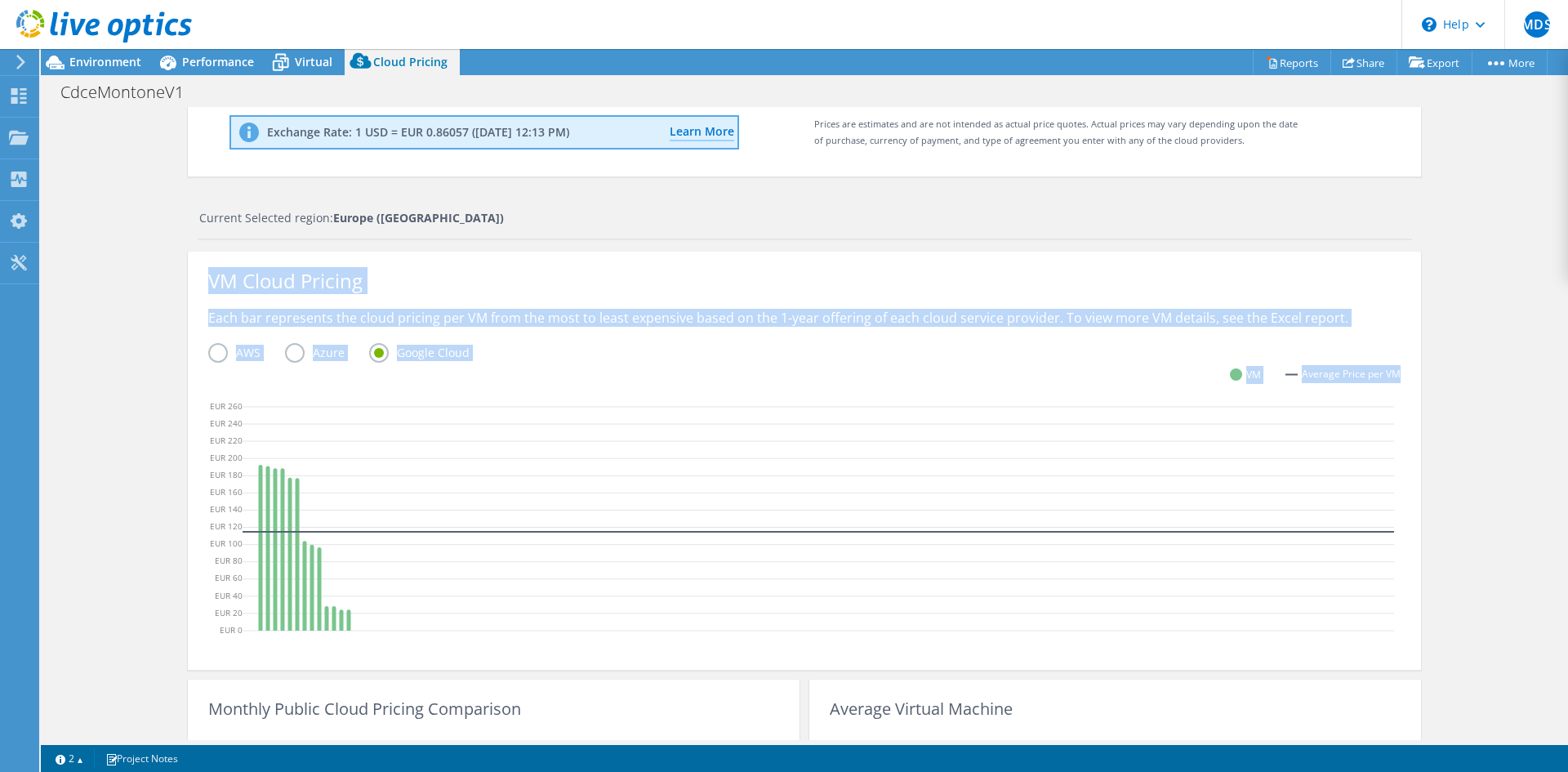
drag, startPoint x: 1393, startPoint y: 375, endPoint x: 200, endPoint y: 288, distance: 1196.2
click at [189, 288] on div "VM Cloud Pricing Each bar represents the cloud pricing per VM from the most to …" at bounding box center [805, 461] width 1234 height 419
click at [208, 288] on div "VM Cloud Pricing" at bounding box center [804, 290] width 1192 height 37
drag, startPoint x: 223, startPoint y: 285, endPoint x: 1274, endPoint y: 352, distance: 1053.1
click at [1430, 340] on div "Cloud Pricing Live Optics Cloud Pricing uses the native vendor APIs to retrieve…" at bounding box center [805, 429] width 1528 height 1113
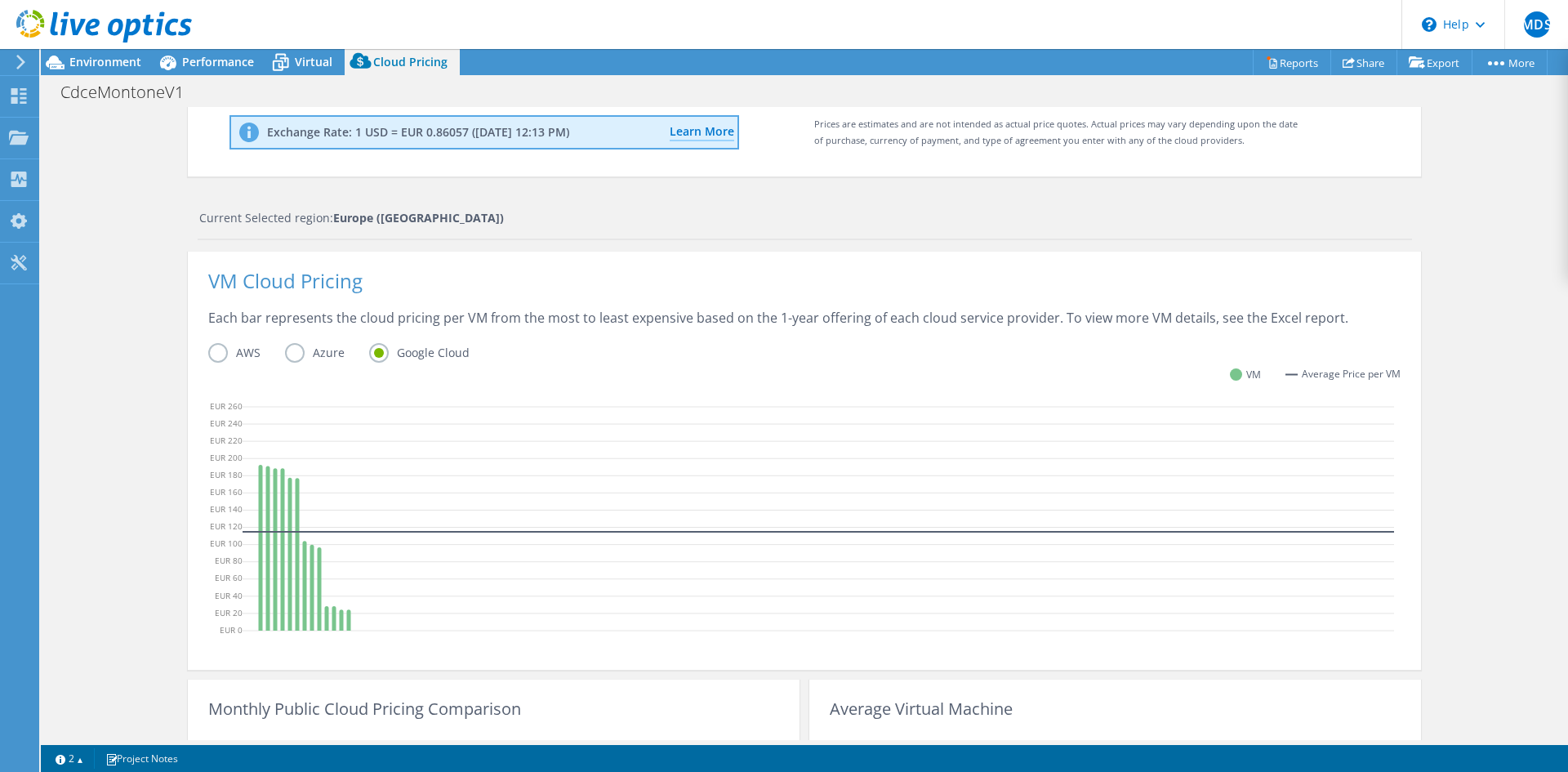
click at [301, 357] on label "Azure" at bounding box center [327, 352] width 84 height 20
click at [0, 0] on input "Azure" at bounding box center [0, 0] width 0 height 0
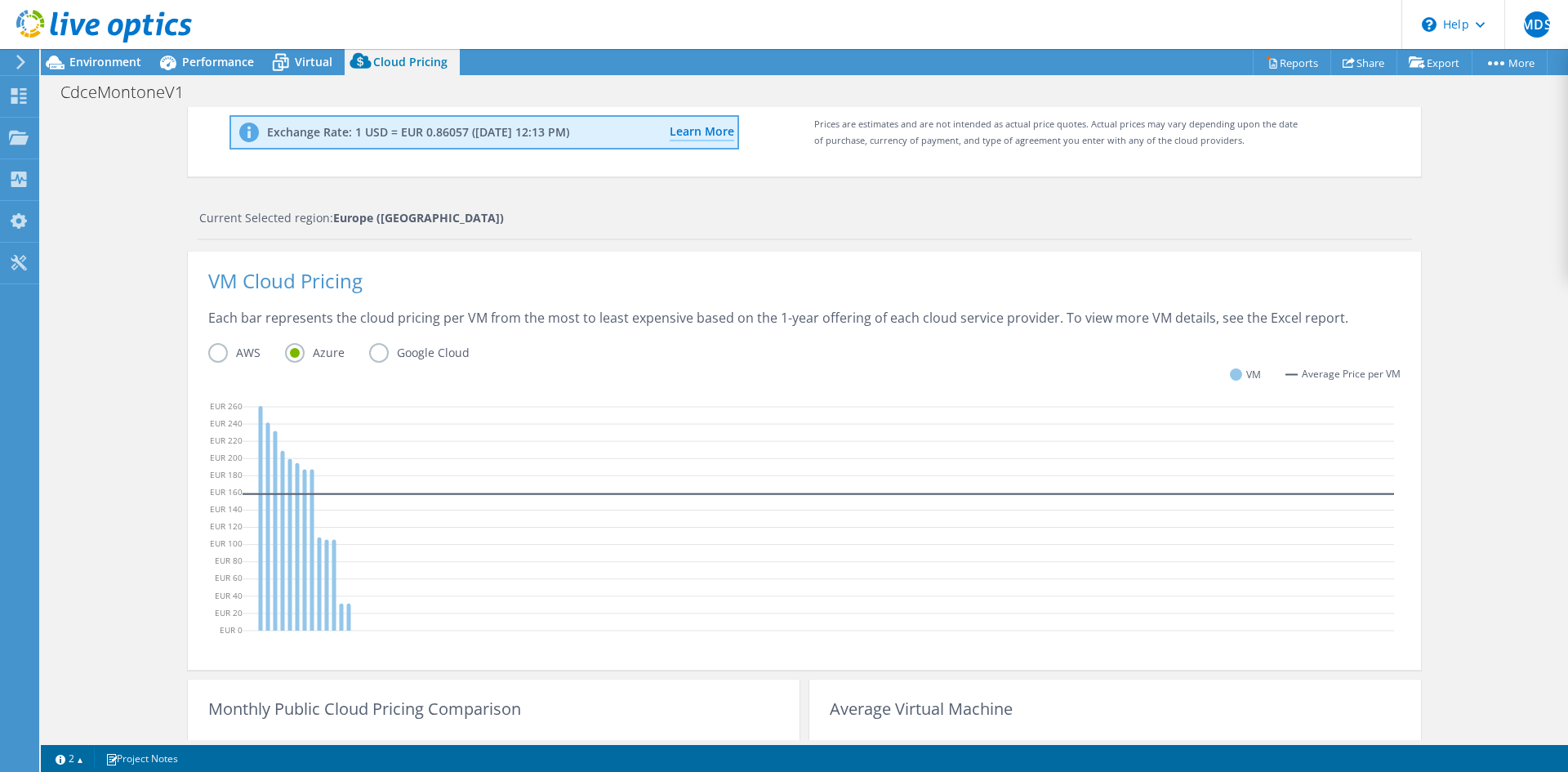
click at [229, 359] on label "AWS" at bounding box center [246, 352] width 77 height 20
click at [0, 0] on input "AWS" at bounding box center [0, 0] width 0 height 0
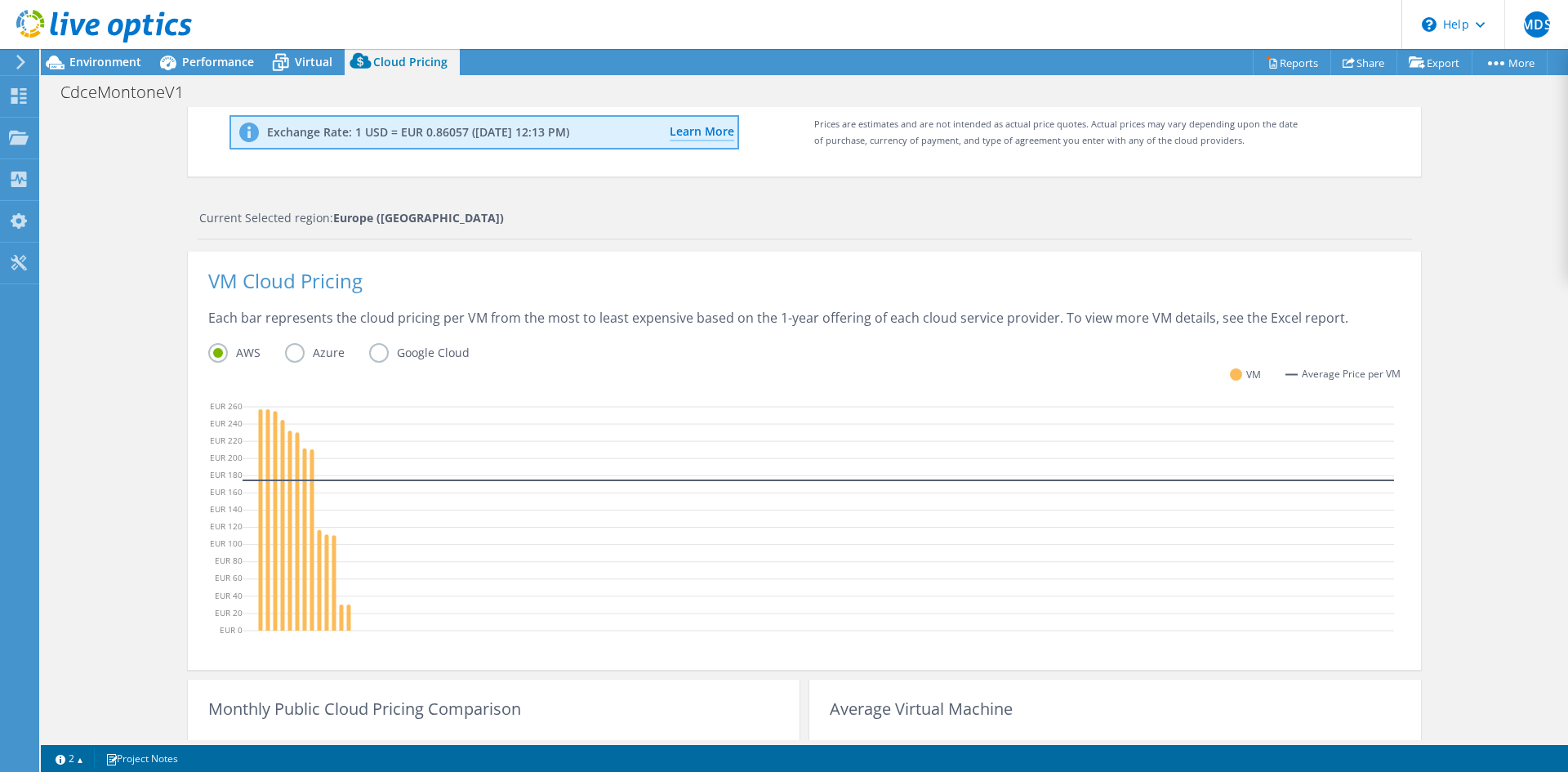
click at [291, 349] on label "Azure" at bounding box center [327, 352] width 84 height 20
click at [0, 0] on input "Azure" at bounding box center [0, 0] width 0 height 0
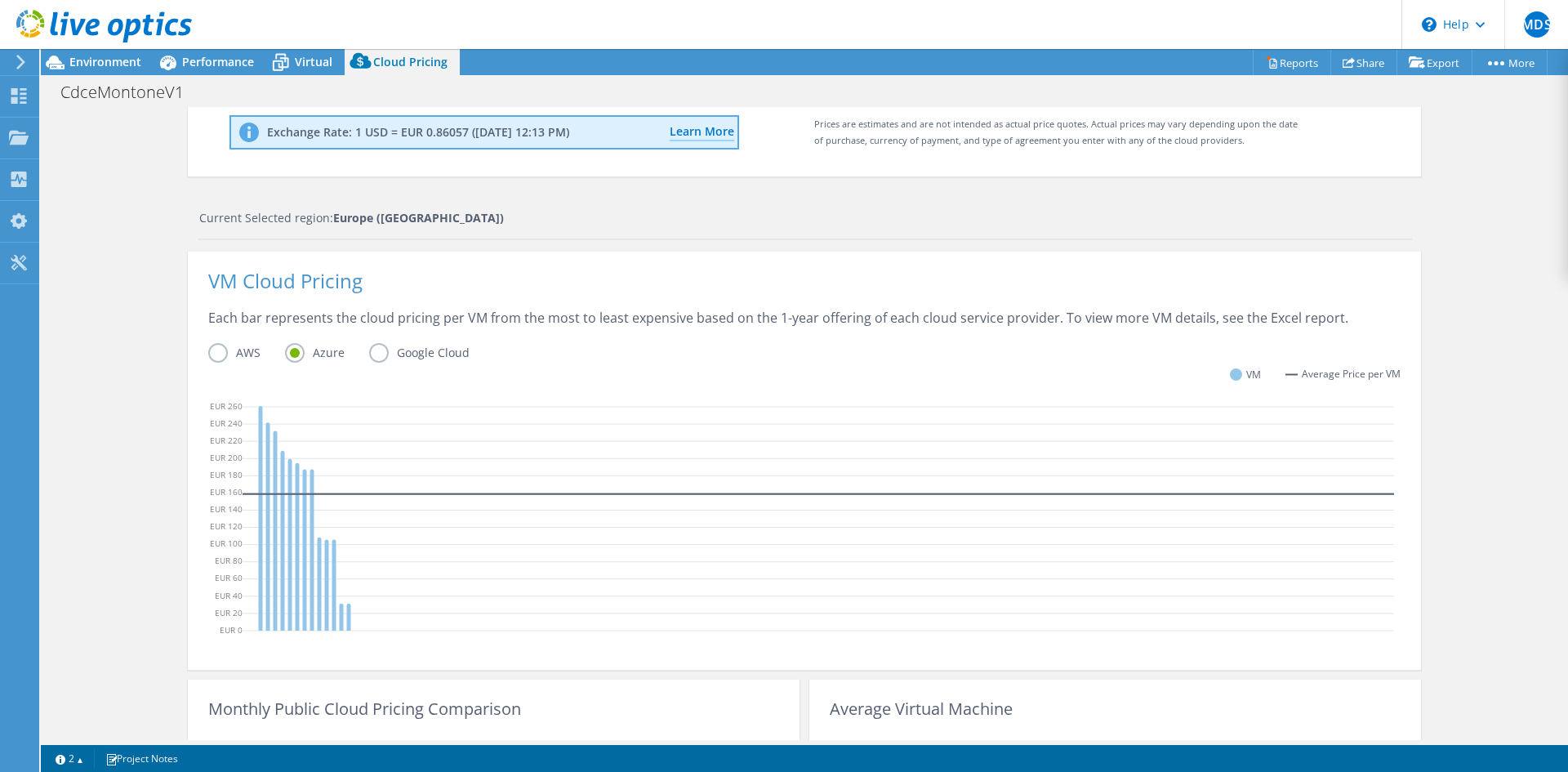
click at [375, 357] on label "Google Cloud" at bounding box center [431, 352] width 125 height 20
click at [0, 0] on input "Google Cloud" at bounding box center [0, 0] width 0 height 0
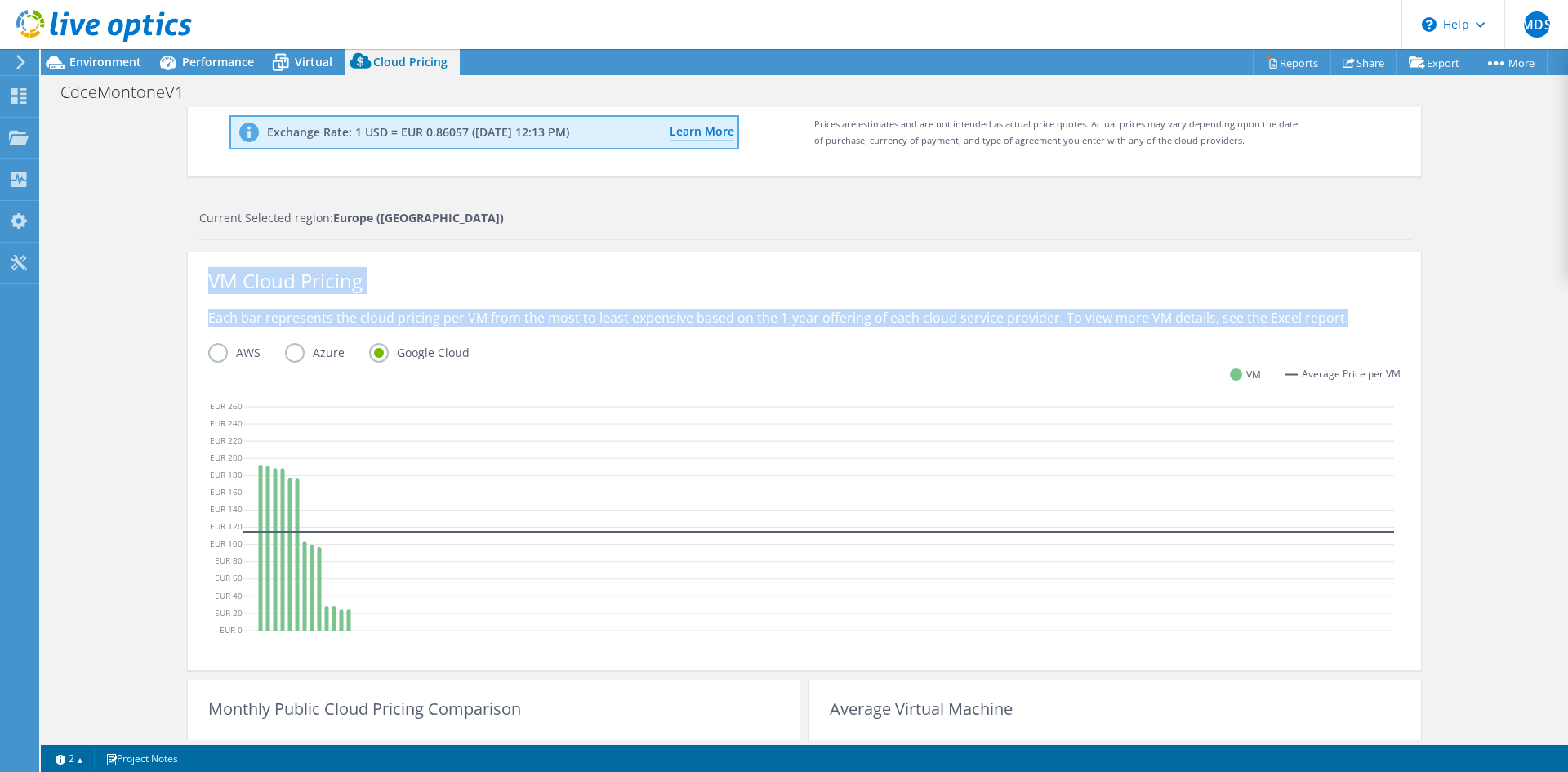
drag, startPoint x: 387, startPoint y: 284, endPoint x: 1343, endPoint y: 342, distance: 957.8
click at [1343, 342] on div "VM Cloud Pricing Each bar represents the cloud pricing per VM from the most to …" at bounding box center [805, 461] width 1234 height 419
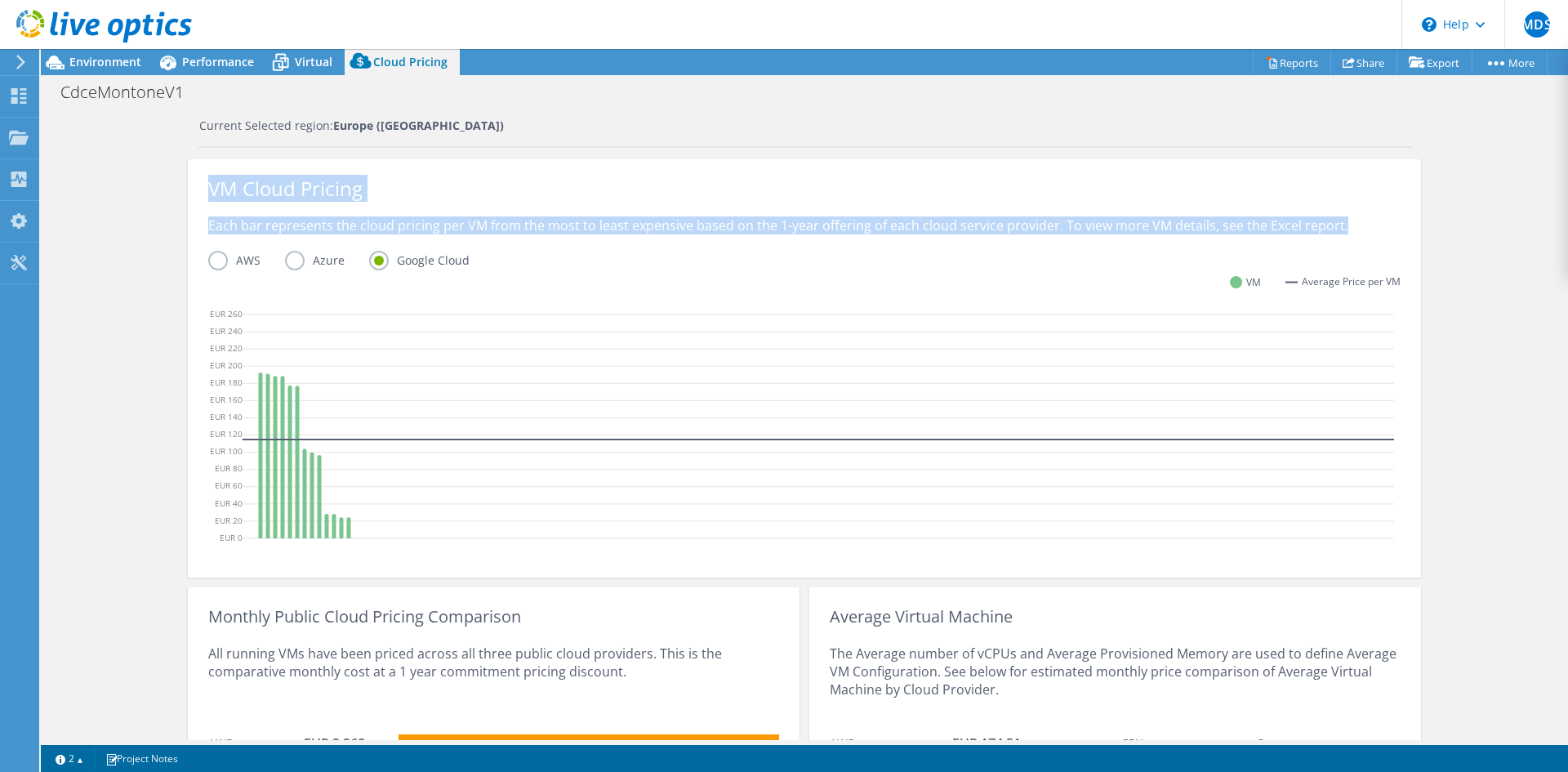
scroll to position [480, 0]
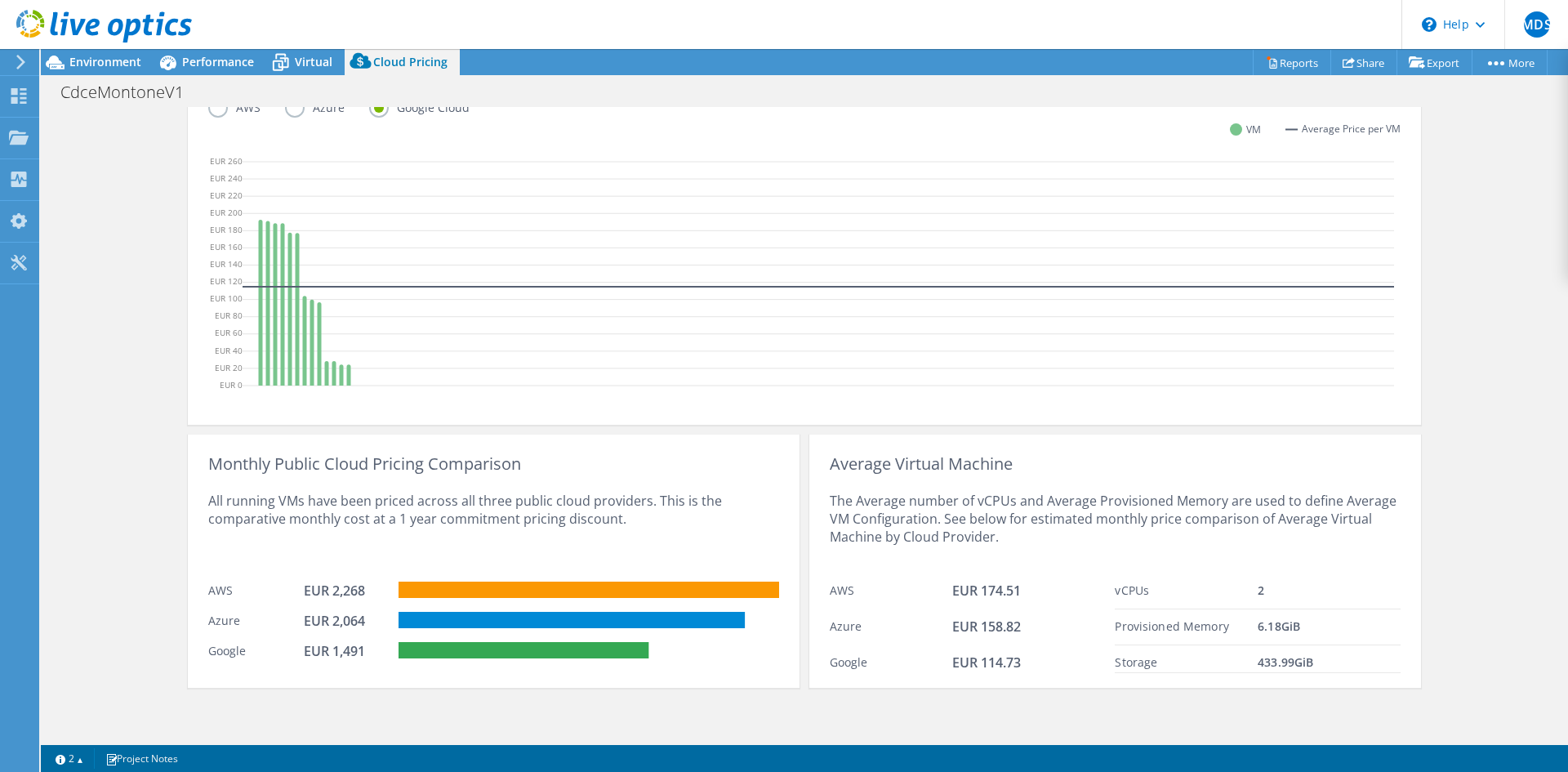
drag, startPoint x: 906, startPoint y: 591, endPoint x: 1361, endPoint y: 664, distance: 460.8
click at [1361, 664] on div "Average Virtual Machine The Average number of vCPUs and Average Provisioned Mem…" at bounding box center [1115, 561] width 612 height 253
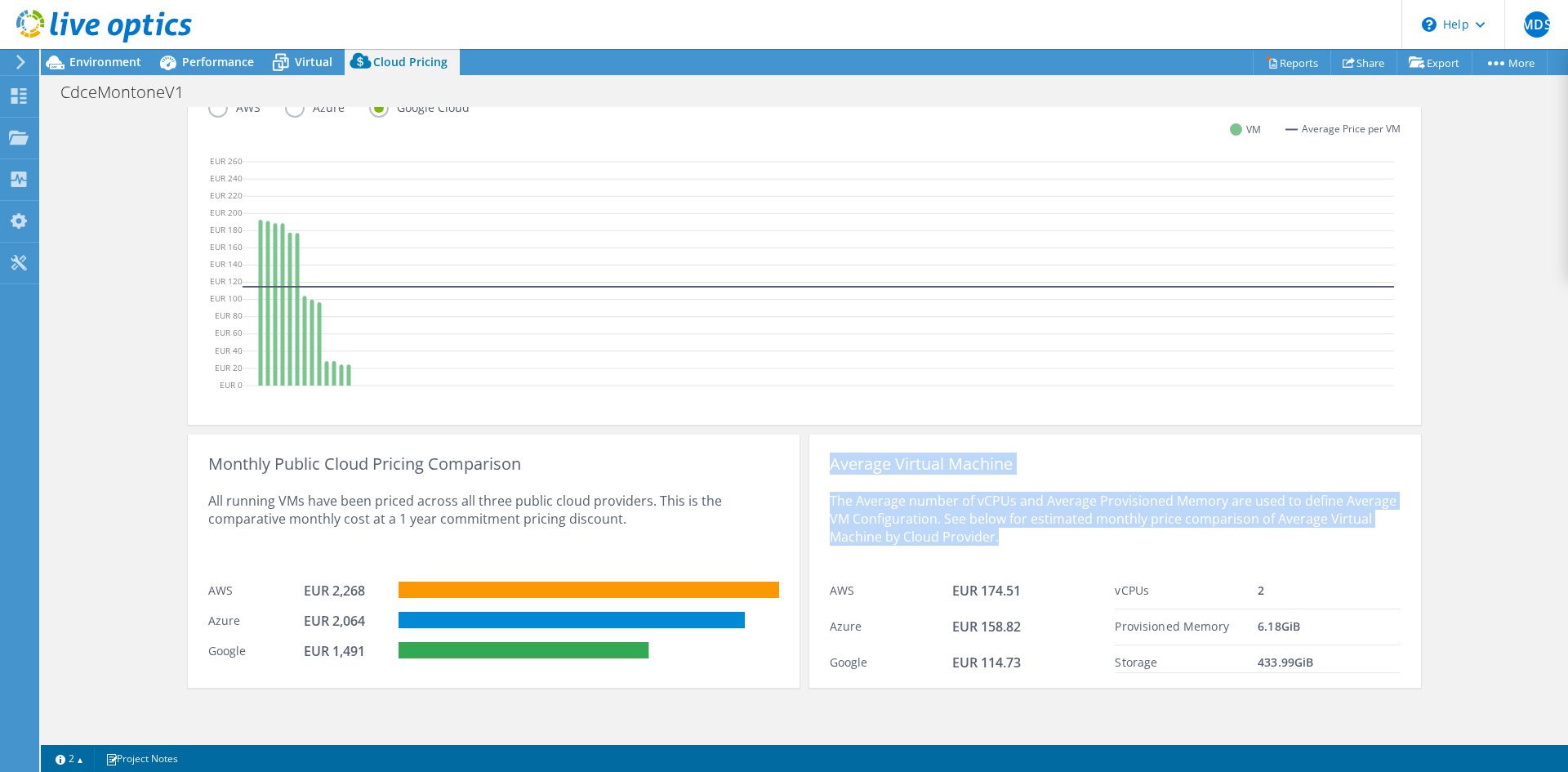
drag, startPoint x: 816, startPoint y: 470, endPoint x: 1138, endPoint y: 546, distance: 330.8
click at [1138, 546] on div "Average Virtual Machine The Average number of vCPUs and Average Provisioned Mem…" at bounding box center [1115, 561] width 612 height 253
click at [1138, 546] on div "The Average number of vCPUs and Average Provisioned Memory are used to define A…" at bounding box center [1116, 523] width 571 height 100
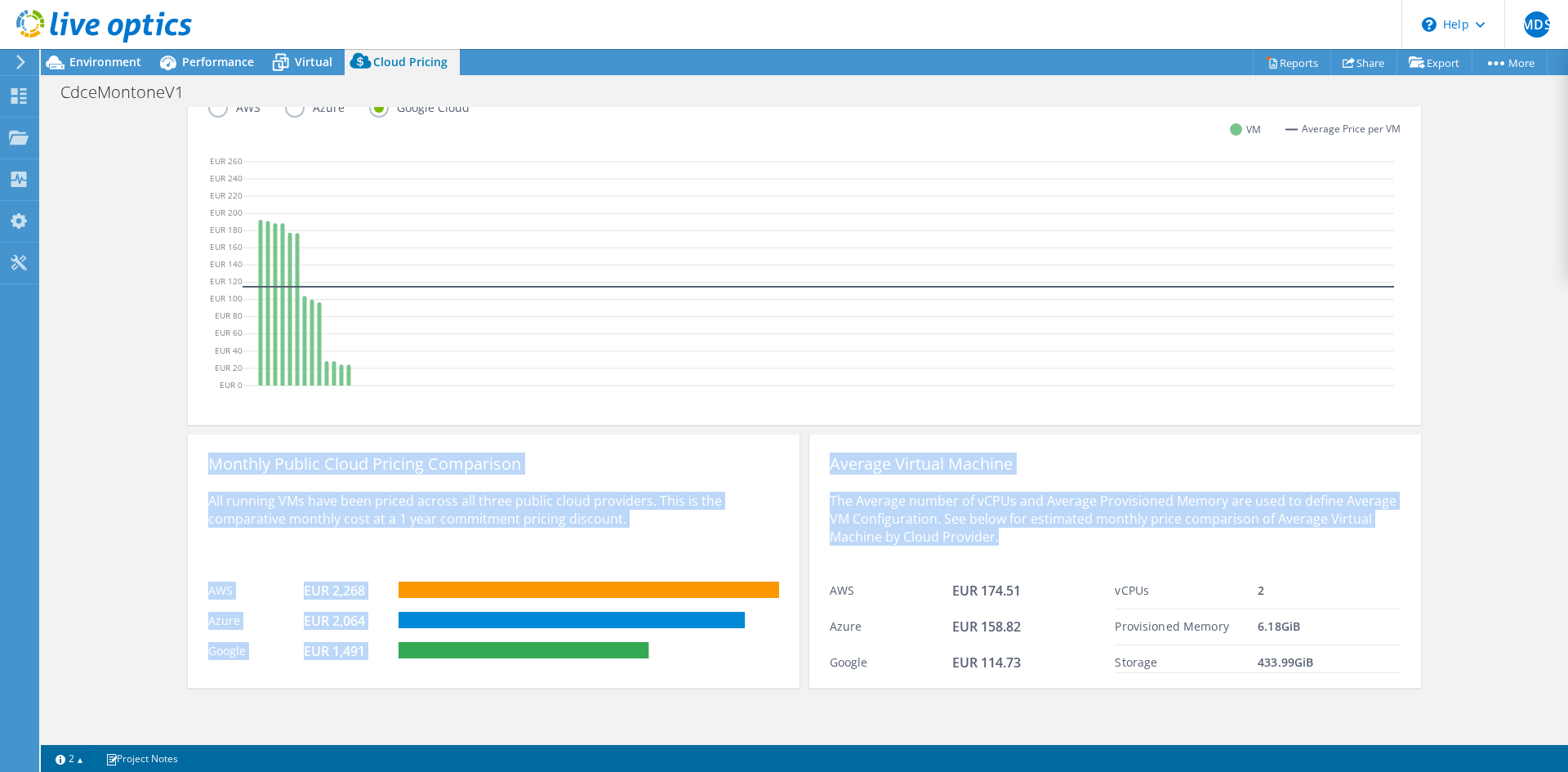
drag, startPoint x: 1338, startPoint y: 542, endPoint x: 588, endPoint y: 410, distance: 761.5
click at [585, 410] on div "VM Cloud Pricing Each bar represents the cloud pricing per VM from the most to …" at bounding box center [805, 347] width 1234 height 681
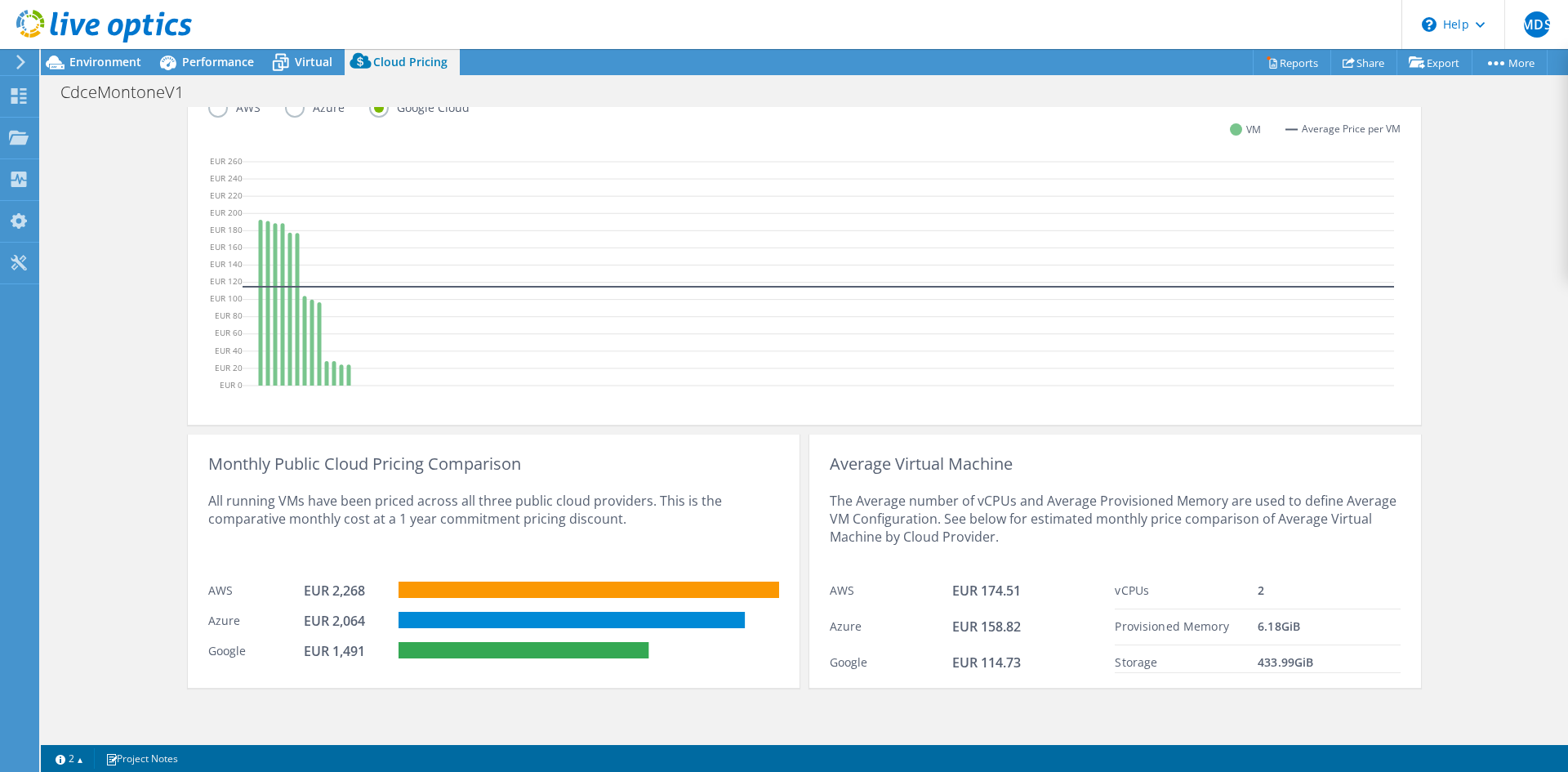
click at [602, 412] on div "VM Cloud Pricing Each bar represents the cloud pricing per VM from the most to …" at bounding box center [805, 215] width 1234 height 419
drag, startPoint x: 1568, startPoint y: 637, endPoint x: 1064, endPoint y: 441, distance: 540.8
click at [1064, 441] on div "VM Cloud Pricing Each bar represents the cloud pricing per VM from the most to …" at bounding box center [805, 347] width 1234 height 681
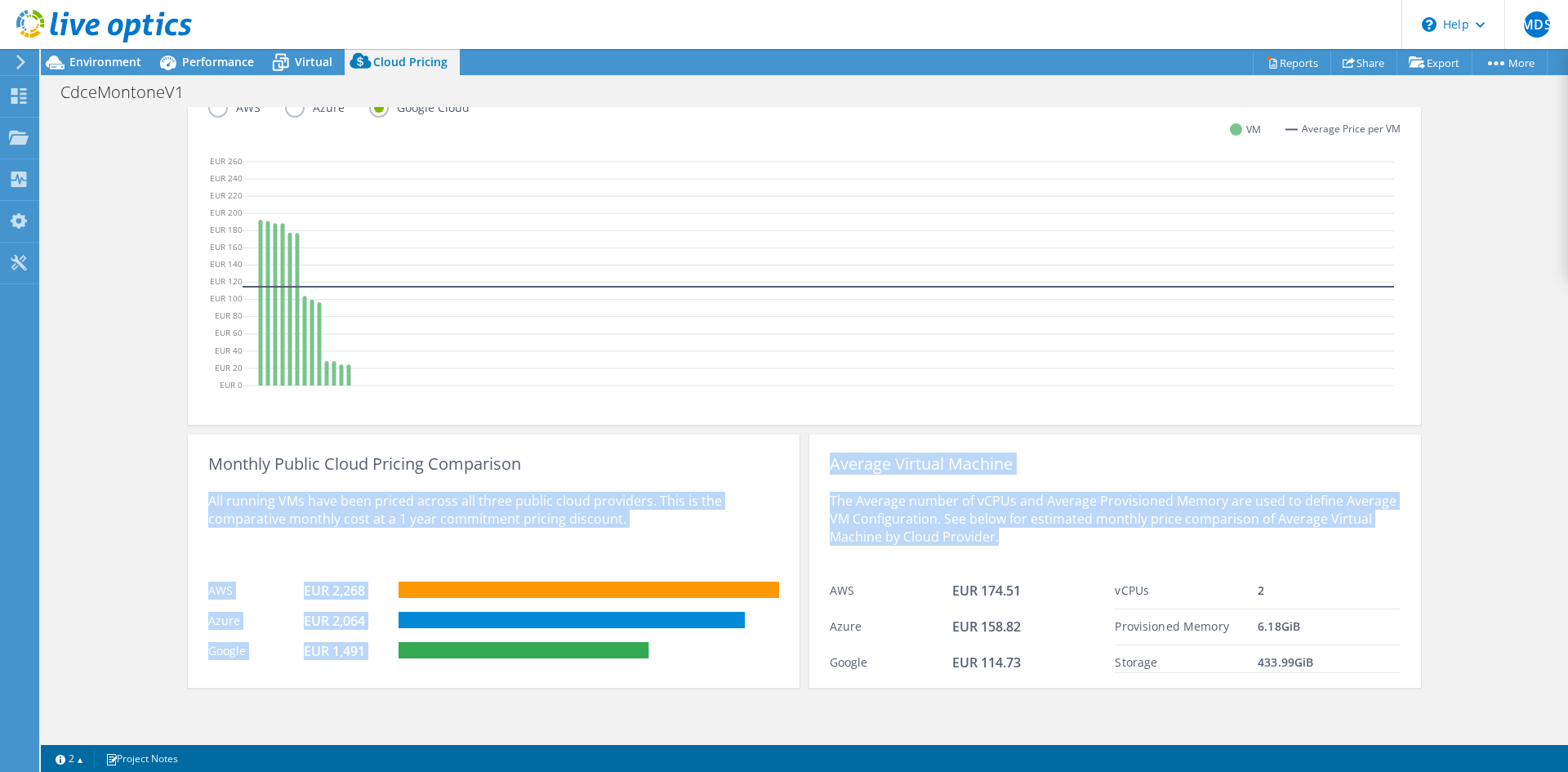
drag, startPoint x: 820, startPoint y: 465, endPoint x: 1396, endPoint y: 681, distance: 615.2
click at [1396, 681] on div "Monthly Public Cloud Pricing Comparison All running VMs have been priced across…" at bounding box center [805, 556] width 1234 height 263
click at [1396, 681] on div "Average Virtual Machine The Average number of vCPUs and Average Provisioned Mem…" at bounding box center [1115, 561] width 612 height 253
drag, startPoint x: 1396, startPoint y: 681, endPoint x: 239, endPoint y: 444, distance: 1181.0
click at [239, 444] on div "Monthly Public Cloud Pricing Comparison All running VMs have been priced across…" at bounding box center [805, 556] width 1234 height 263
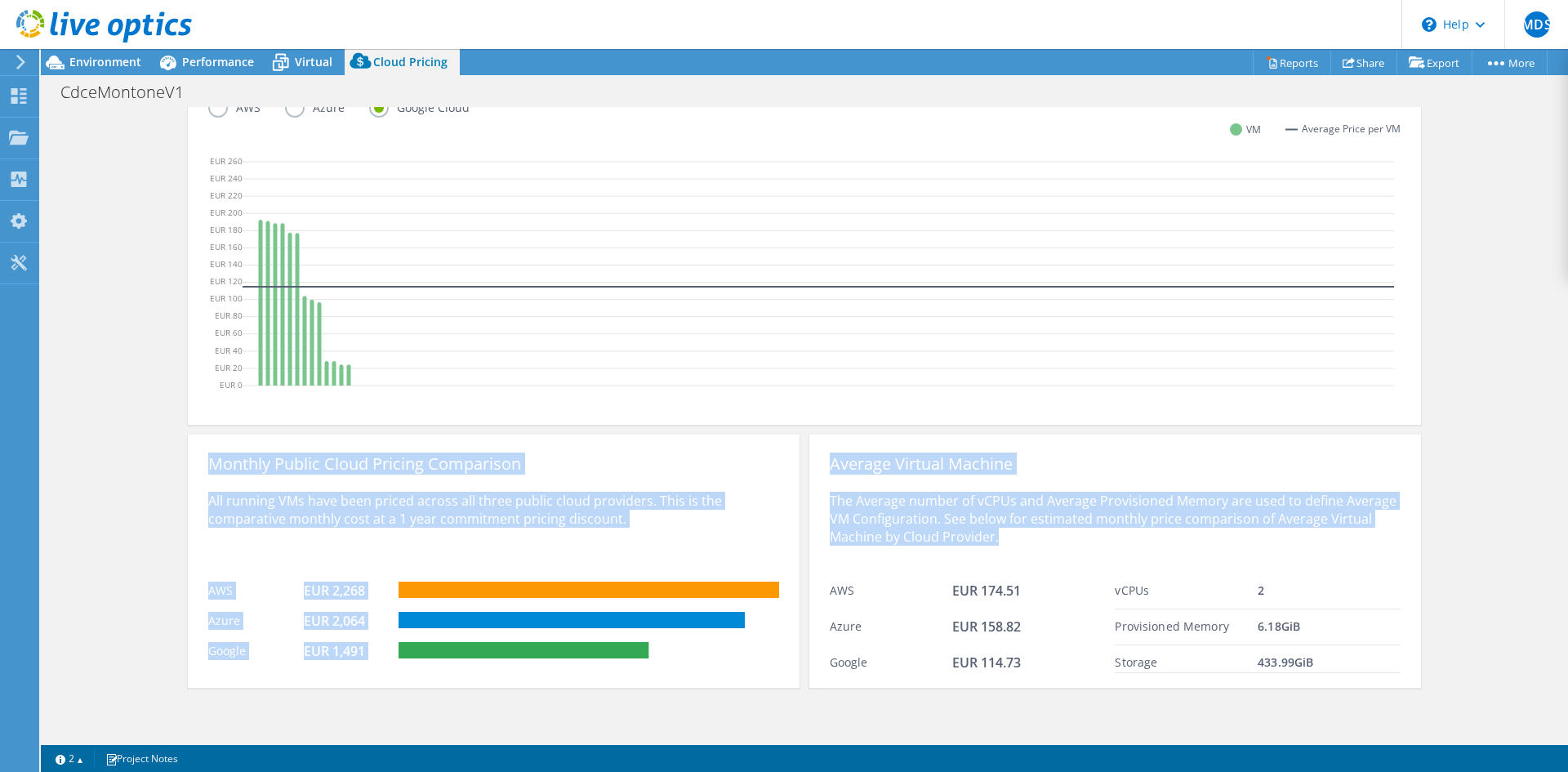
click at [621, 521] on div "All running VMs have been priced across all three public cloud providers. This …" at bounding box center [494, 523] width 571 height 100
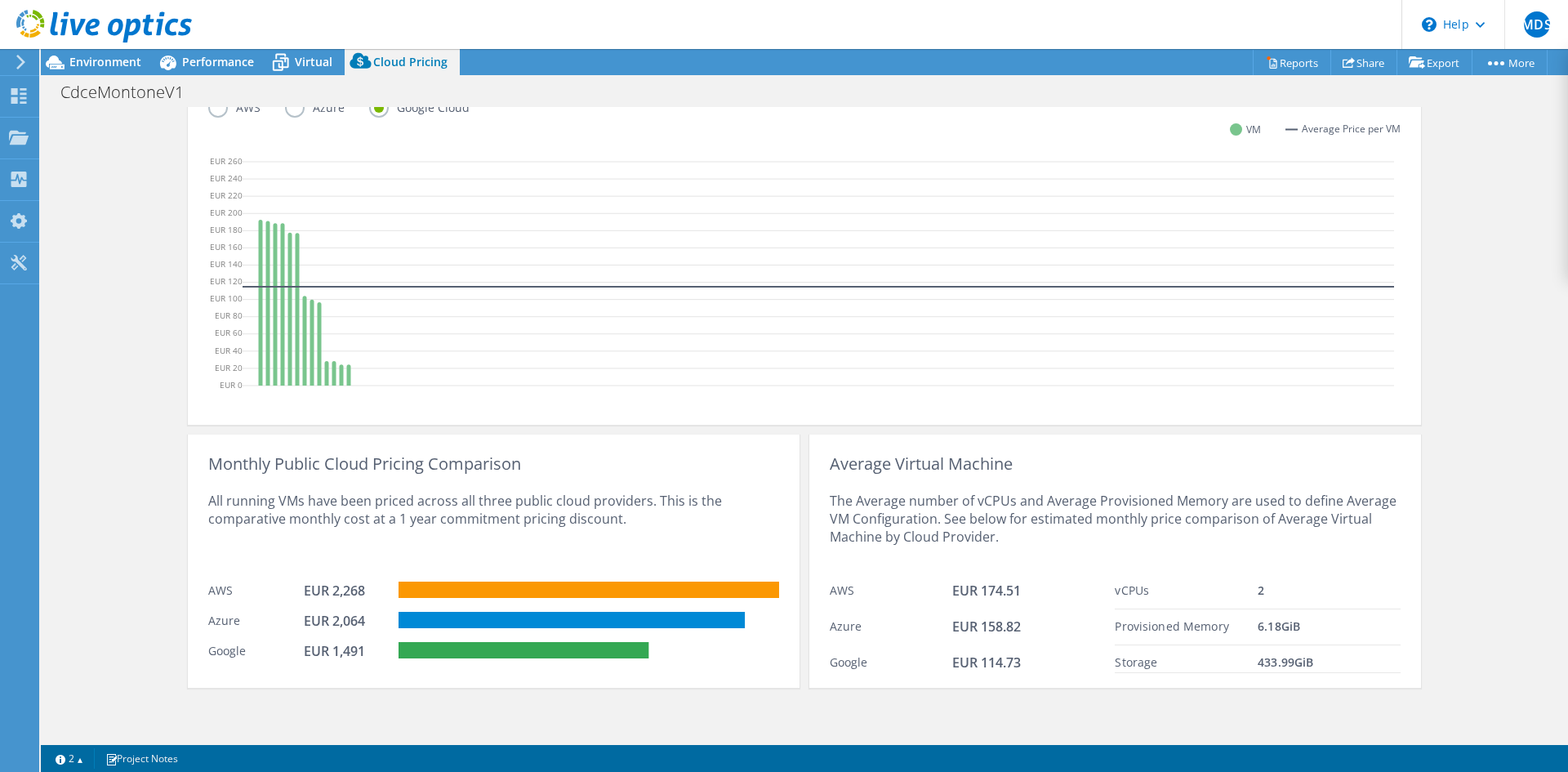
click at [621, 521] on div "All running VMs have been priced across all three public cloud providers. This …" at bounding box center [494, 523] width 571 height 100
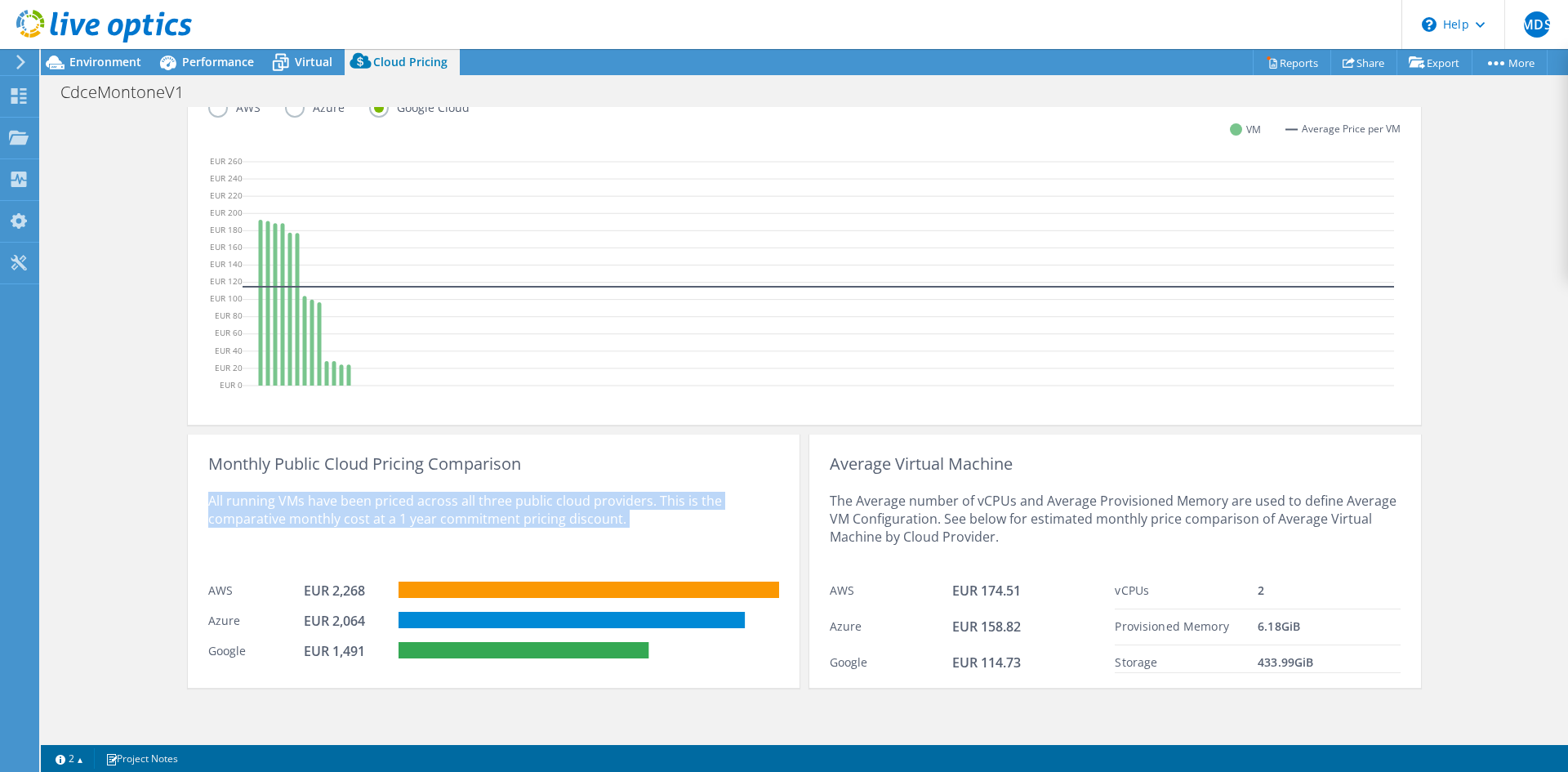
click at [621, 521] on div "All running VMs have been priced across all three public cloud providers. This …" at bounding box center [494, 523] width 571 height 100
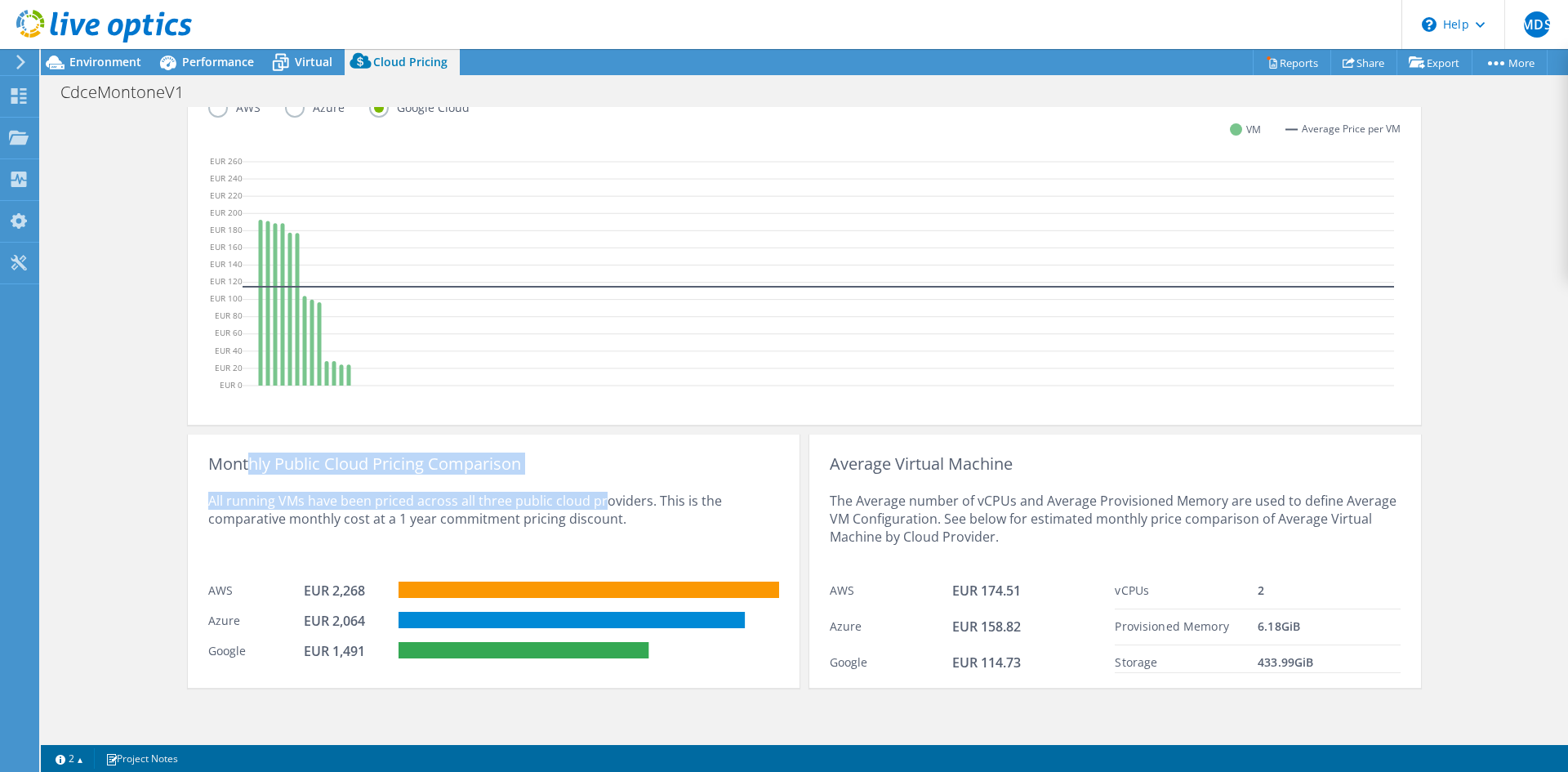
drag, startPoint x: 261, startPoint y: 449, endPoint x: 598, endPoint y: 491, distance: 339.6
click at [598, 491] on div "Monthly Public Cloud Pricing Comparison All running VMs have been priced across…" at bounding box center [494, 561] width 612 height 253
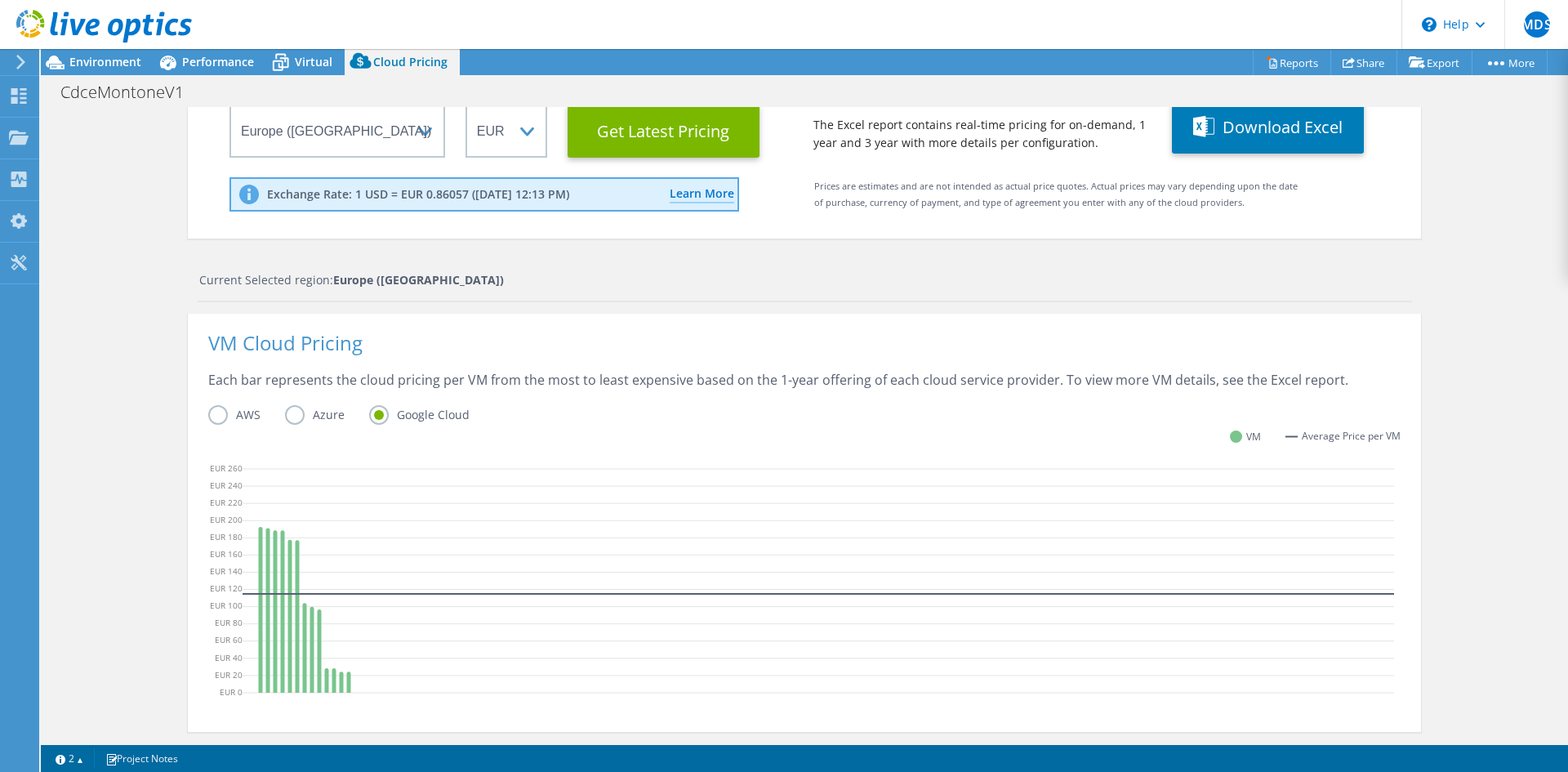
scroll to position [245, 0]
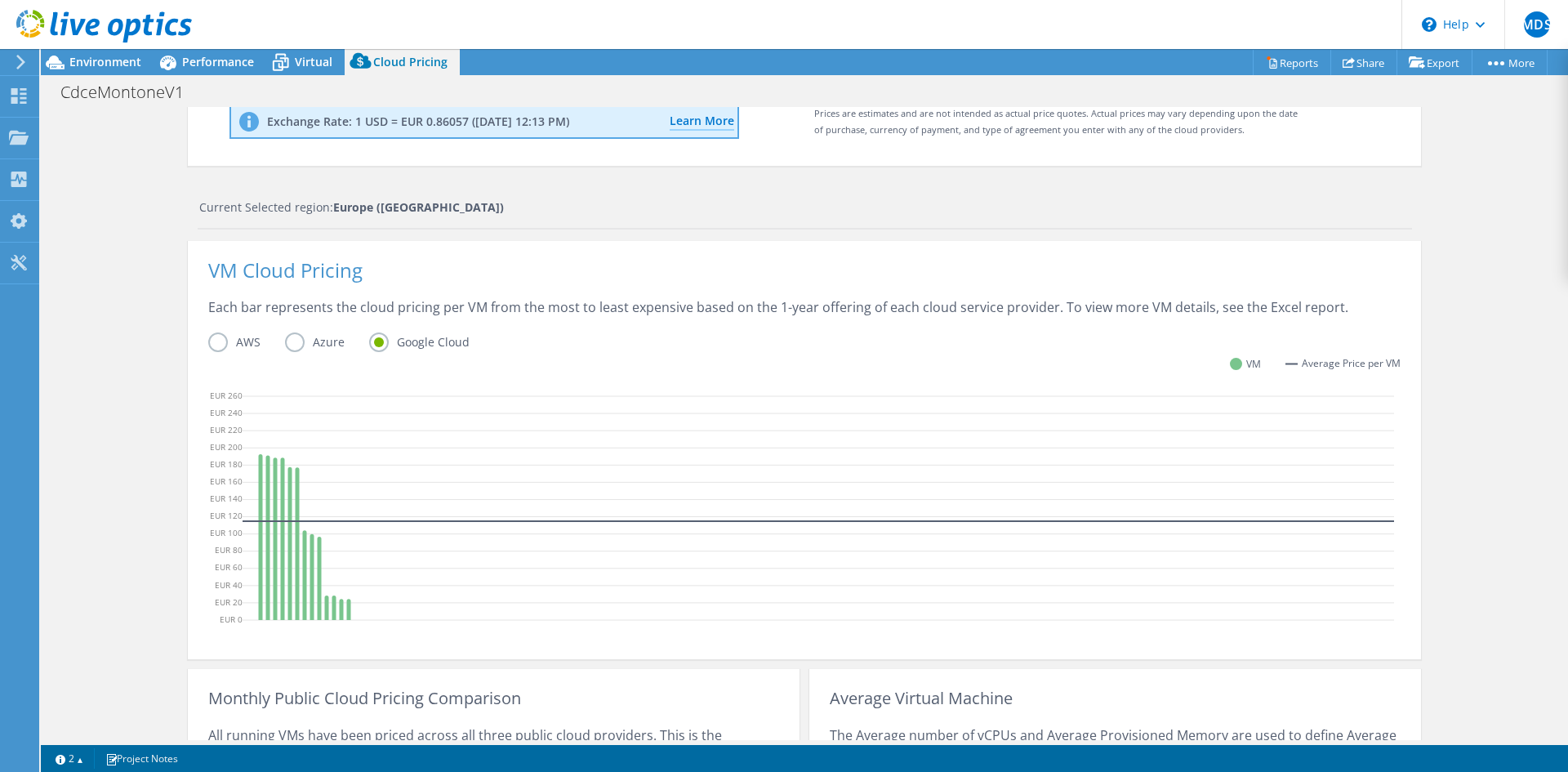
click at [293, 352] on label "Azure" at bounding box center [327, 342] width 84 height 20
click at [0, 0] on input "Azure" at bounding box center [0, 0] width 0 height 0
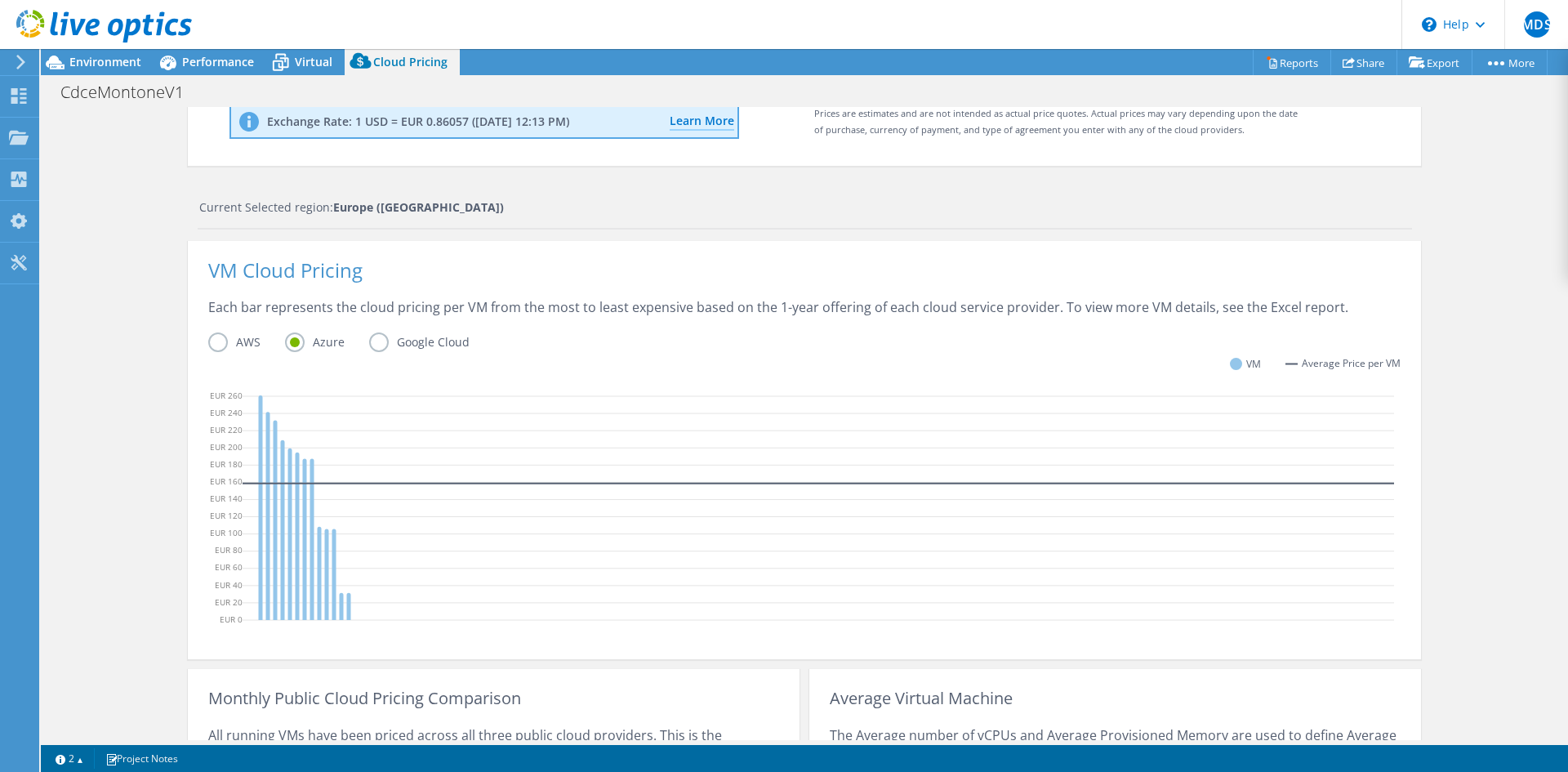
click at [234, 344] on label "AWS" at bounding box center [246, 342] width 77 height 20
click at [0, 0] on input "AWS" at bounding box center [0, 0] width 0 height 0
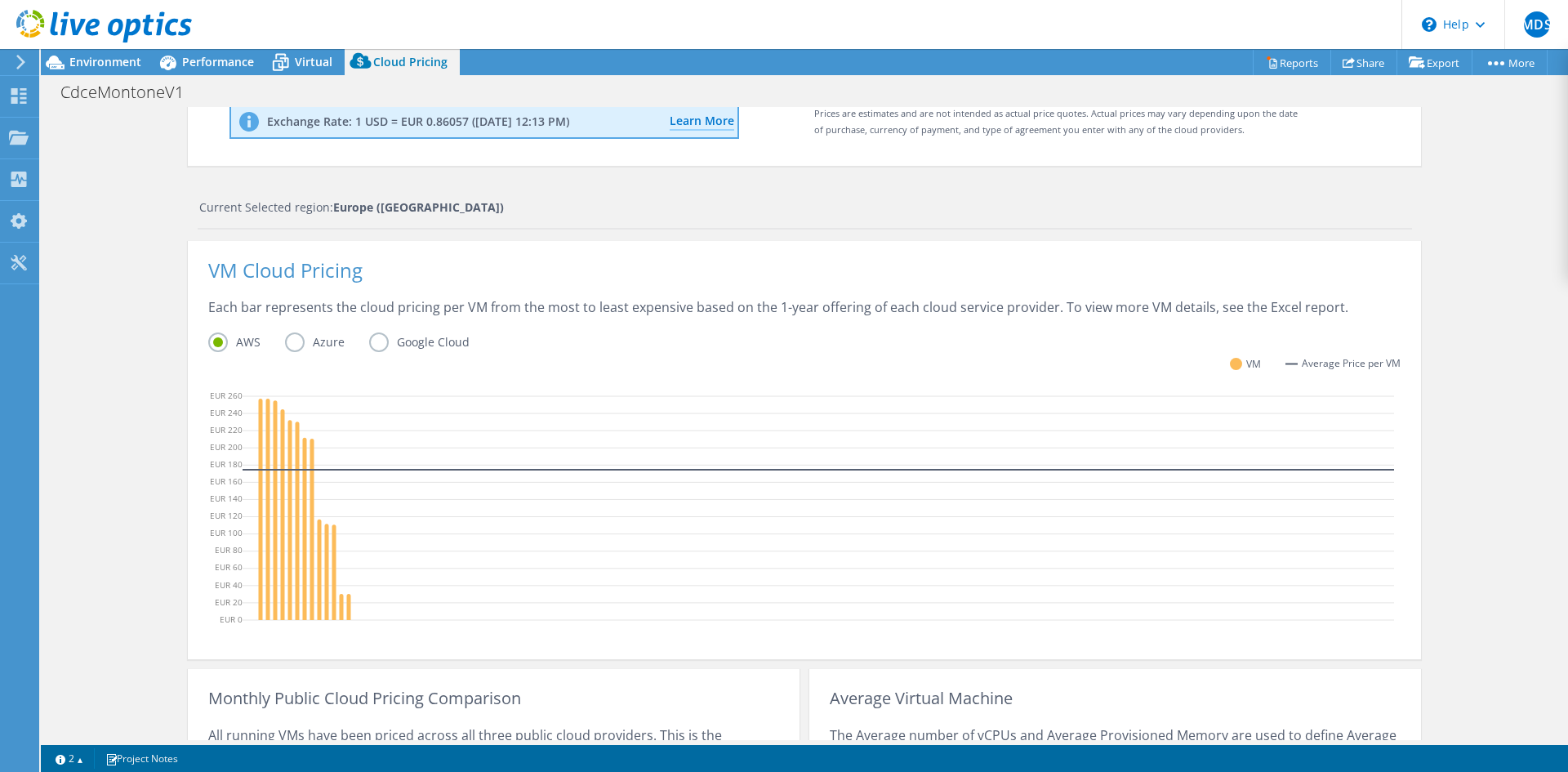
click at [297, 343] on label "Azure" at bounding box center [327, 342] width 84 height 20
click at [0, 0] on input "Azure" at bounding box center [0, 0] width 0 height 0
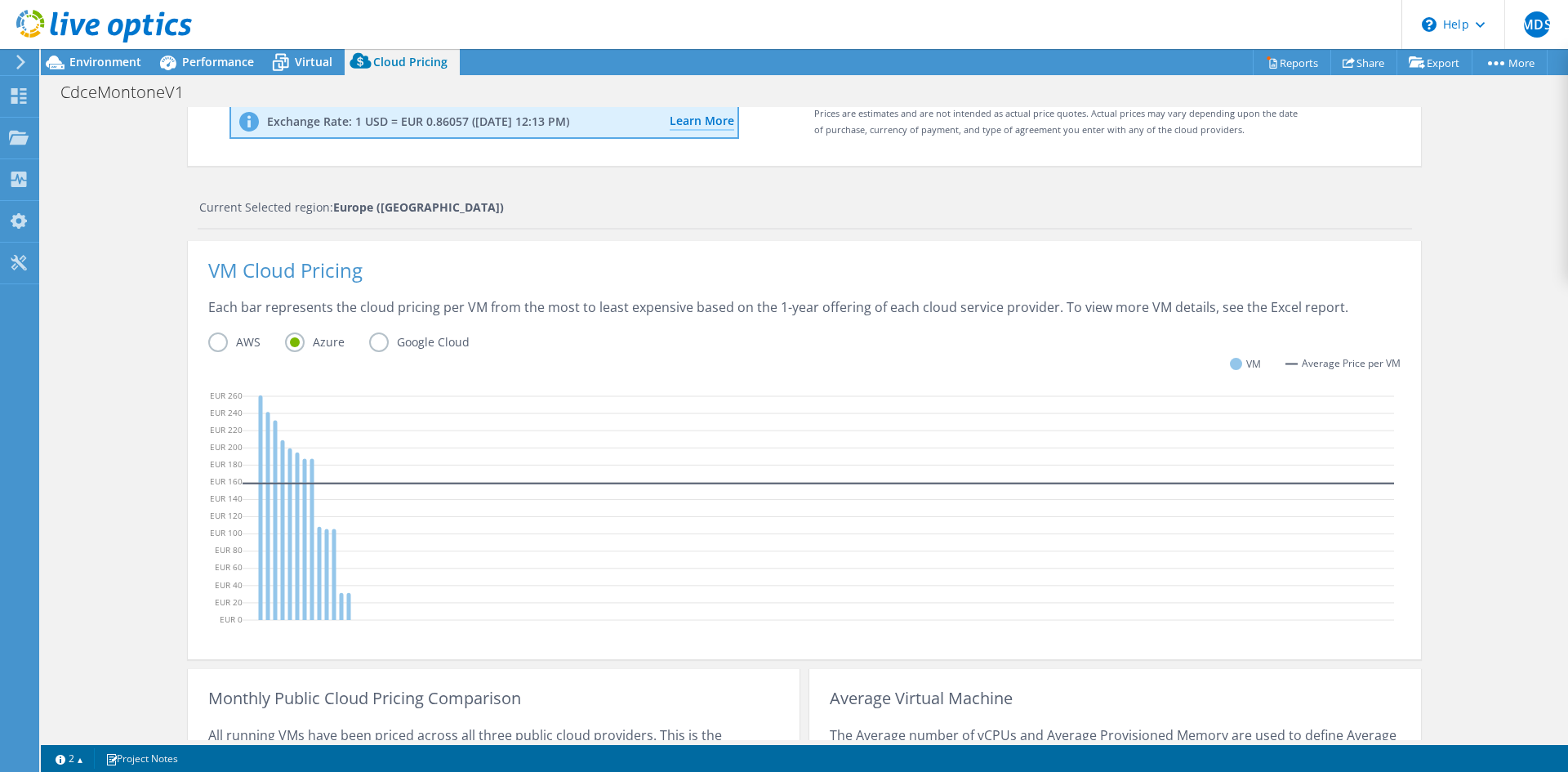
click at [372, 341] on label "Google Cloud" at bounding box center [431, 342] width 125 height 20
click at [0, 0] on input "Google Cloud" at bounding box center [0, 0] width 0 height 0
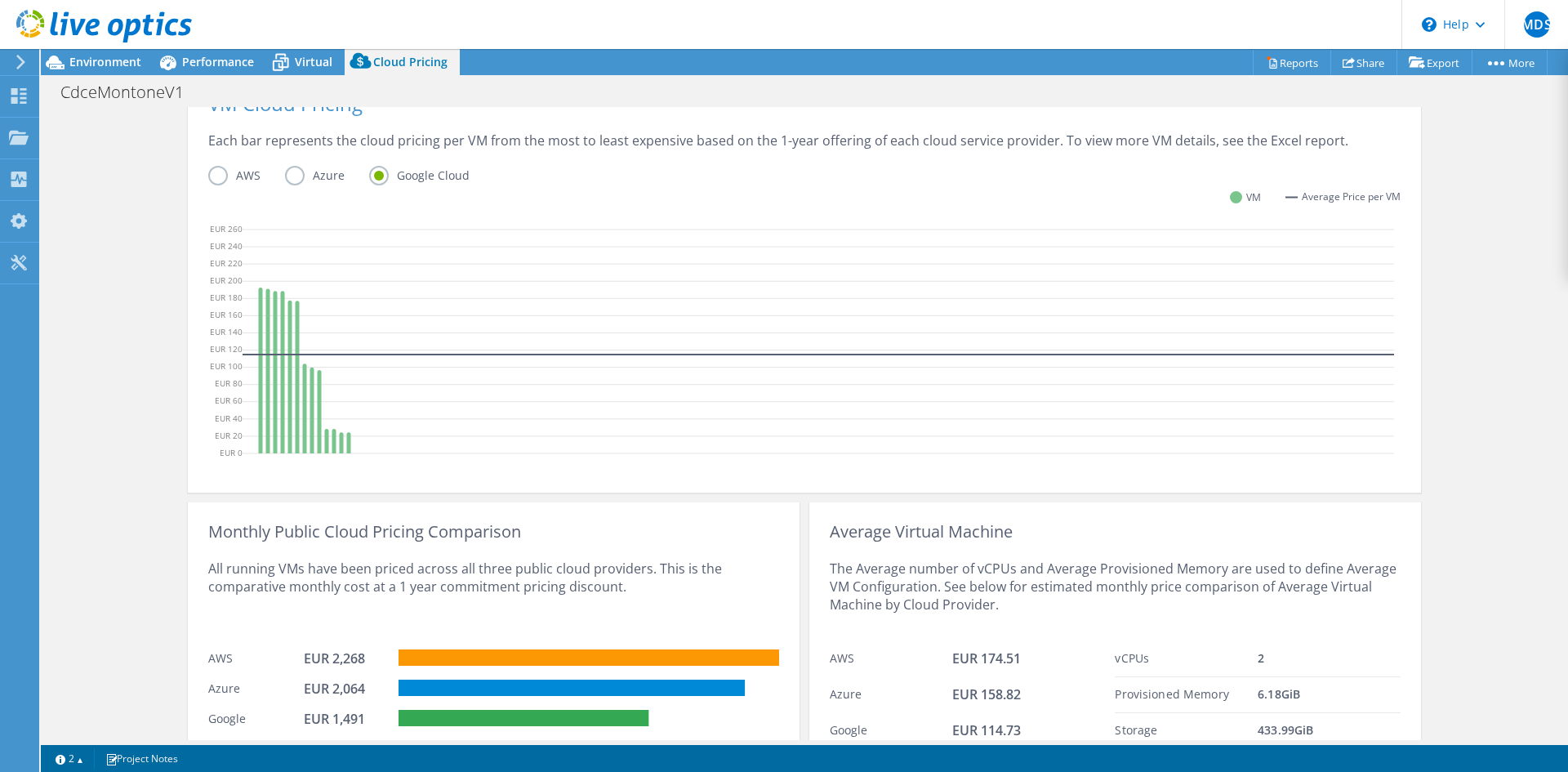
scroll to position [480, 0]
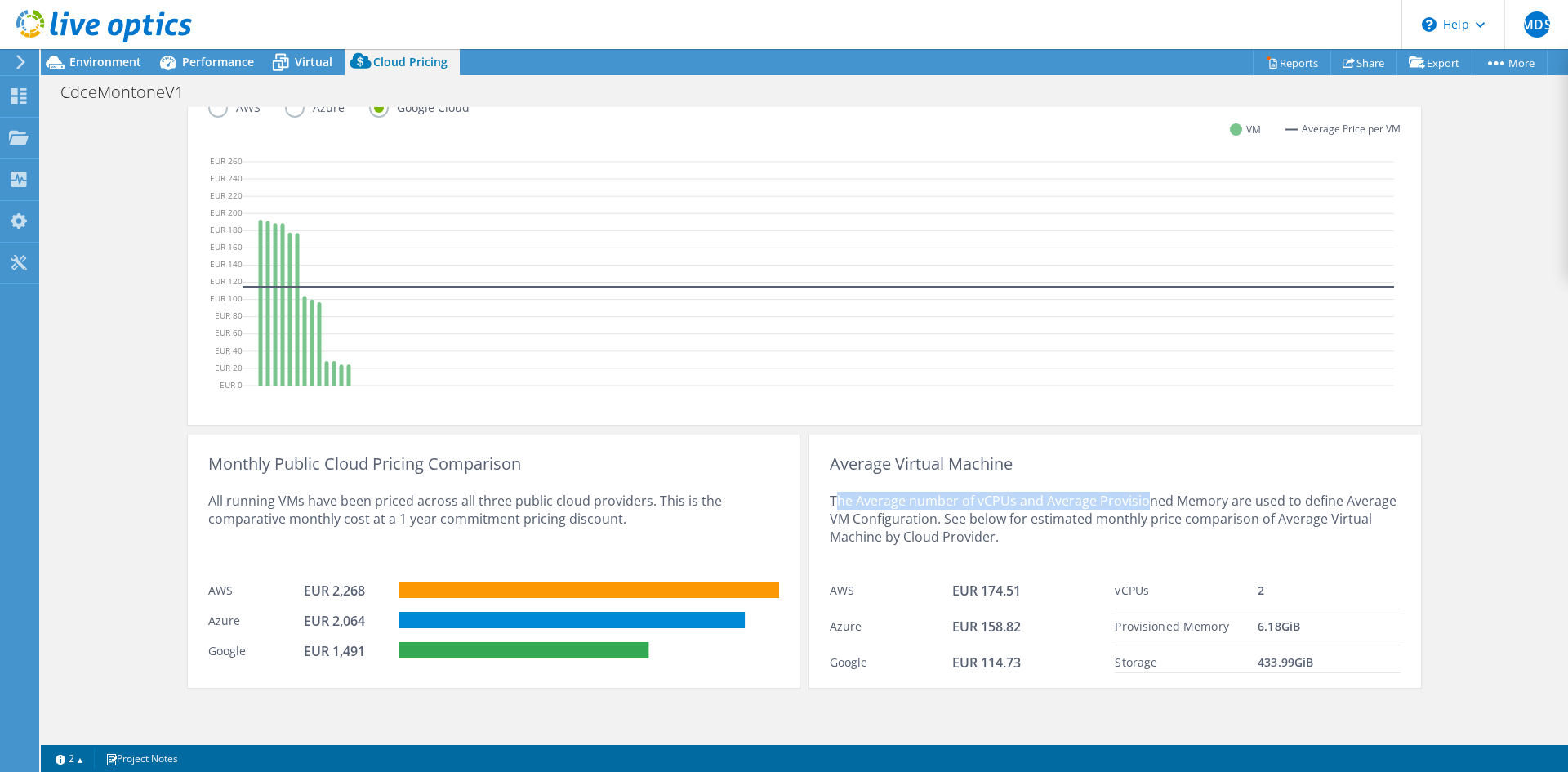
drag, startPoint x: 833, startPoint y: 479, endPoint x: 1165, endPoint y: 488, distance: 332.1
click at [1141, 497] on div "The Average number of vCPUs and Average Provisioned Memory are used to define A…" at bounding box center [1116, 523] width 571 height 100
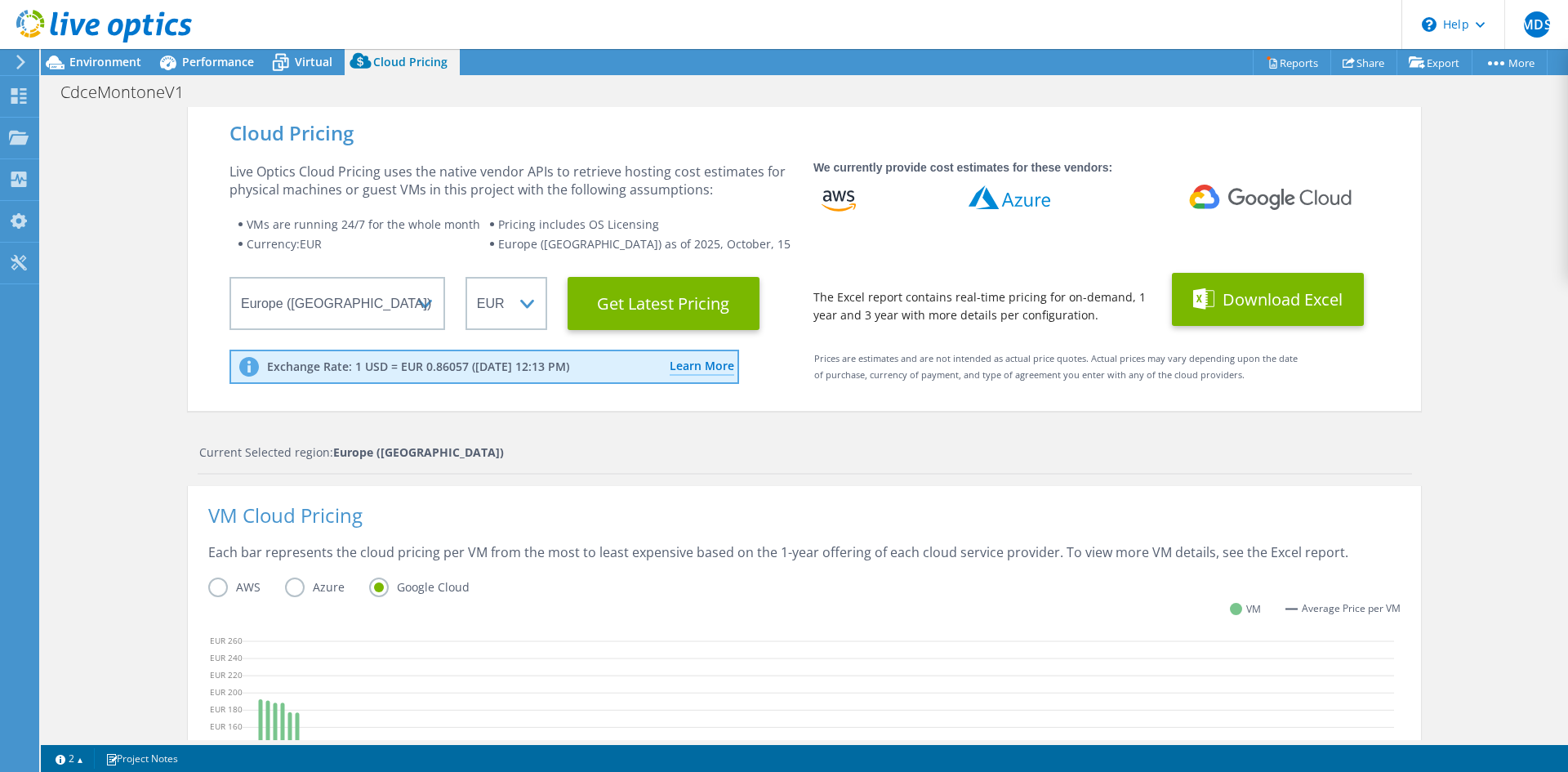
click at [1274, 288] on button "Download Excel" at bounding box center [1267, 299] width 192 height 53
click at [663, 74] on div "Project Actions Project Actions Reports Share Export vSAN ReadyNode Sizer" at bounding box center [805, 62] width 1528 height 26
